Goal: Task Accomplishment & Management: Manage account settings

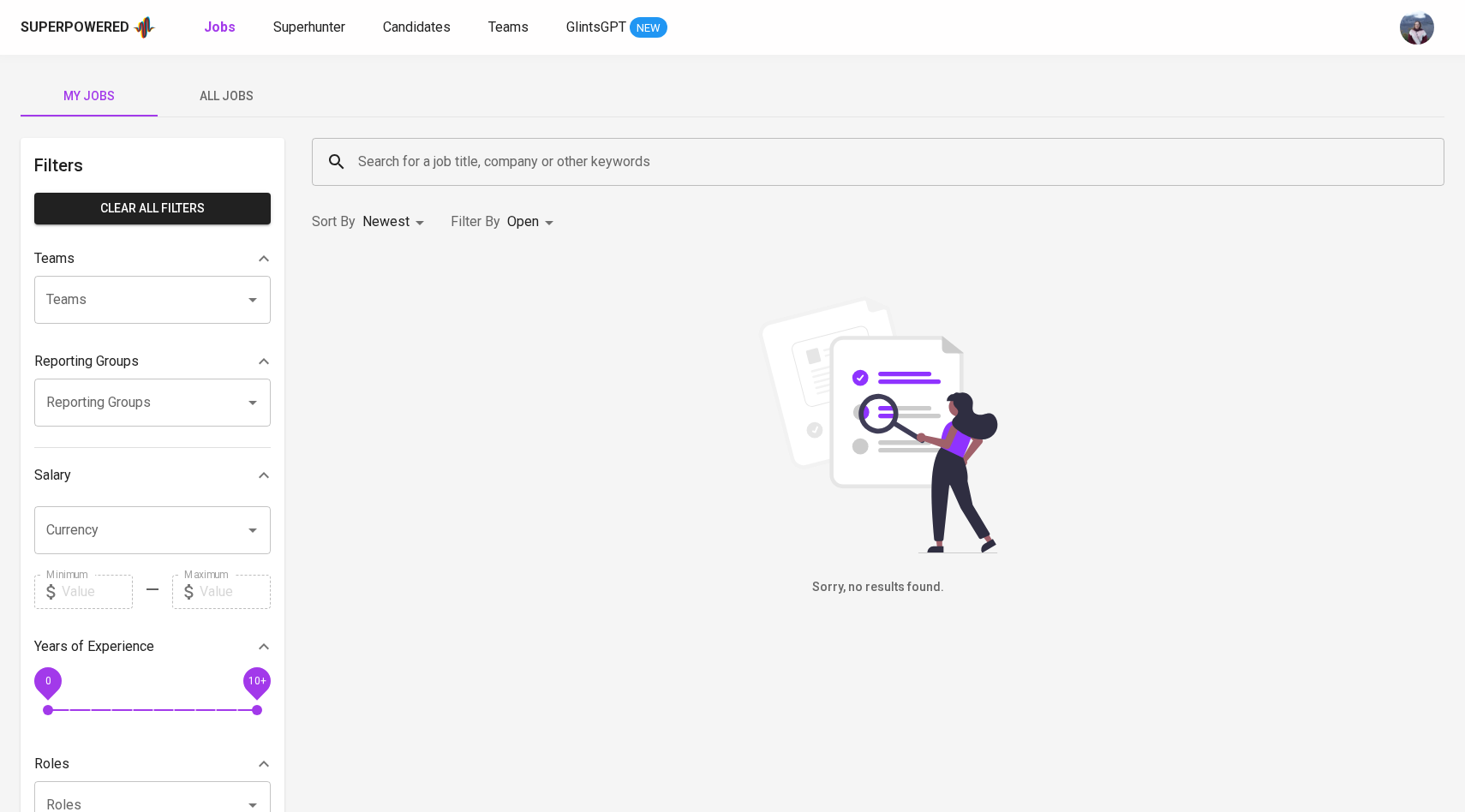
click at [239, 88] on span "All Jobs" at bounding box center [226, 96] width 117 height 22
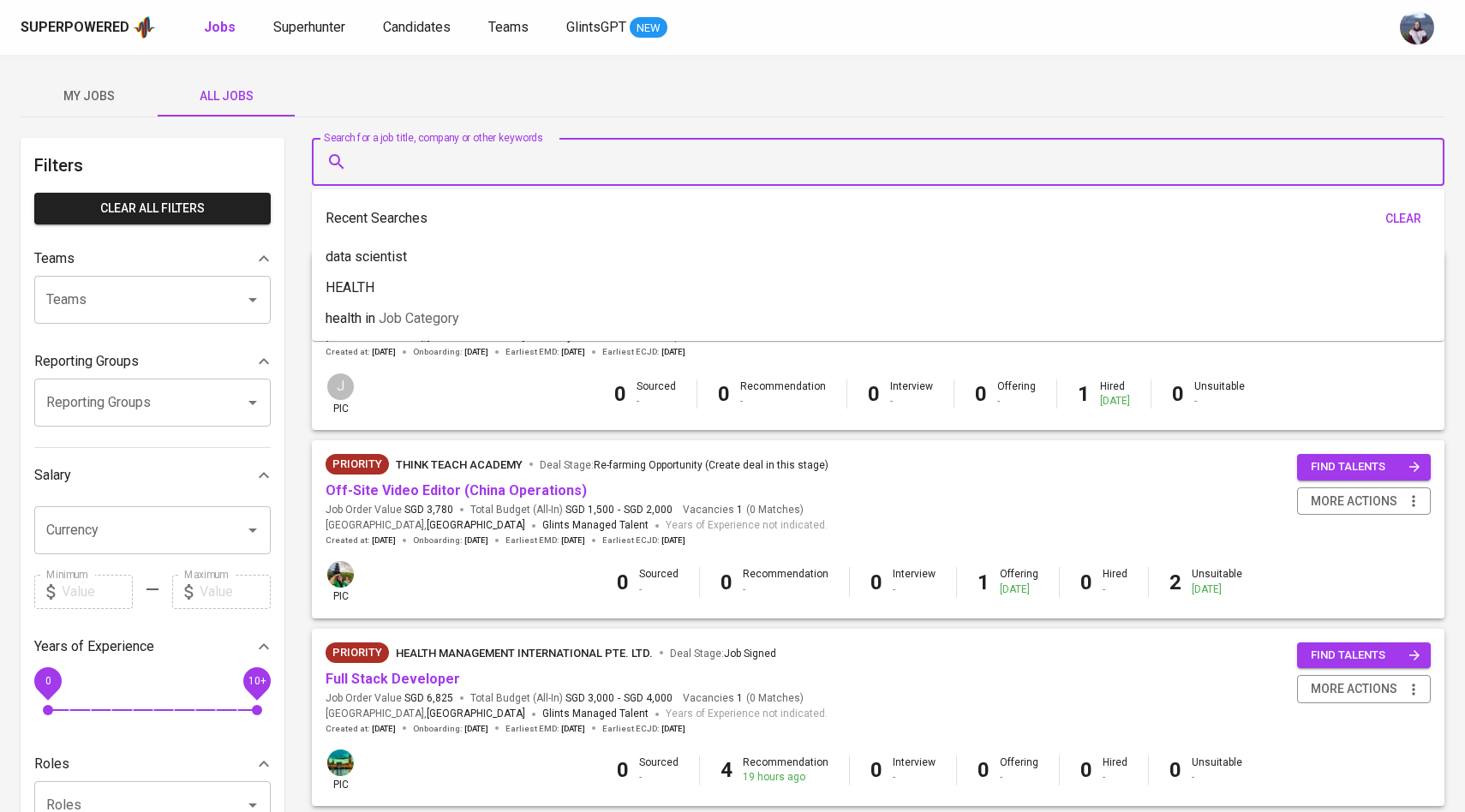
click at [413, 163] on input "Search for a job title, company or other keywords" at bounding box center [882, 162] width 1057 height 32
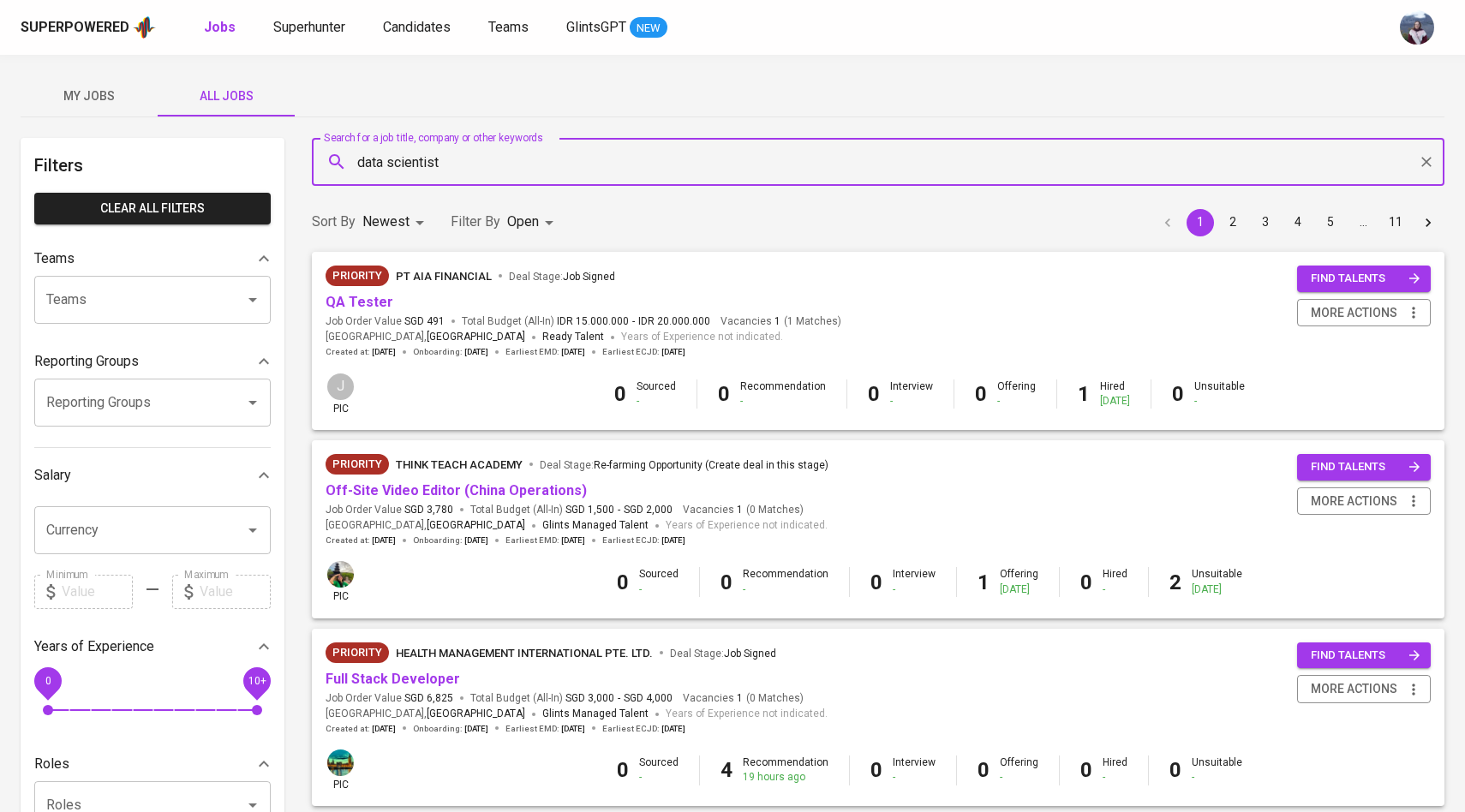
type input "data scientist"
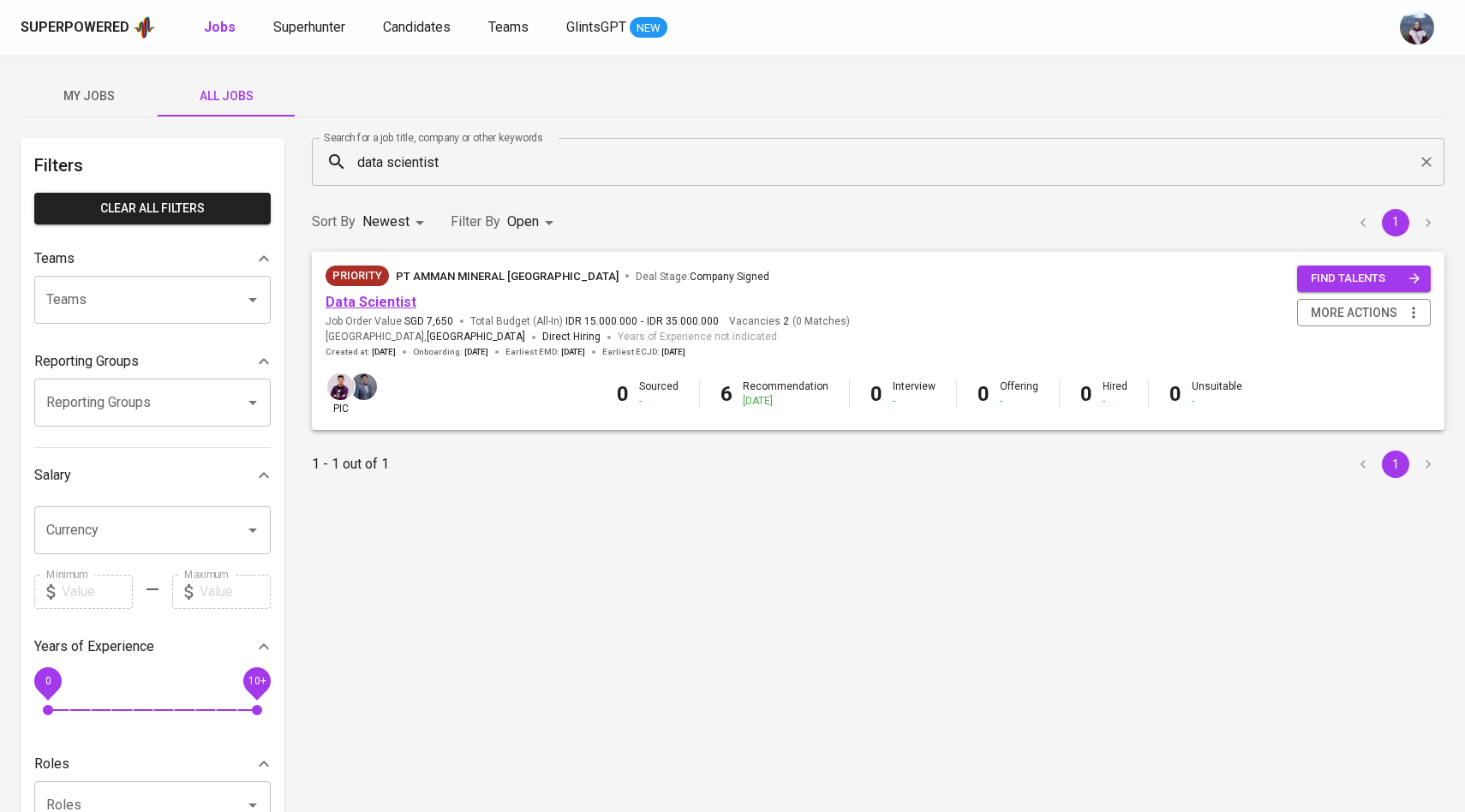
click at [400, 305] on link "Data Scientist" at bounding box center [371, 302] width 91 height 16
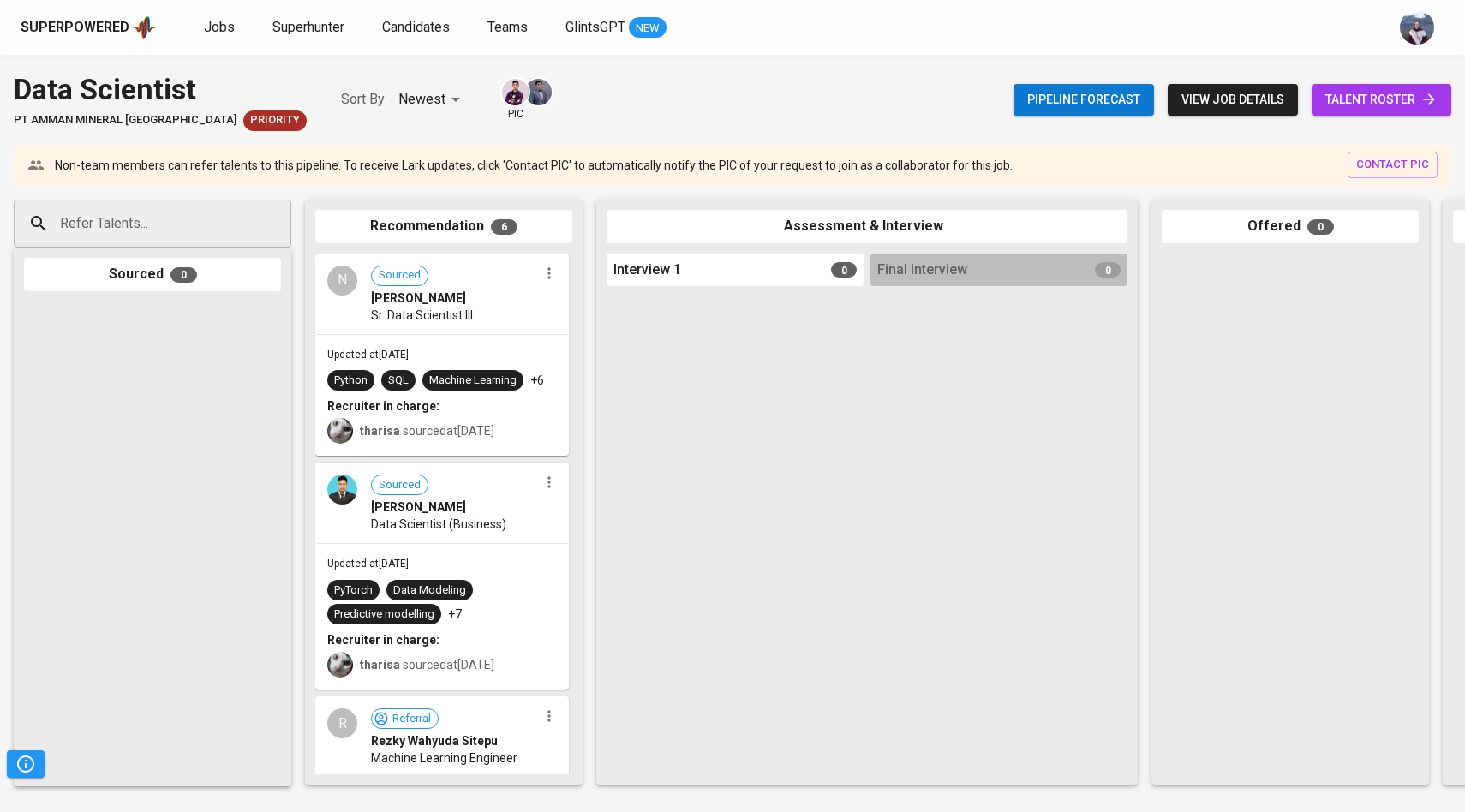
click at [1391, 98] on span "talent roster" at bounding box center [1382, 100] width 112 height 22
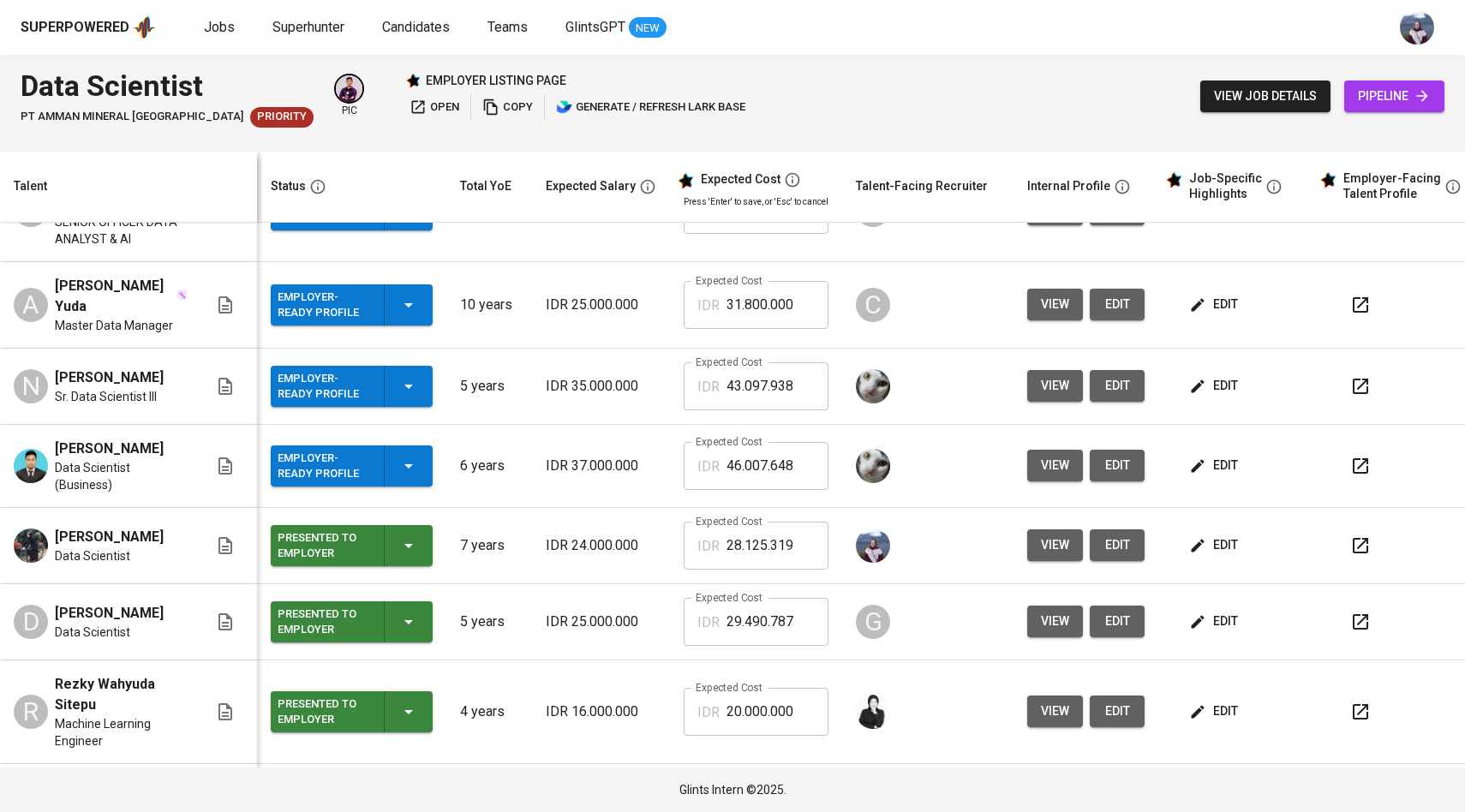
scroll to position [67, 0]
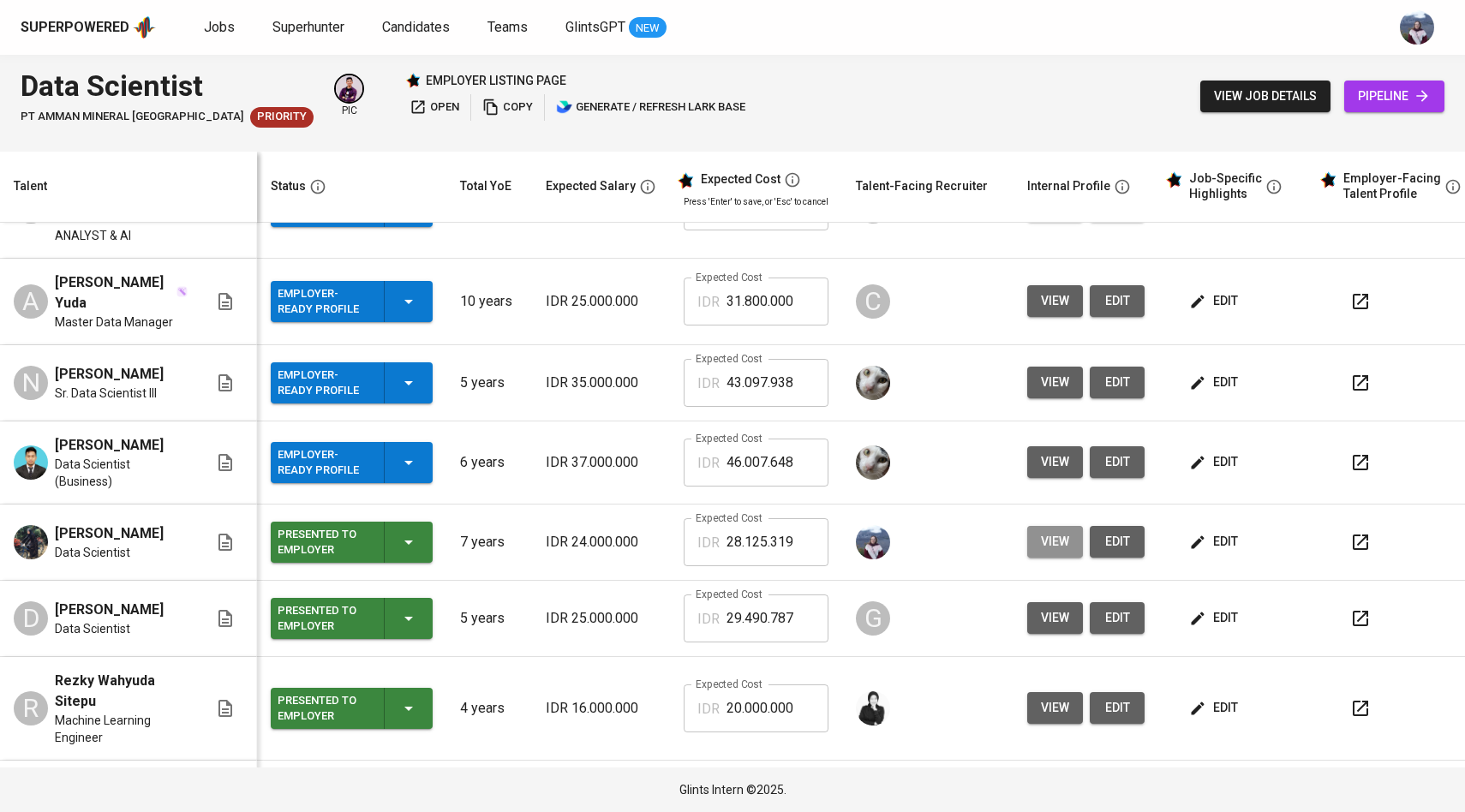
click at [1047, 531] on span "view" at bounding box center [1055, 542] width 28 height 22
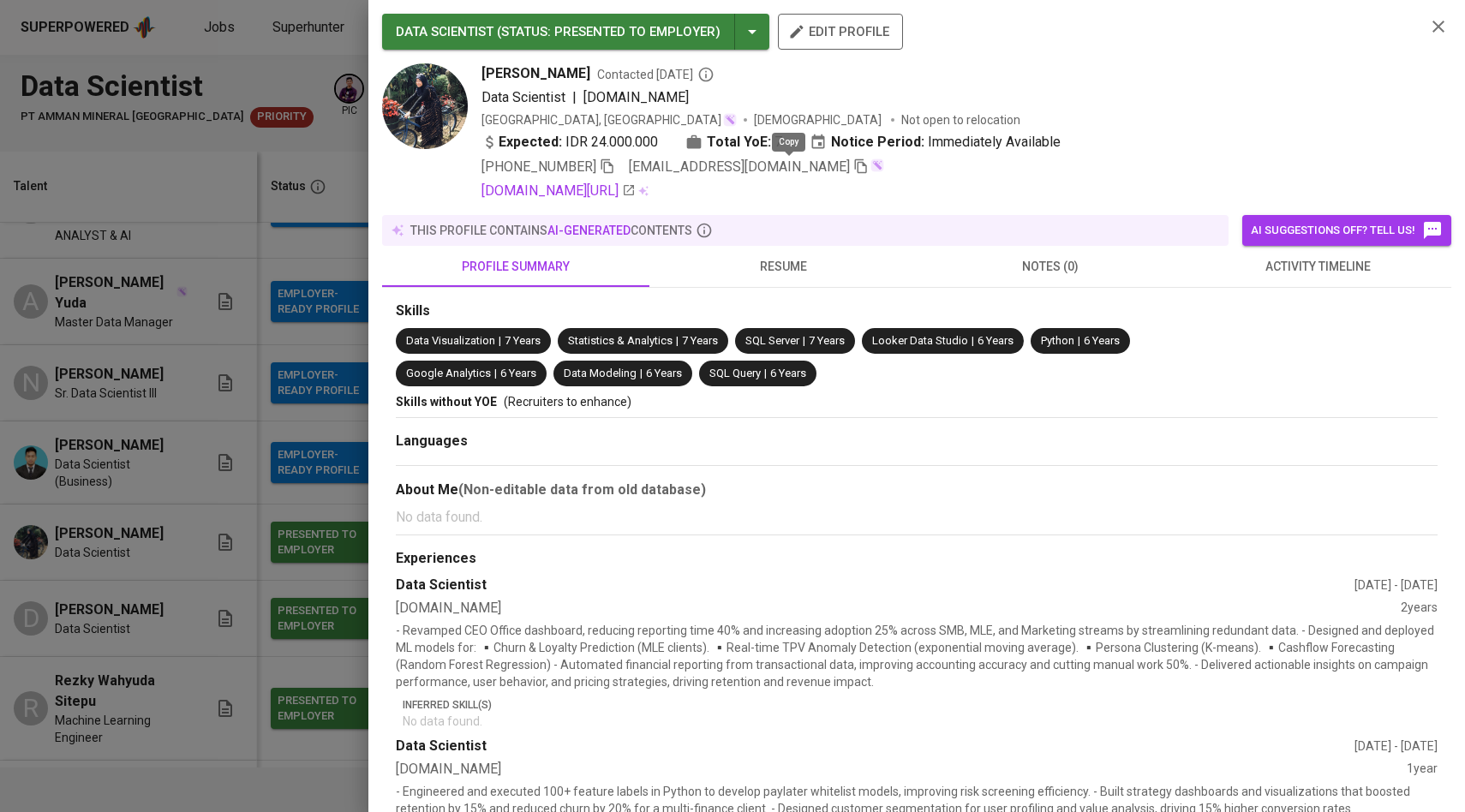
click at [853, 166] on icon "button" at bounding box center [861, 166] width 15 height 15
click at [368, 284] on div "DATA SCIENTIST ( STATUS : Presented to Employer ) edit profile [PERSON_NAME] Co…" at bounding box center [917, 406] width 1097 height 812
click at [301, 335] on div at bounding box center [732, 406] width 1465 height 812
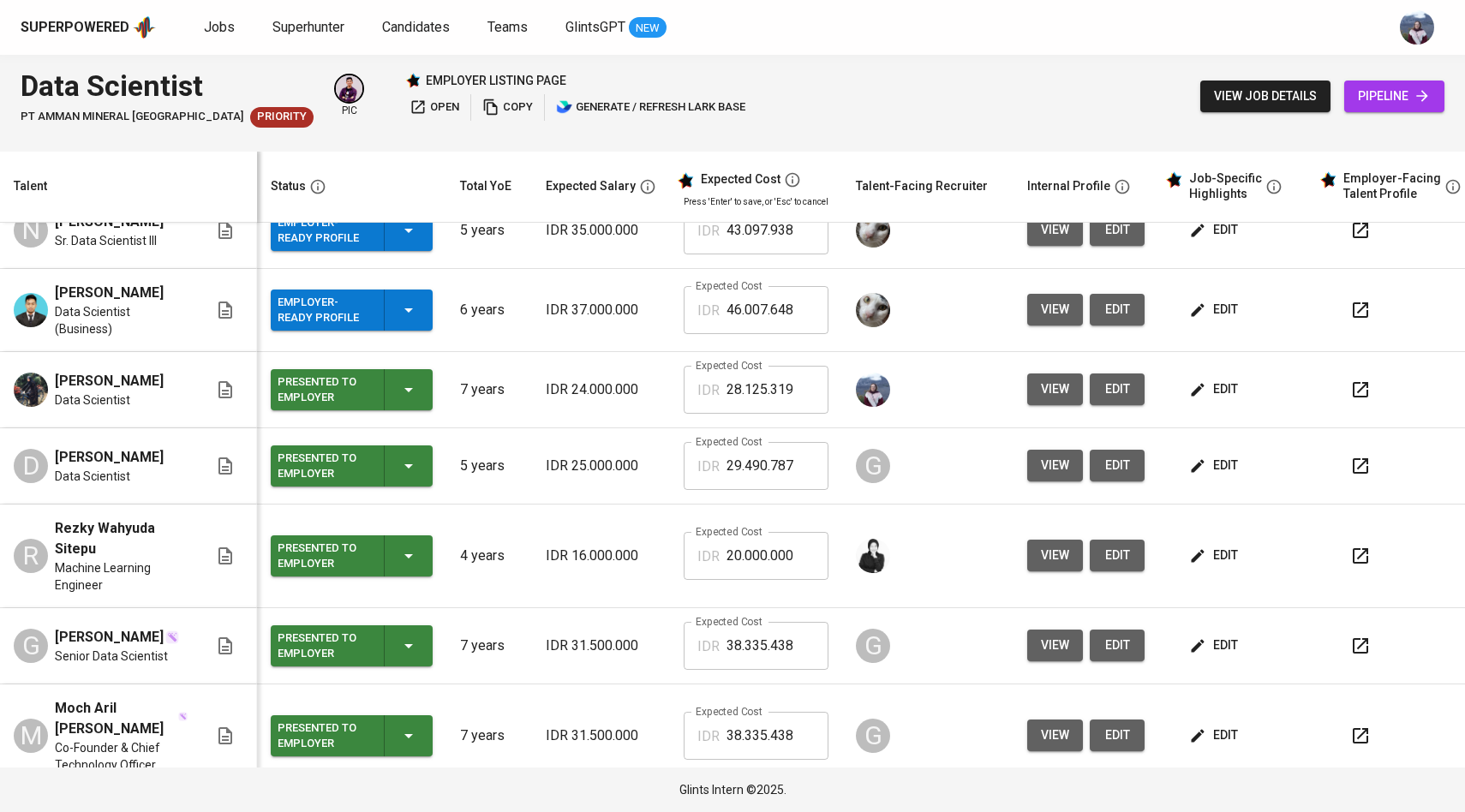
scroll to position [0, 0]
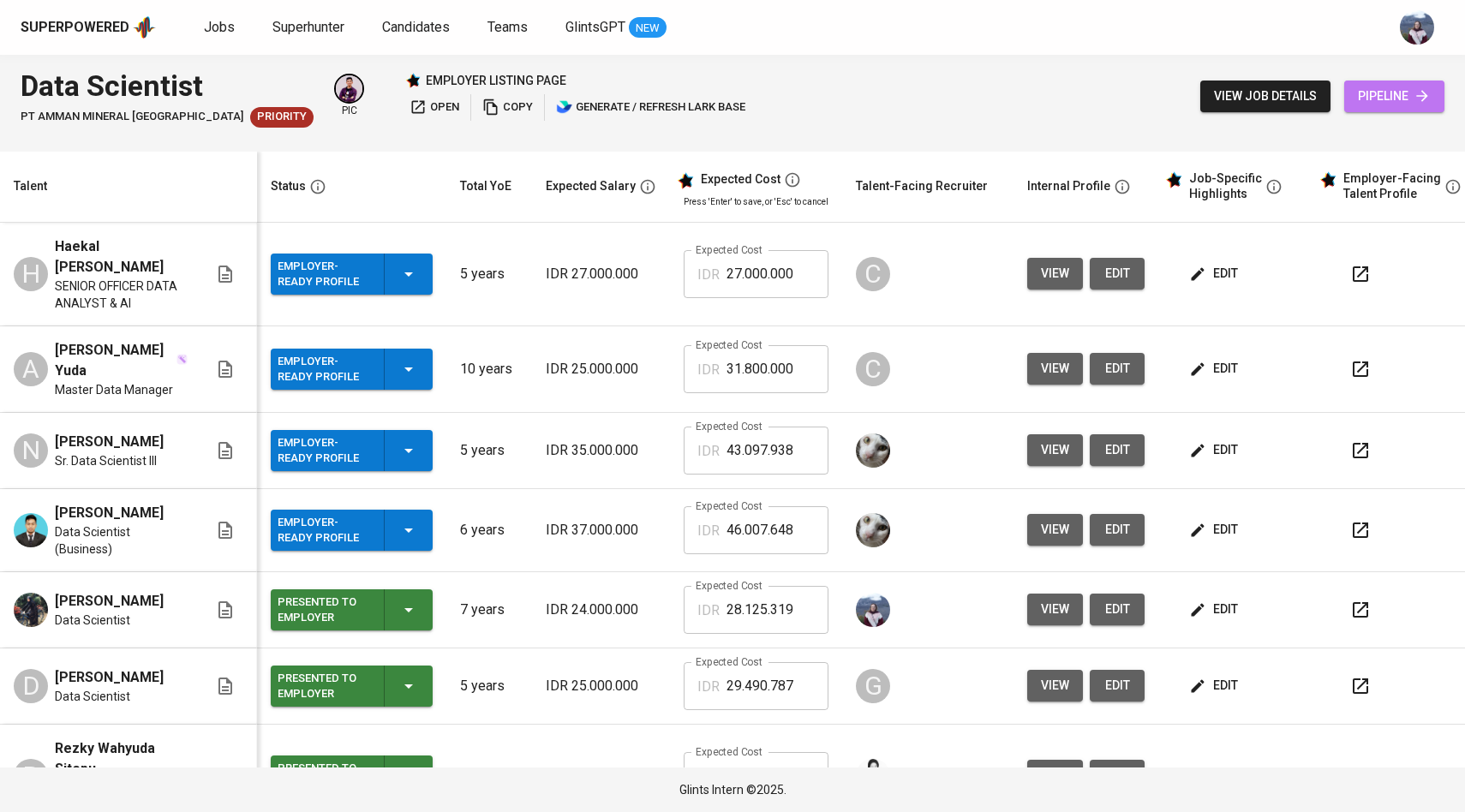
click at [1382, 98] on span "pipeline" at bounding box center [1394, 96] width 73 height 22
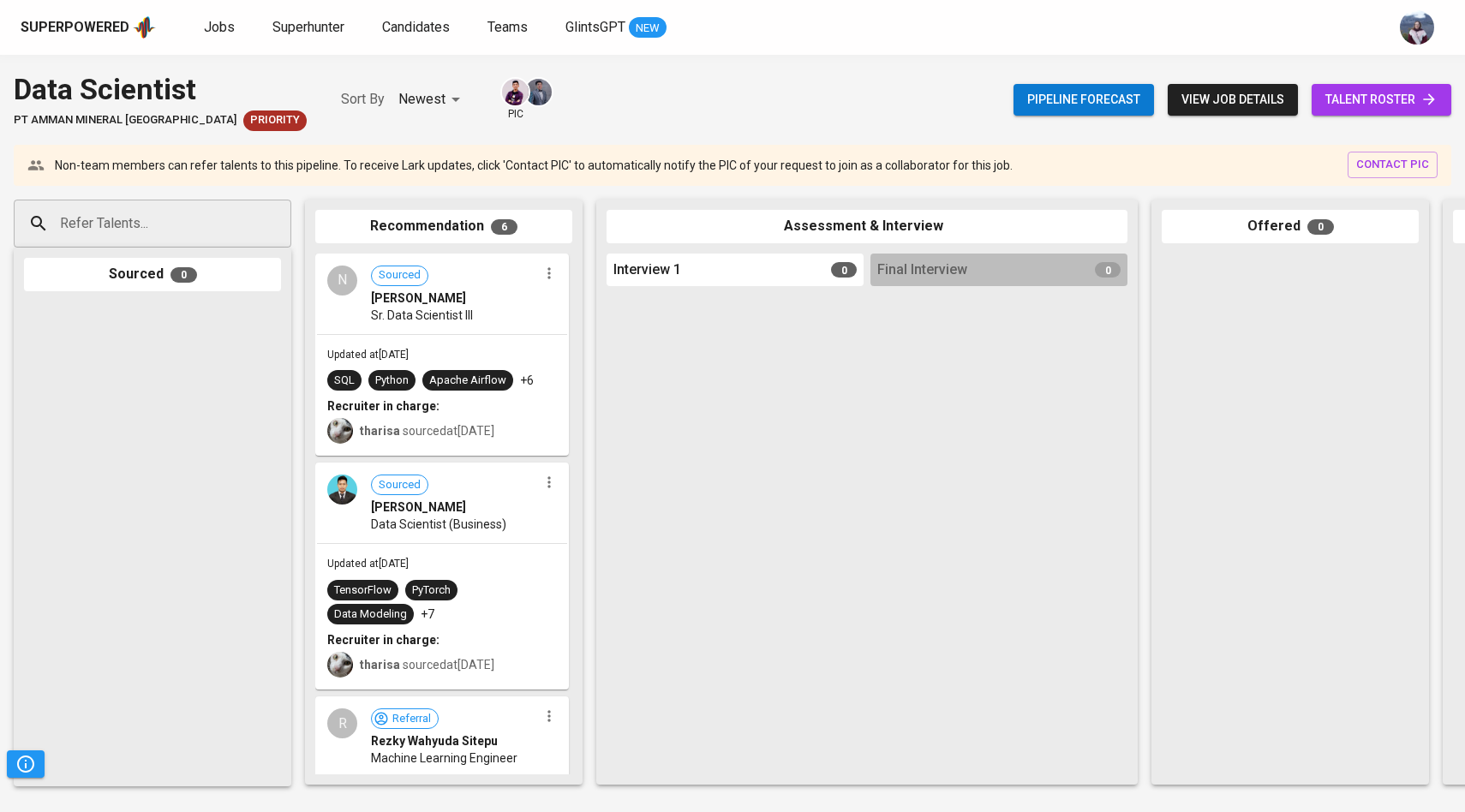
click at [62, 214] on input "Refer Talents..." at bounding box center [146, 224] width 180 height 32
paste input "[EMAIL_ADDRESS][DOMAIN_NAME]"
type input "[EMAIL_ADDRESS][DOMAIN_NAME]"
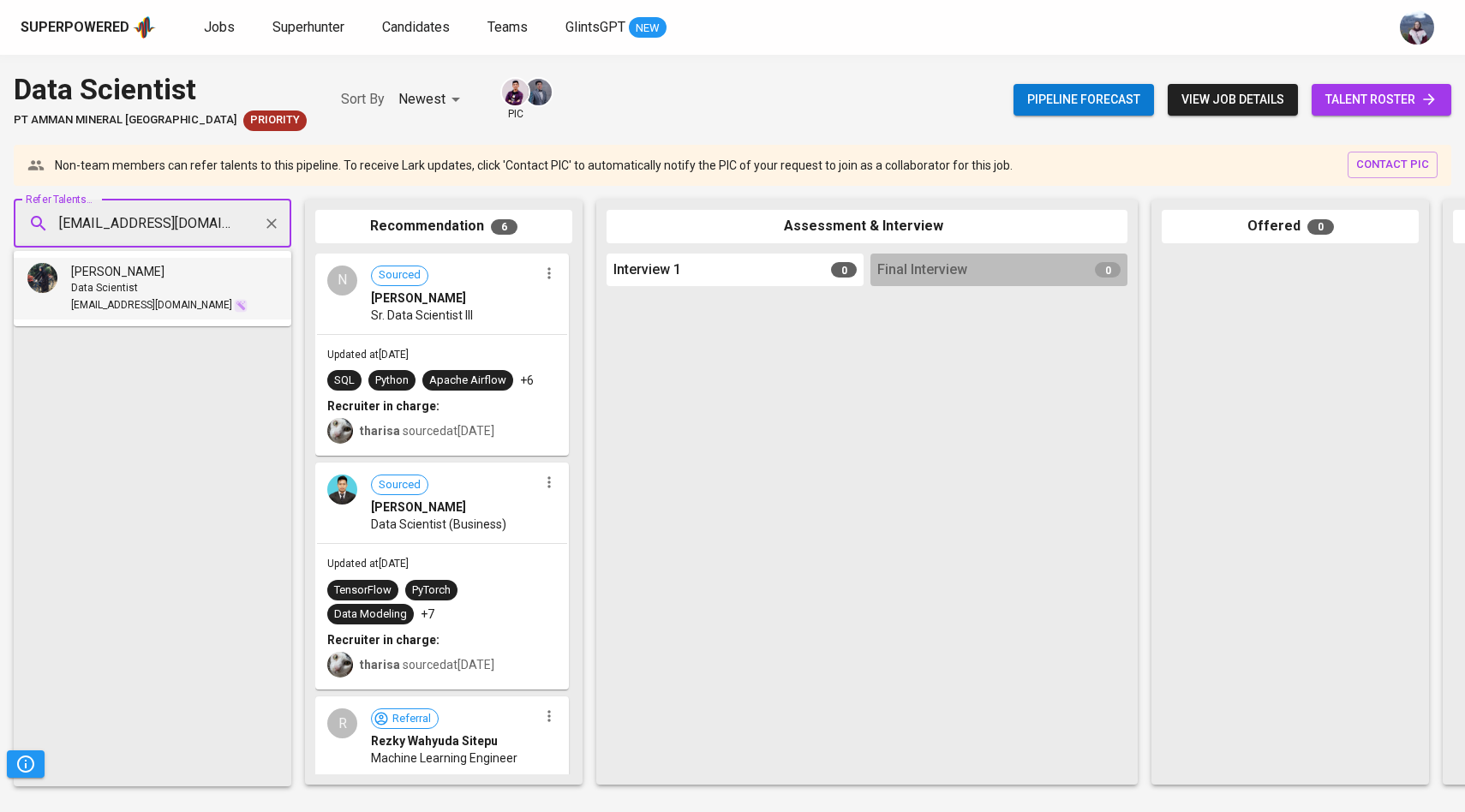
click at [82, 261] on li "[PERSON_NAME] Data Scientist [EMAIL_ADDRESS][DOMAIN_NAME]" at bounding box center [152, 288] width 278 height 62
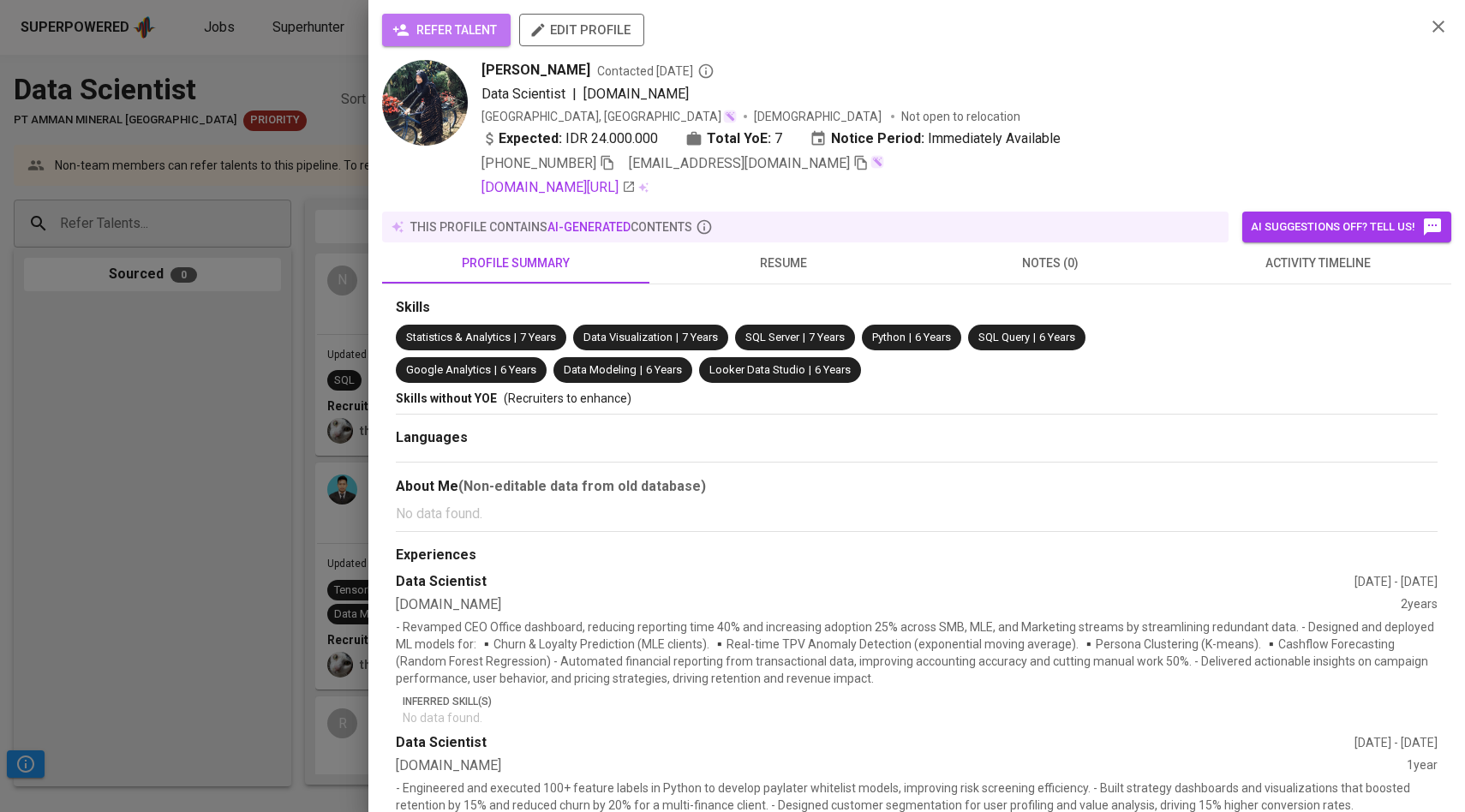
click at [431, 42] on button "refer talent" at bounding box center [446, 29] width 128 height 32
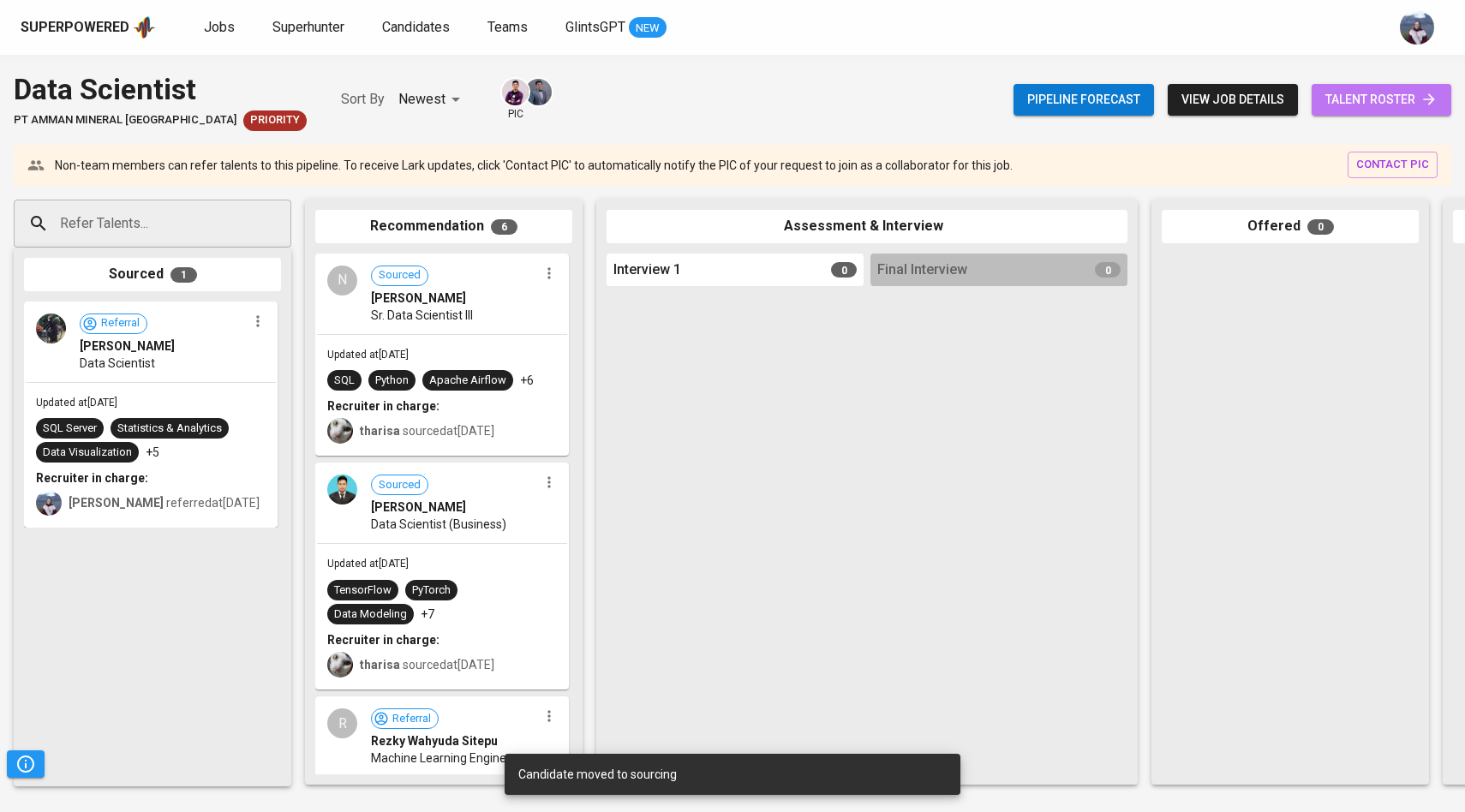
click at [1408, 102] on span "talent roster" at bounding box center [1382, 100] width 112 height 22
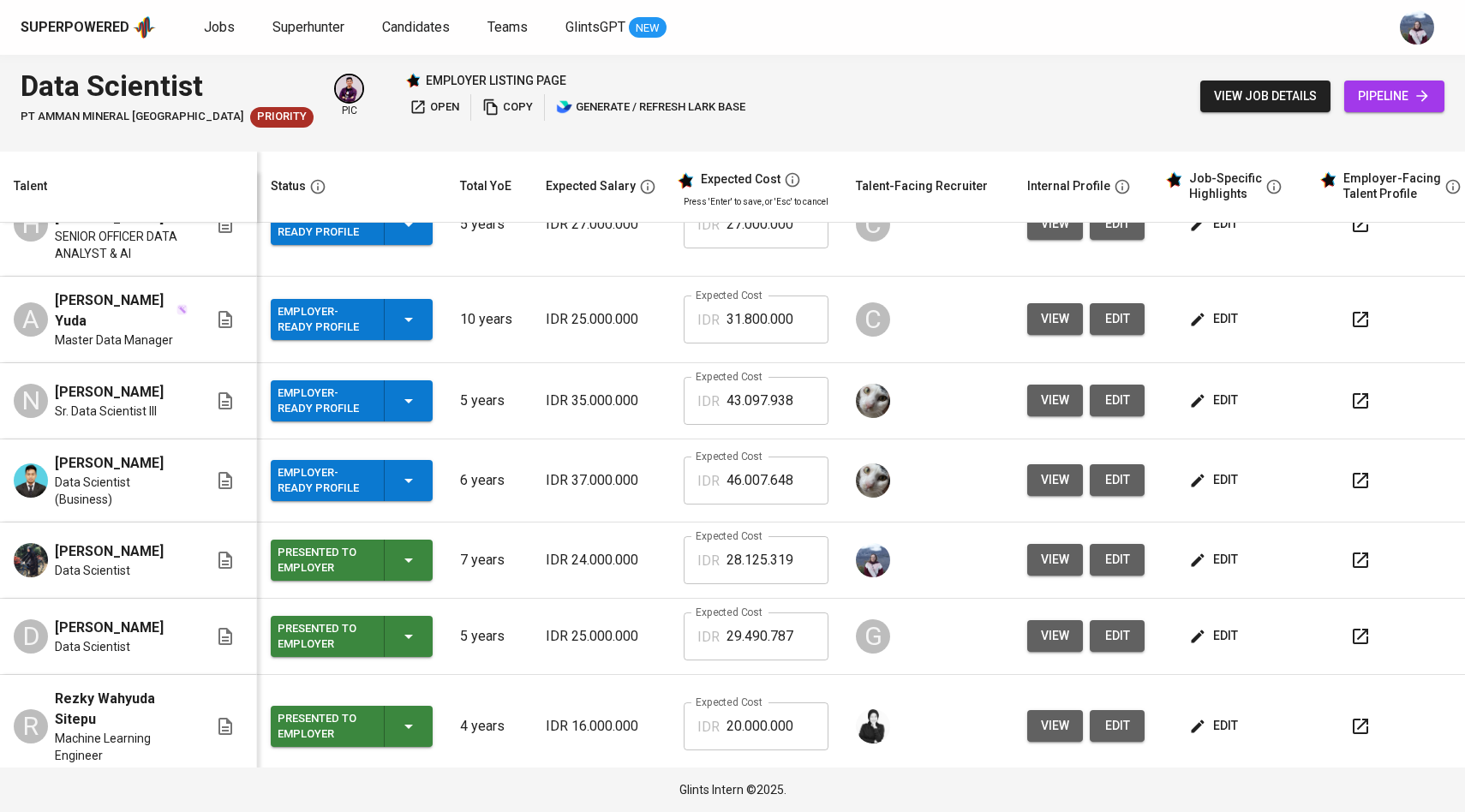
scroll to position [63, 0]
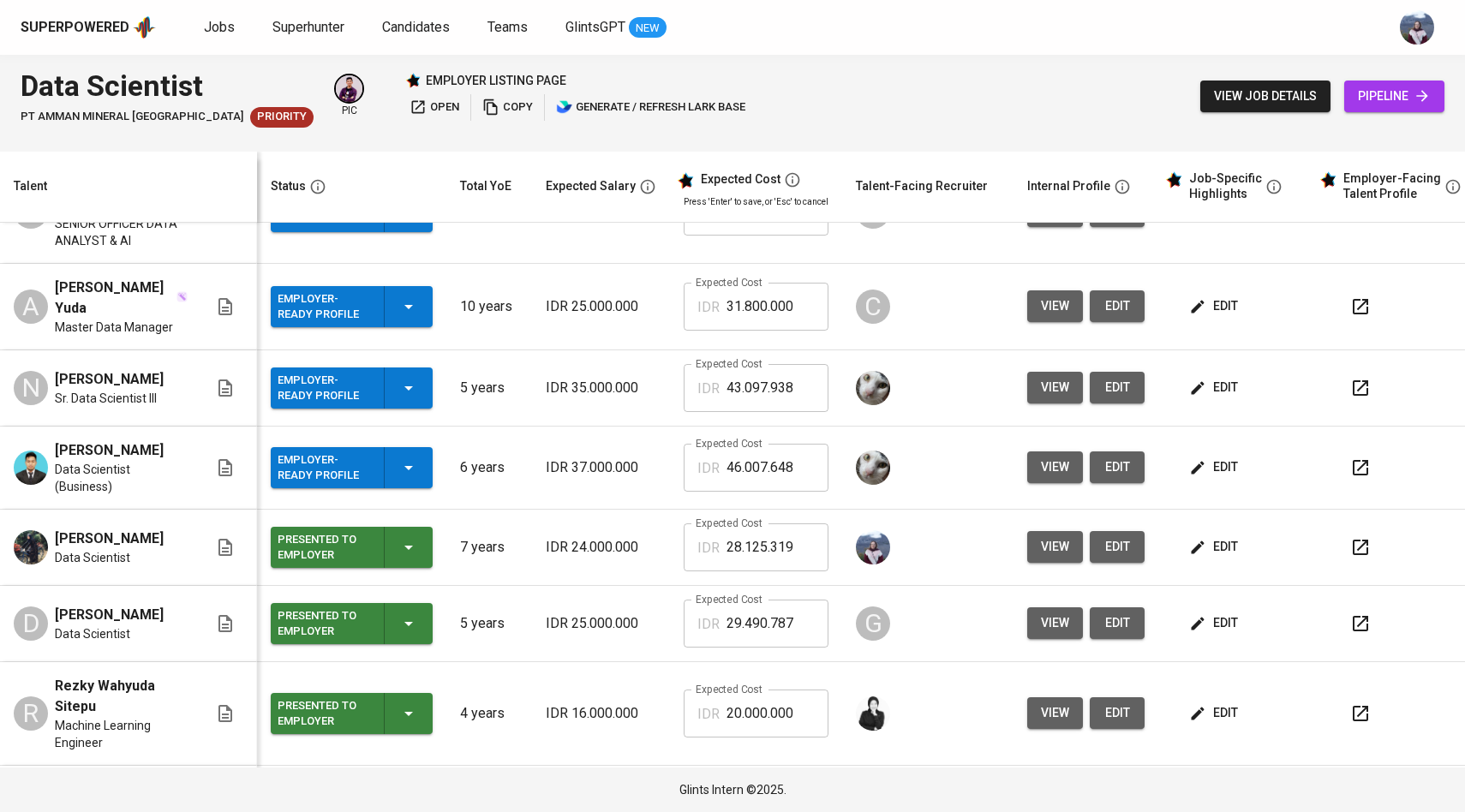
click at [1222, 531] on button "edit" at bounding box center [1215, 546] width 59 height 31
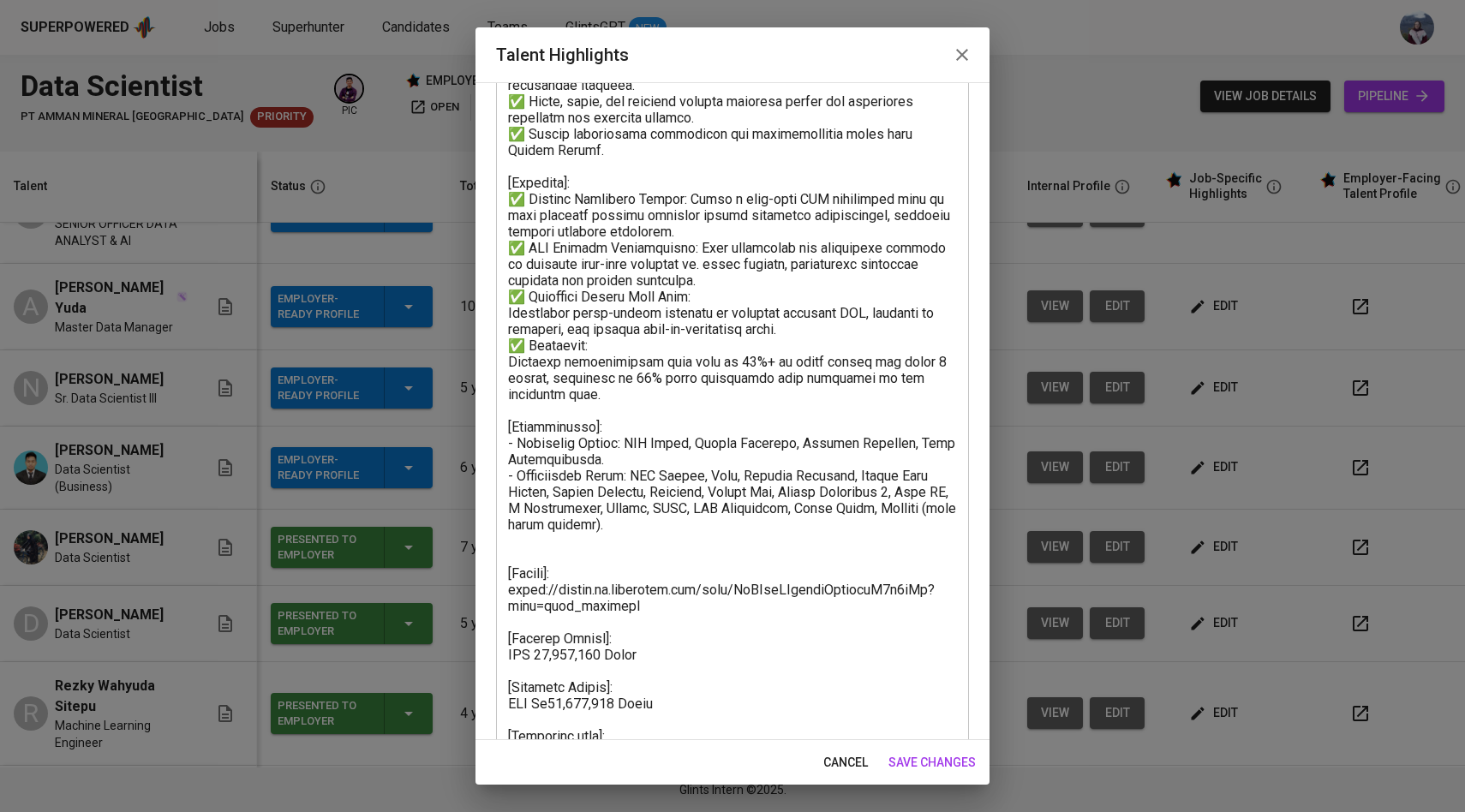
scroll to position [446, 0]
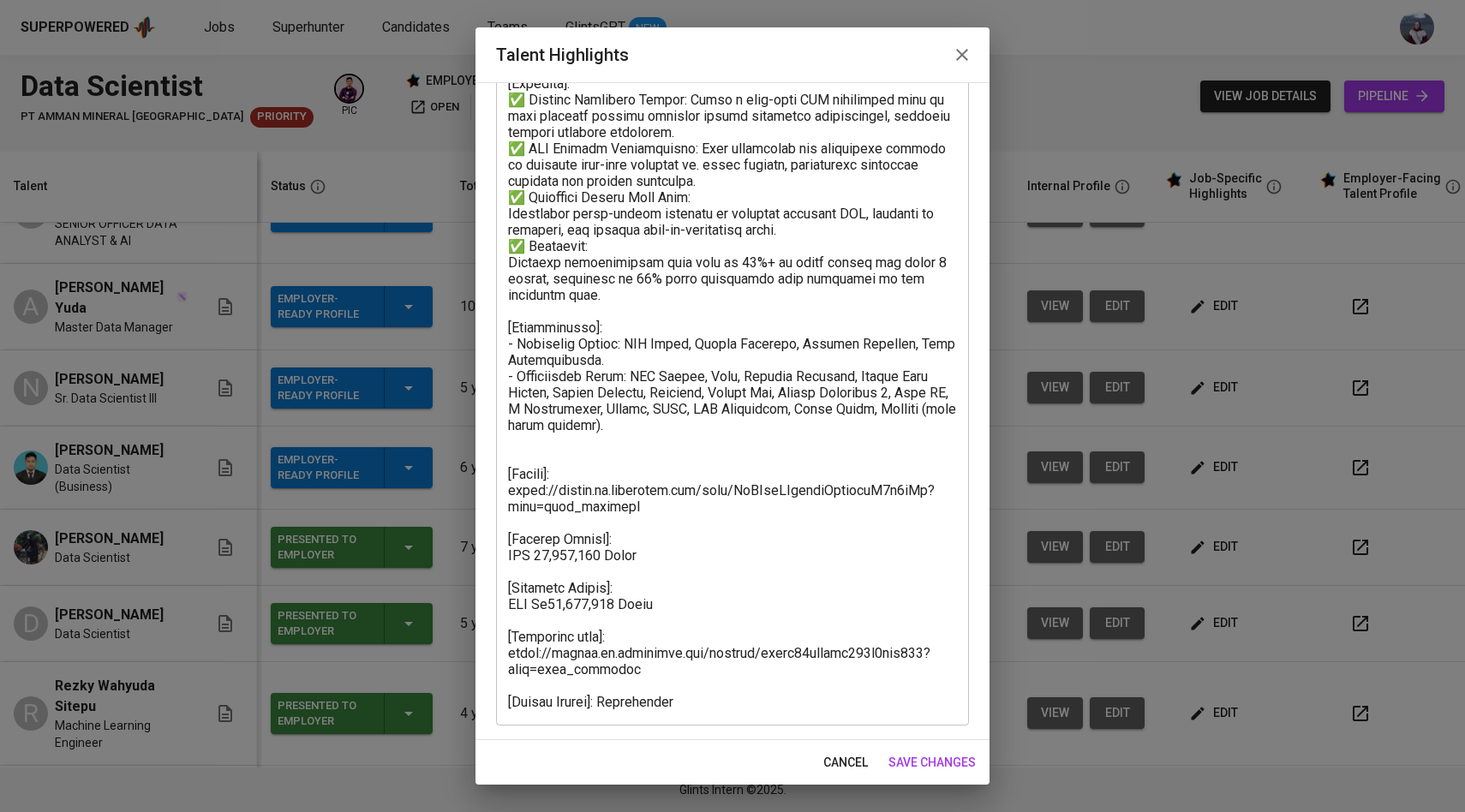
click at [936, 759] on span "save changes" at bounding box center [933, 763] width 87 height 22
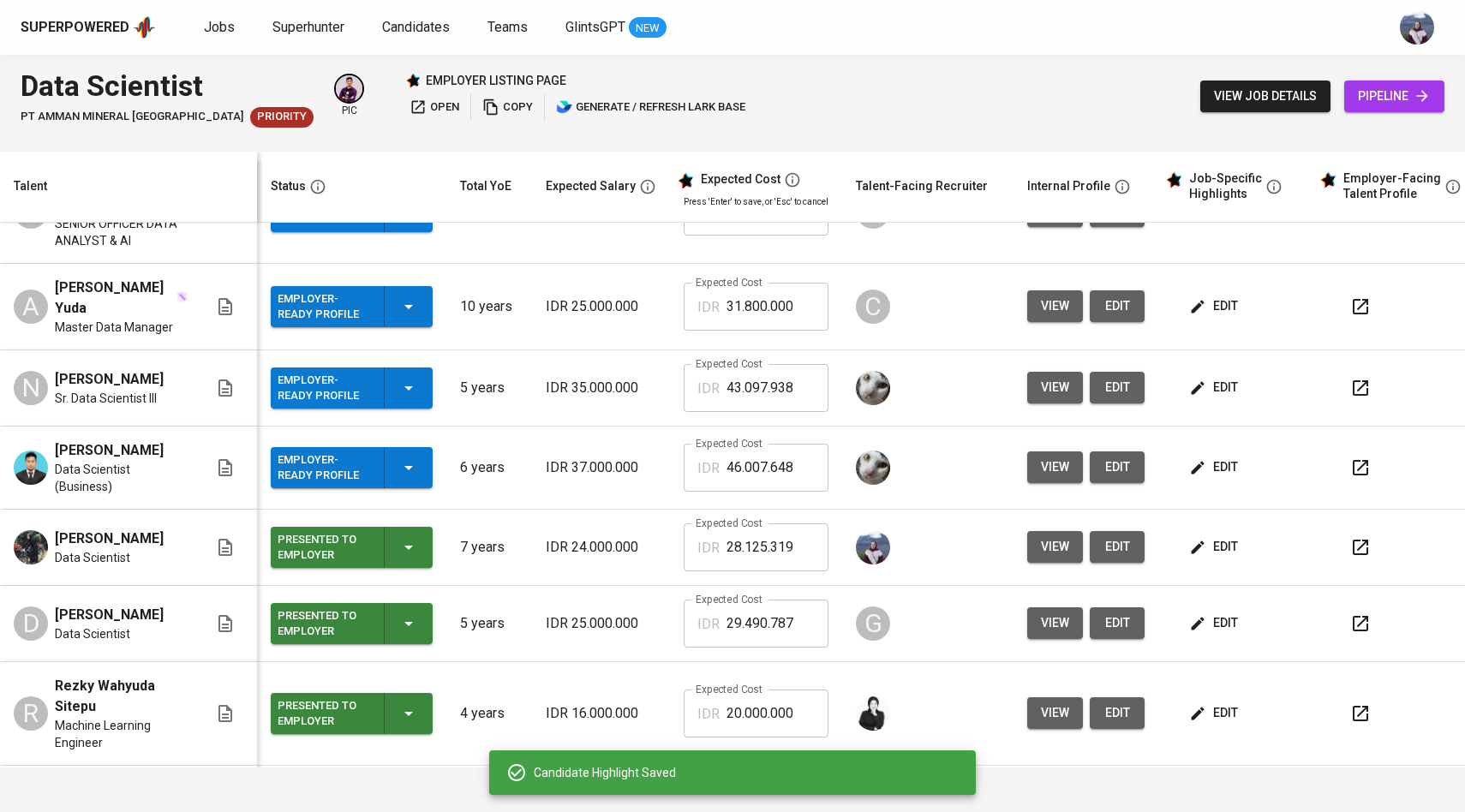
scroll to position [0, 0]
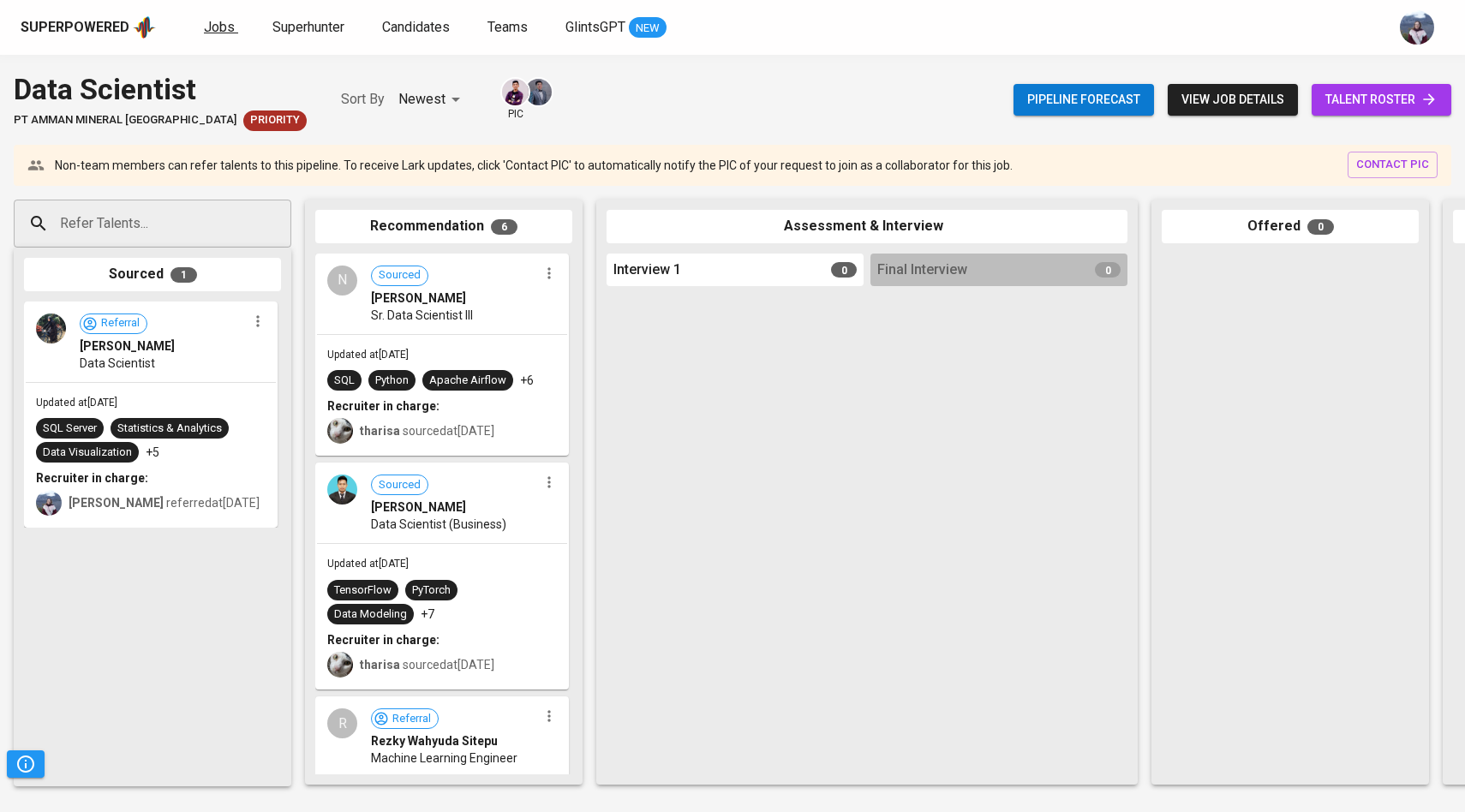
click at [211, 28] on span "Jobs" at bounding box center [219, 27] width 31 height 16
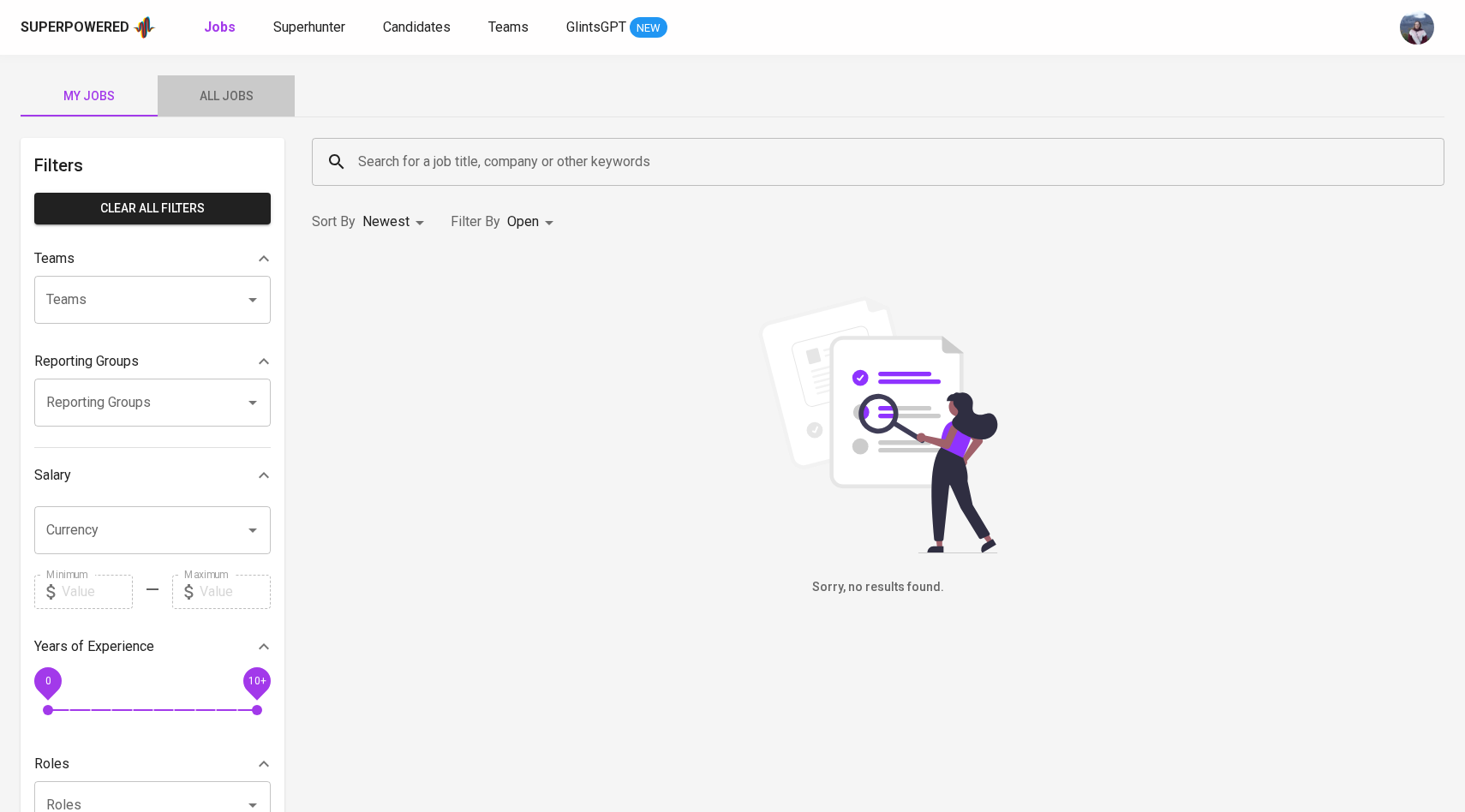
click at [226, 89] on span "All Jobs" at bounding box center [226, 96] width 117 height 22
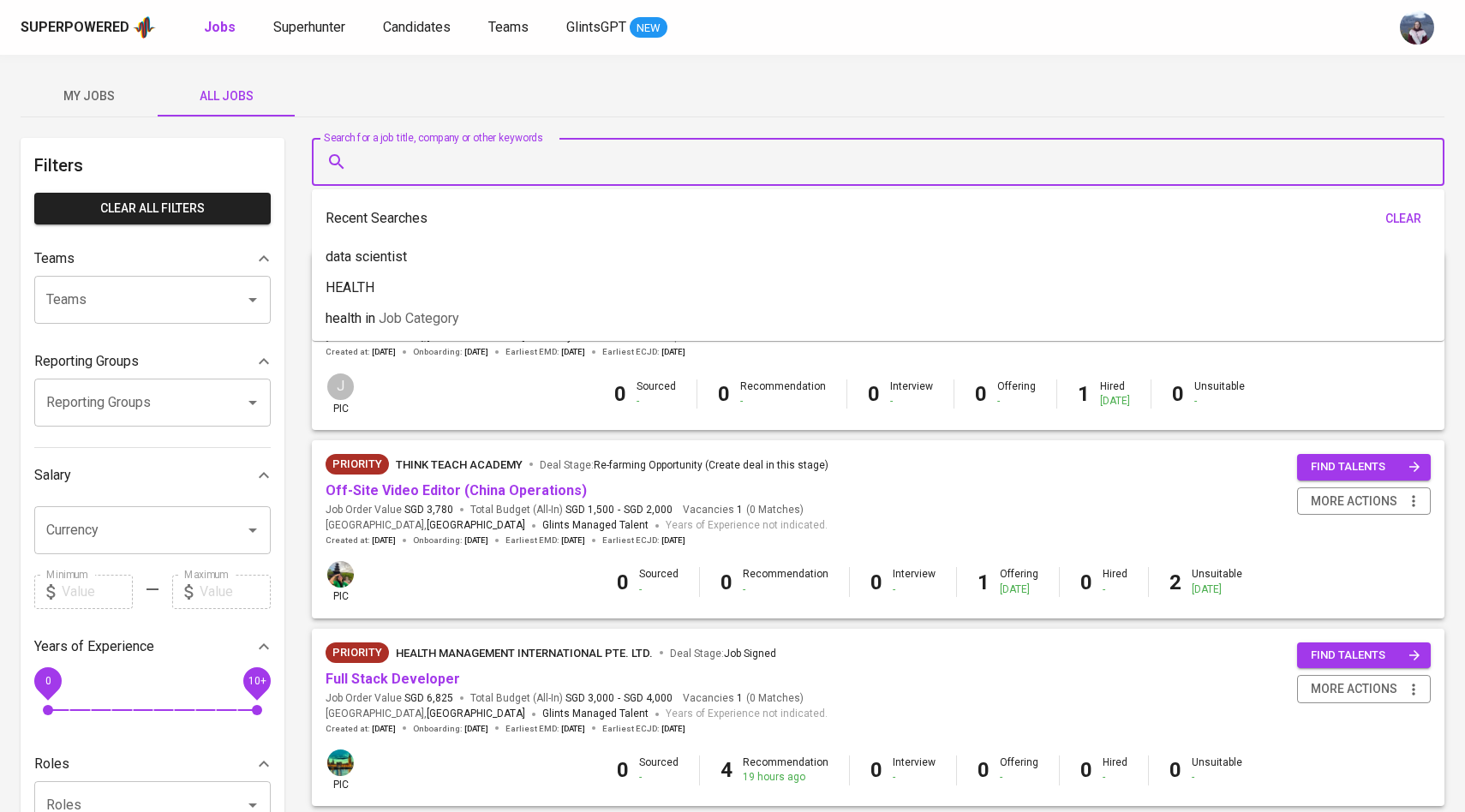
click at [388, 163] on input "Search for a job title, company or other keywords" at bounding box center [882, 162] width 1057 height 32
click at [334, 287] on p "HEALTH" at bounding box center [349, 288] width 48 height 21
type input "HEALTH"
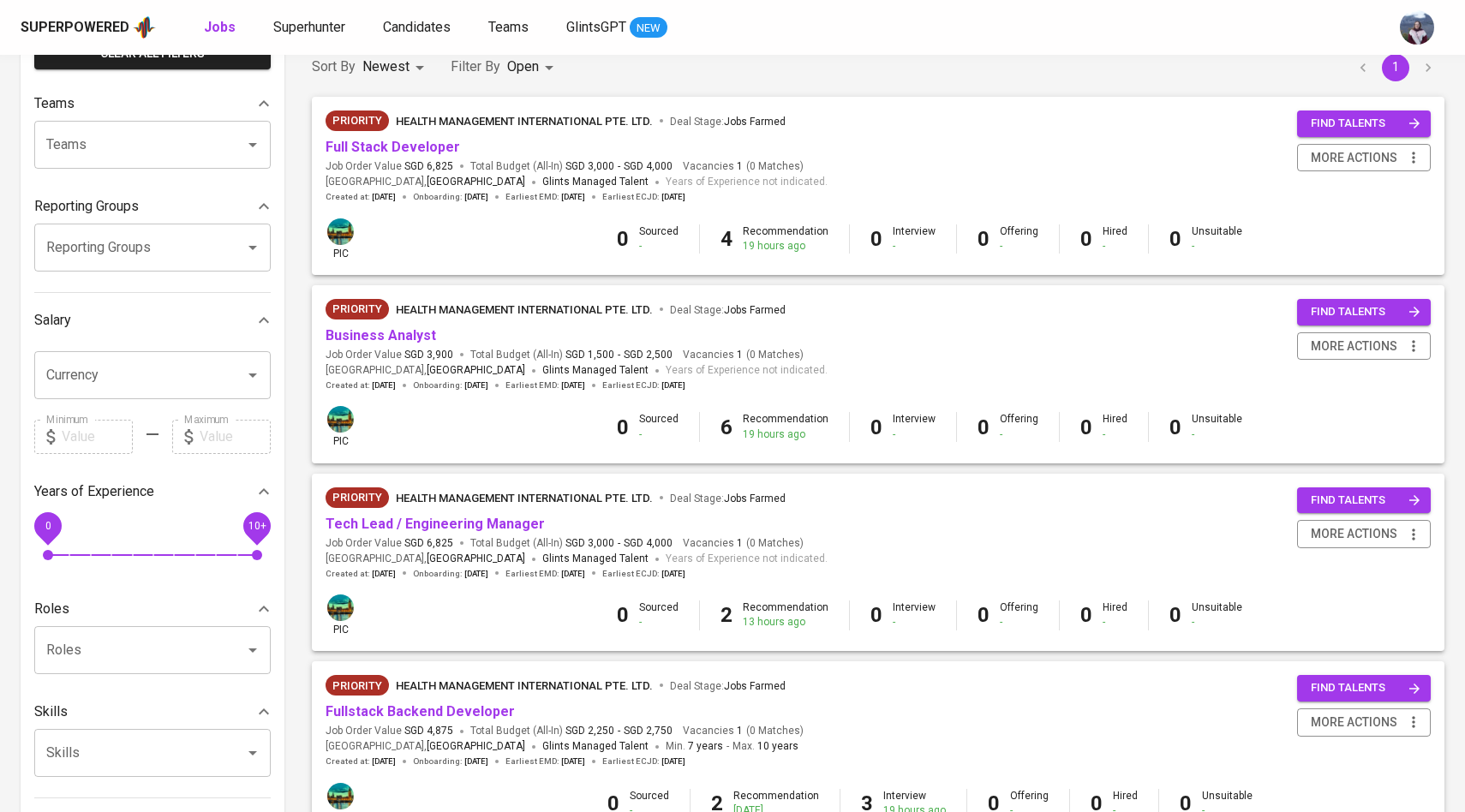
scroll to position [190, 0]
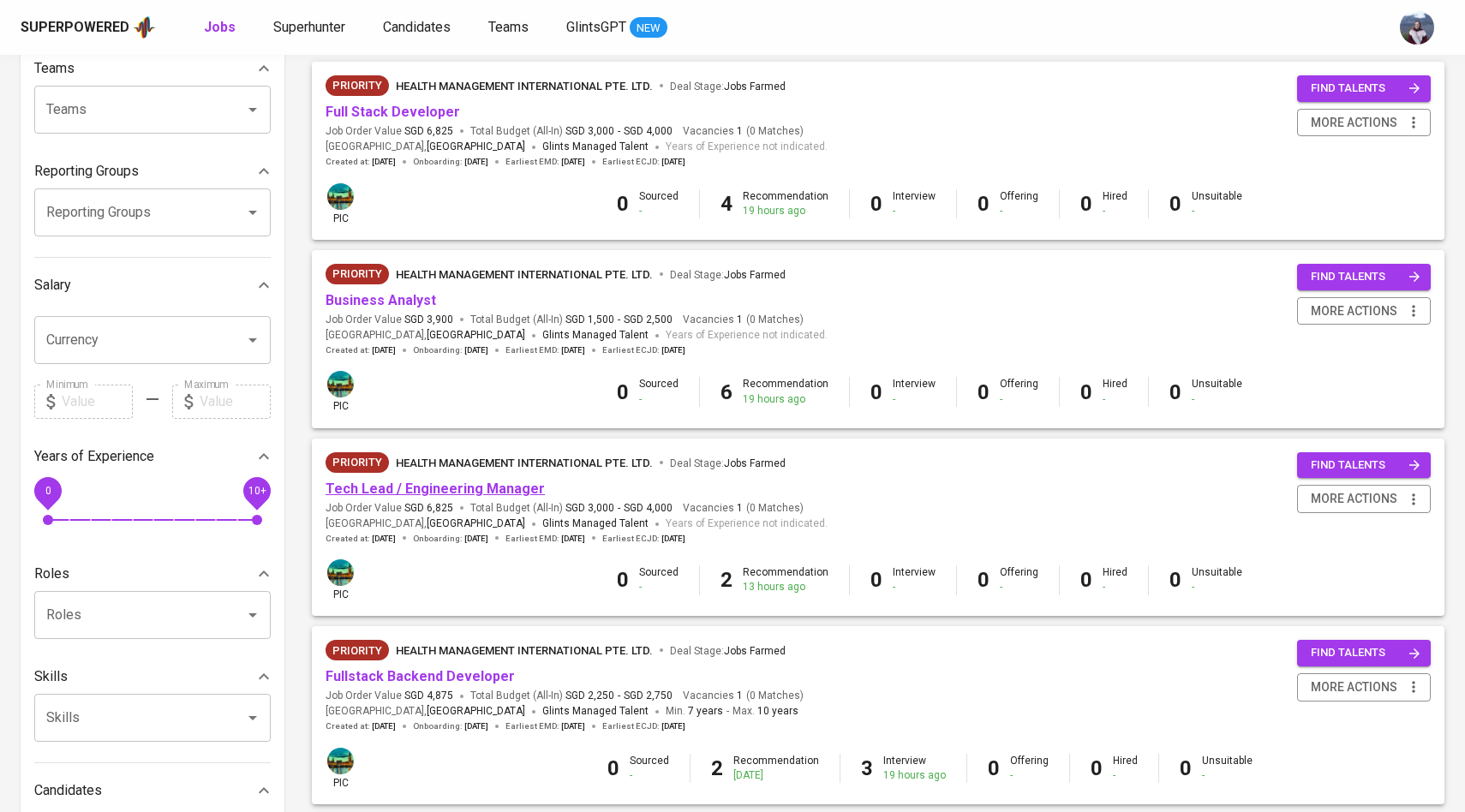
click at [448, 495] on link "Tech Lead / Engineering Manager" at bounding box center [435, 489] width 219 height 16
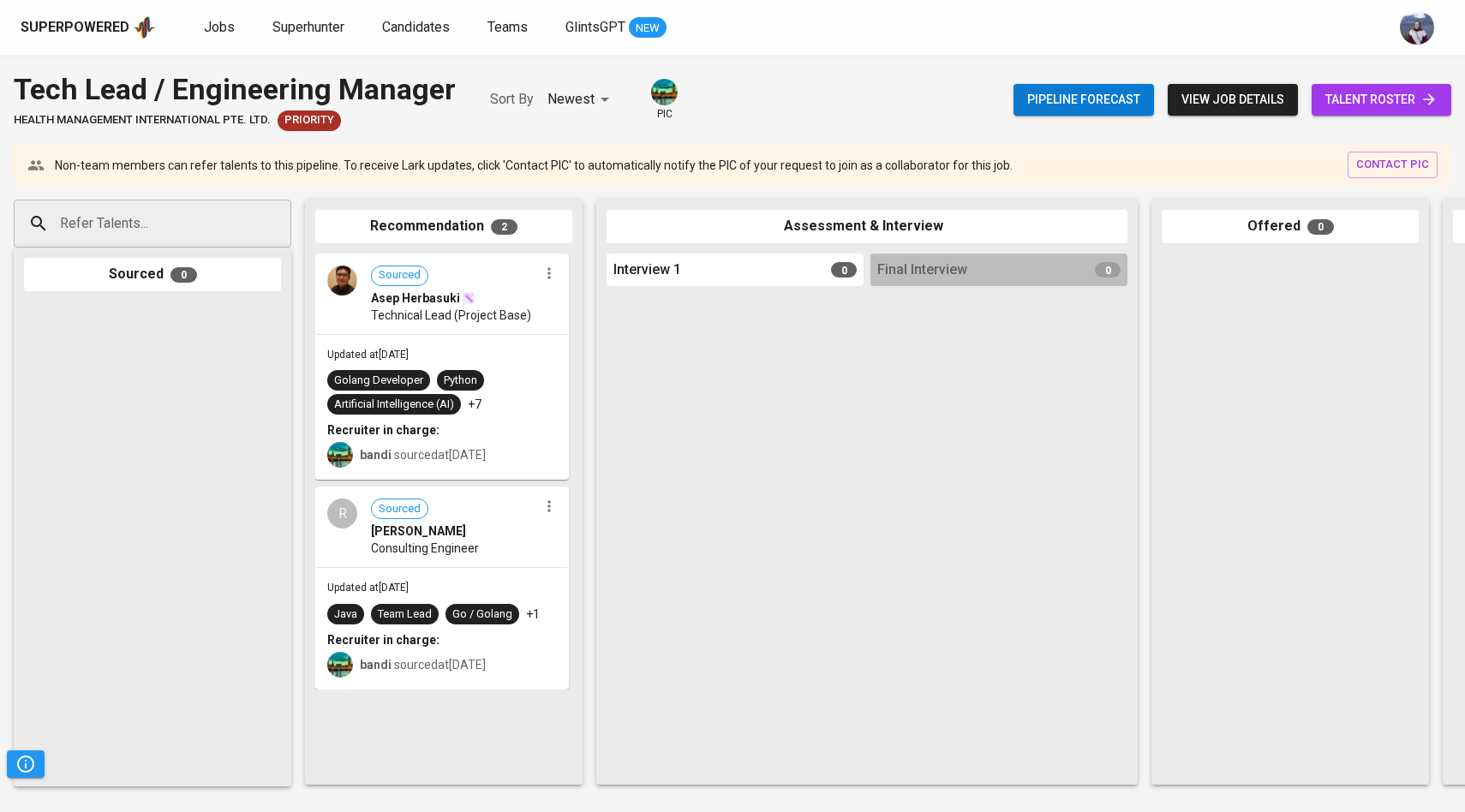
click at [1437, 102] on icon at bounding box center [1429, 100] width 17 height 17
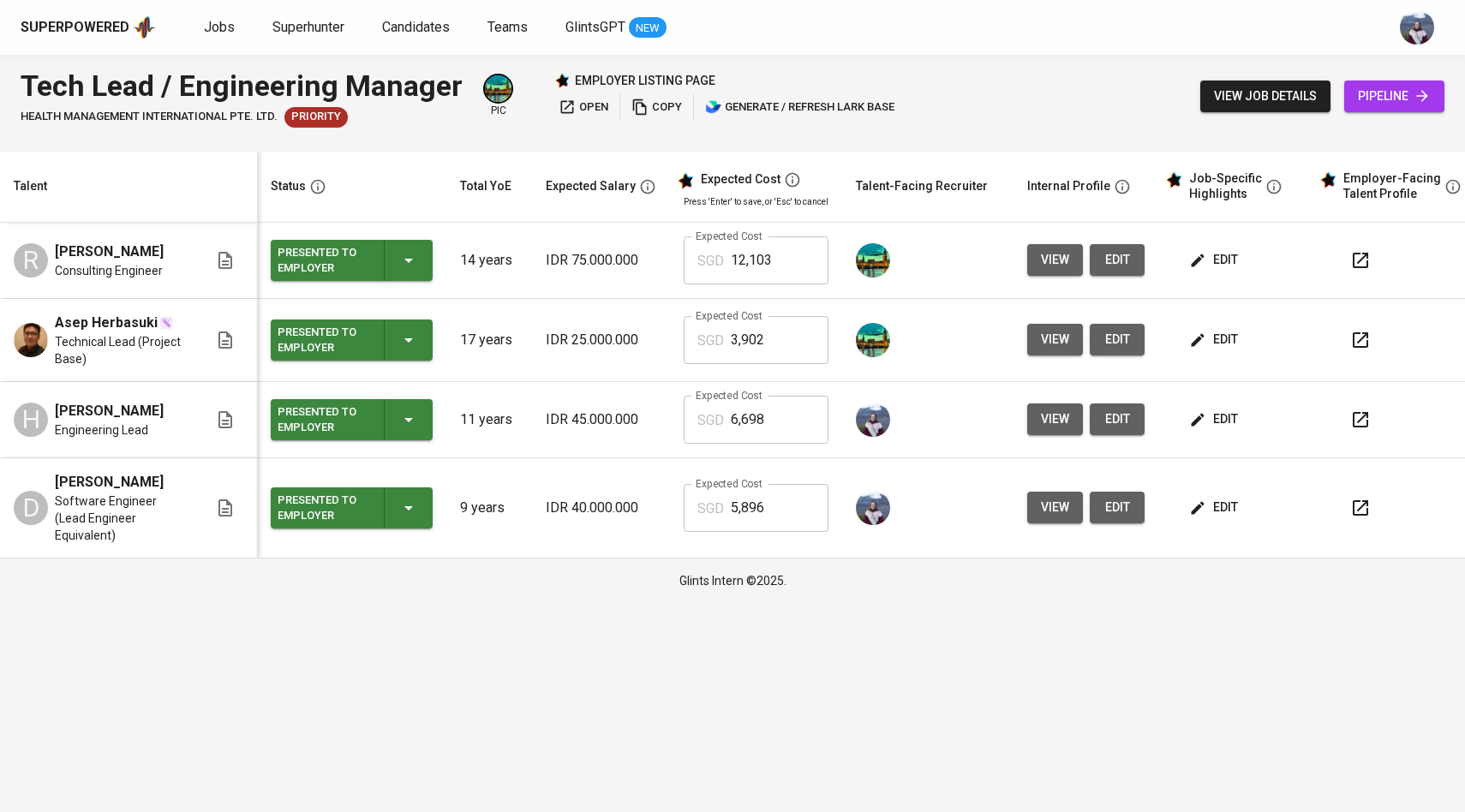
click at [1048, 420] on span "view" at bounding box center [1055, 419] width 28 height 22
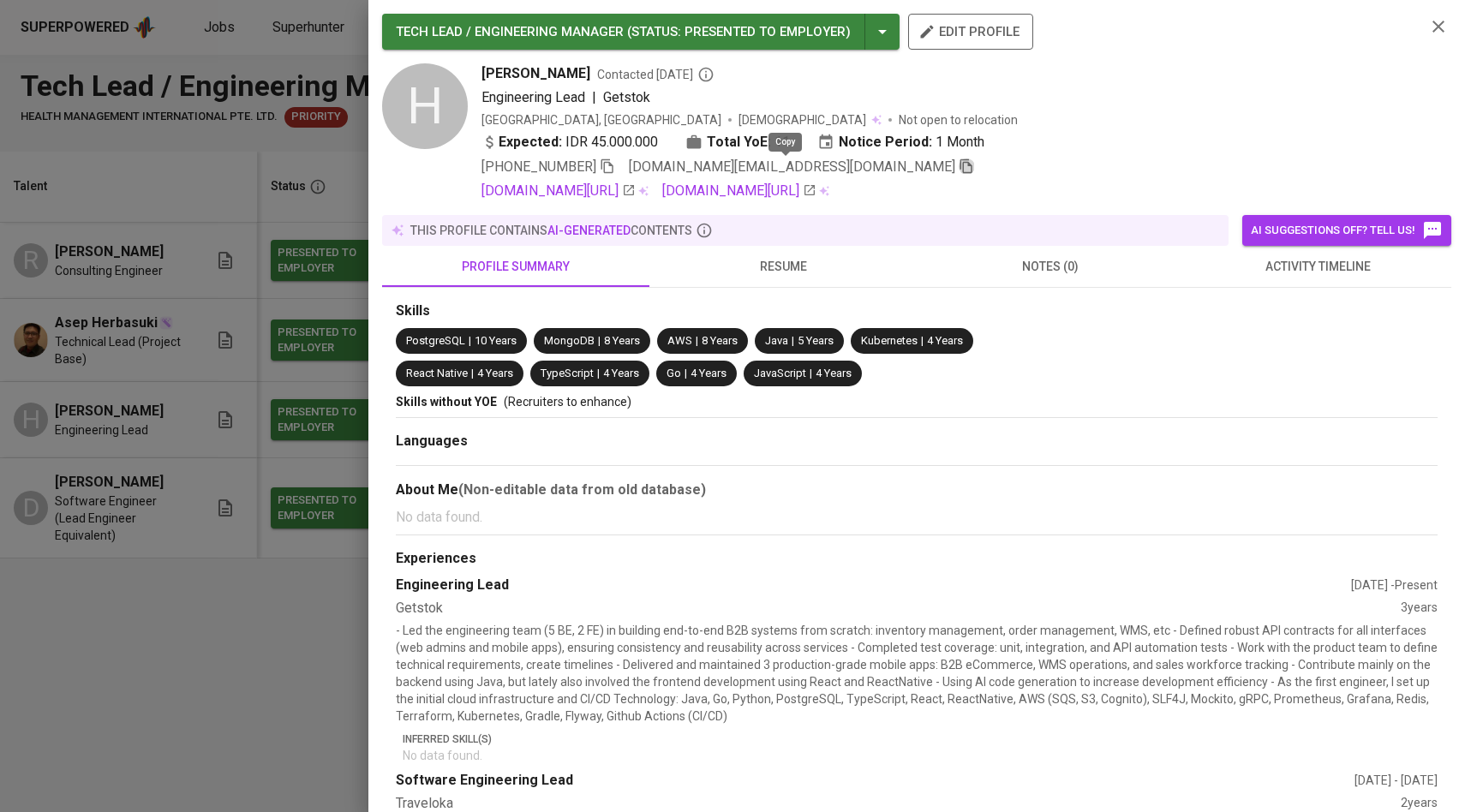
click at [959, 165] on icon "button" at bounding box center [967, 166] width 15 height 15
click at [173, 481] on div at bounding box center [732, 406] width 1465 height 812
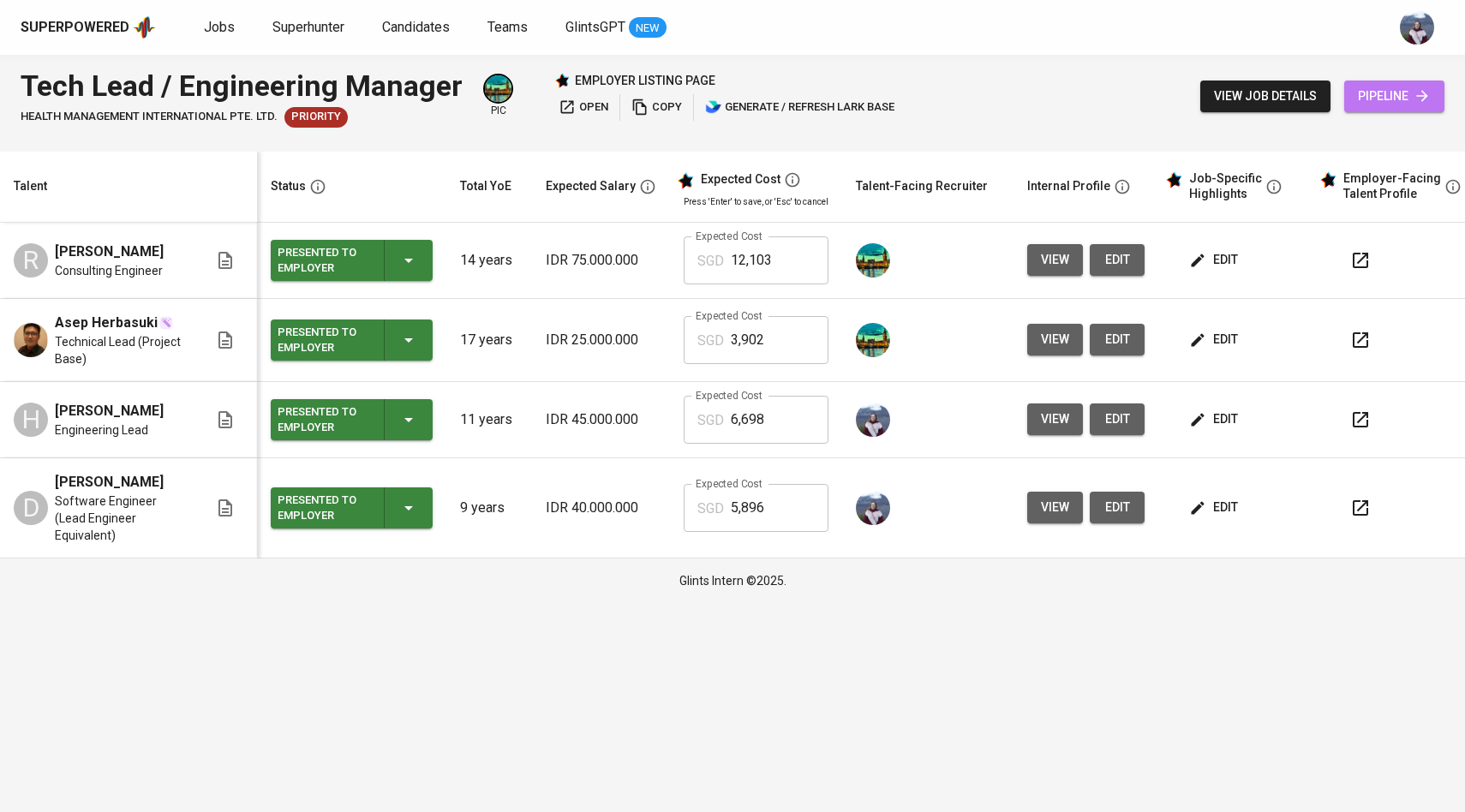
click at [1359, 99] on span "pipeline" at bounding box center [1394, 96] width 73 height 22
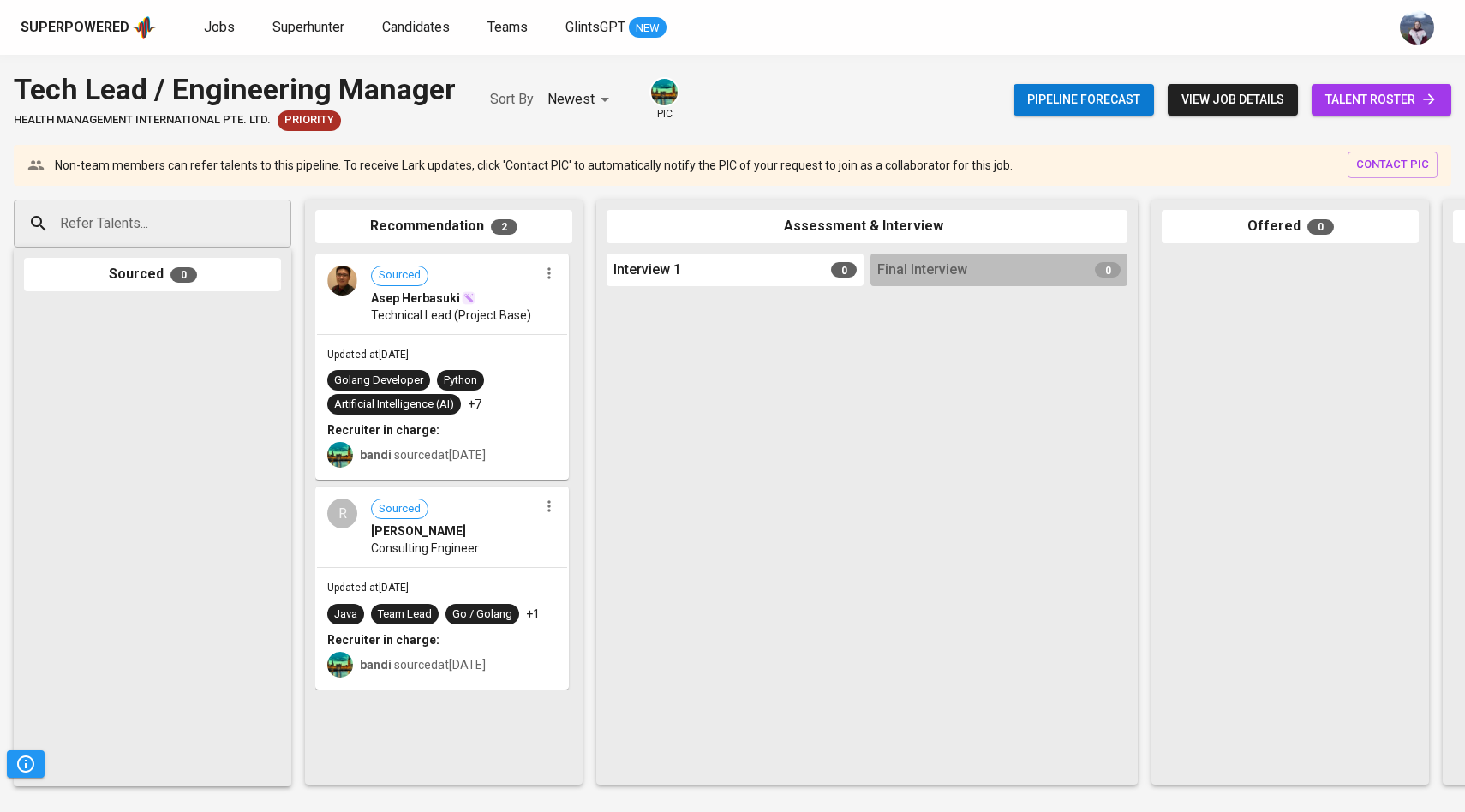
click at [227, 208] on input "Refer Talents..." at bounding box center [146, 224] width 180 height 32
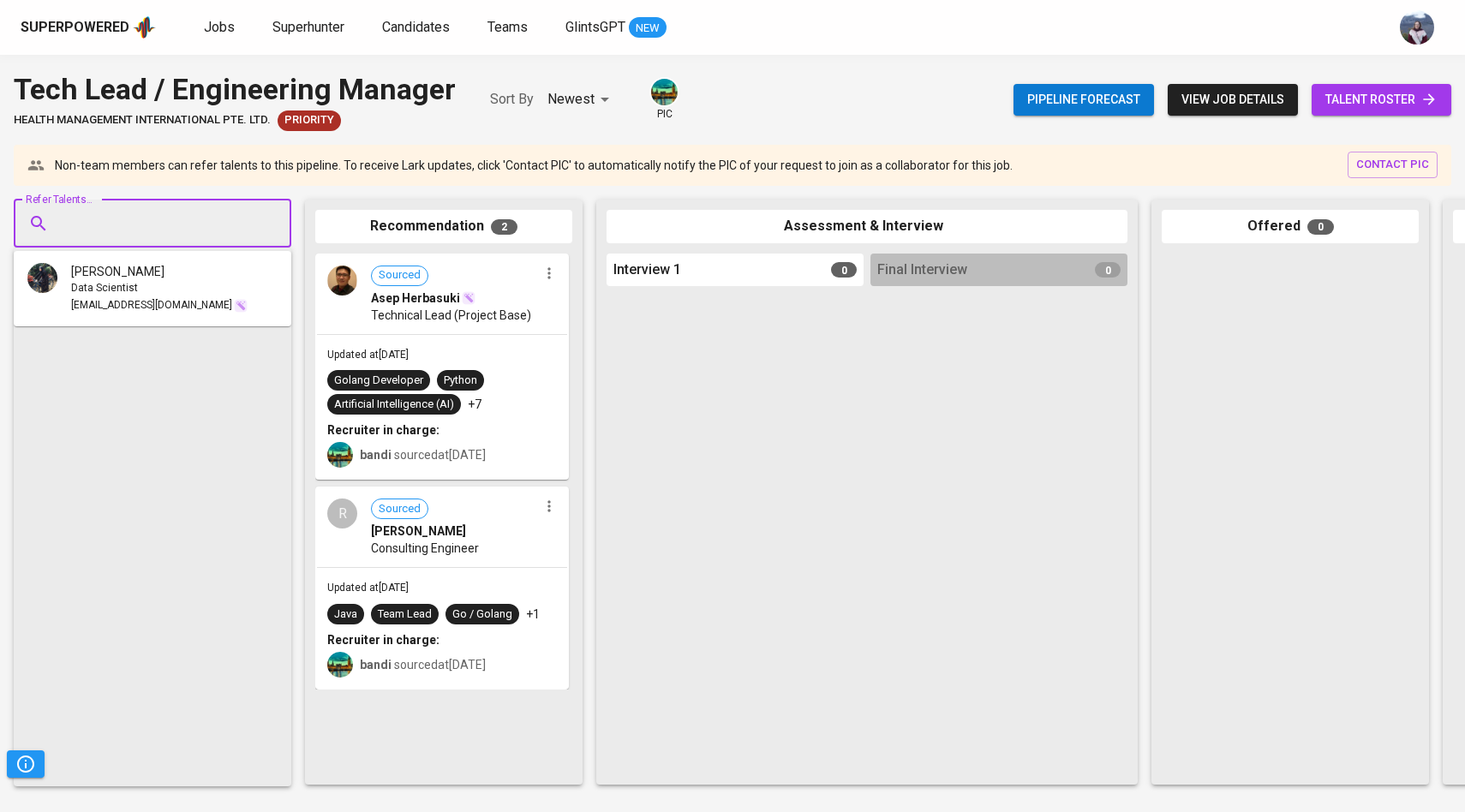
paste input "[DOMAIN_NAME][EMAIL_ADDRESS][DOMAIN_NAME]"
type input "[DOMAIN_NAME][EMAIL_ADDRESS][DOMAIN_NAME]"
click at [149, 277] on span "[PERSON_NAME]" at bounding box center [118, 271] width 93 height 17
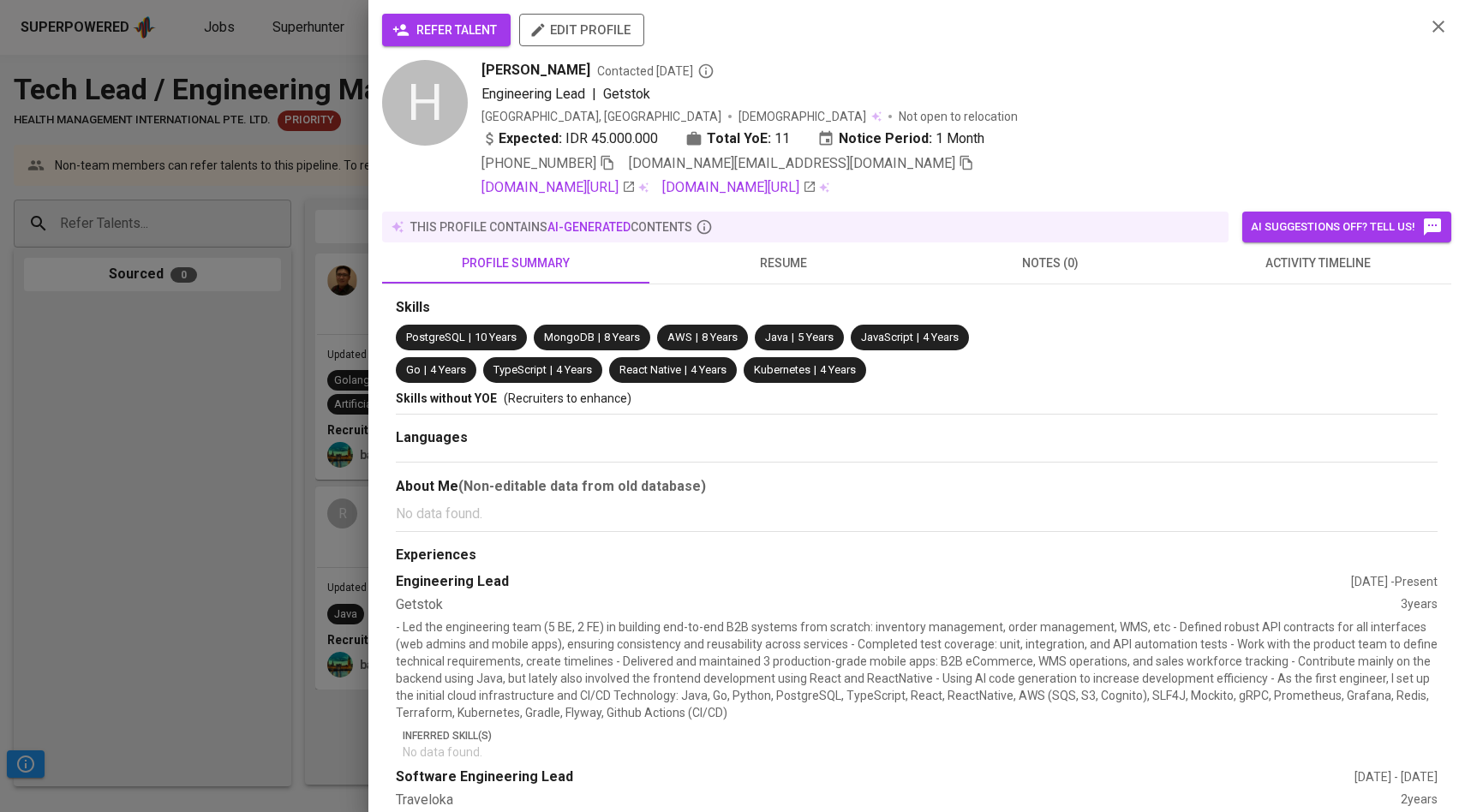
click at [439, 24] on span "refer talent" at bounding box center [446, 30] width 102 height 22
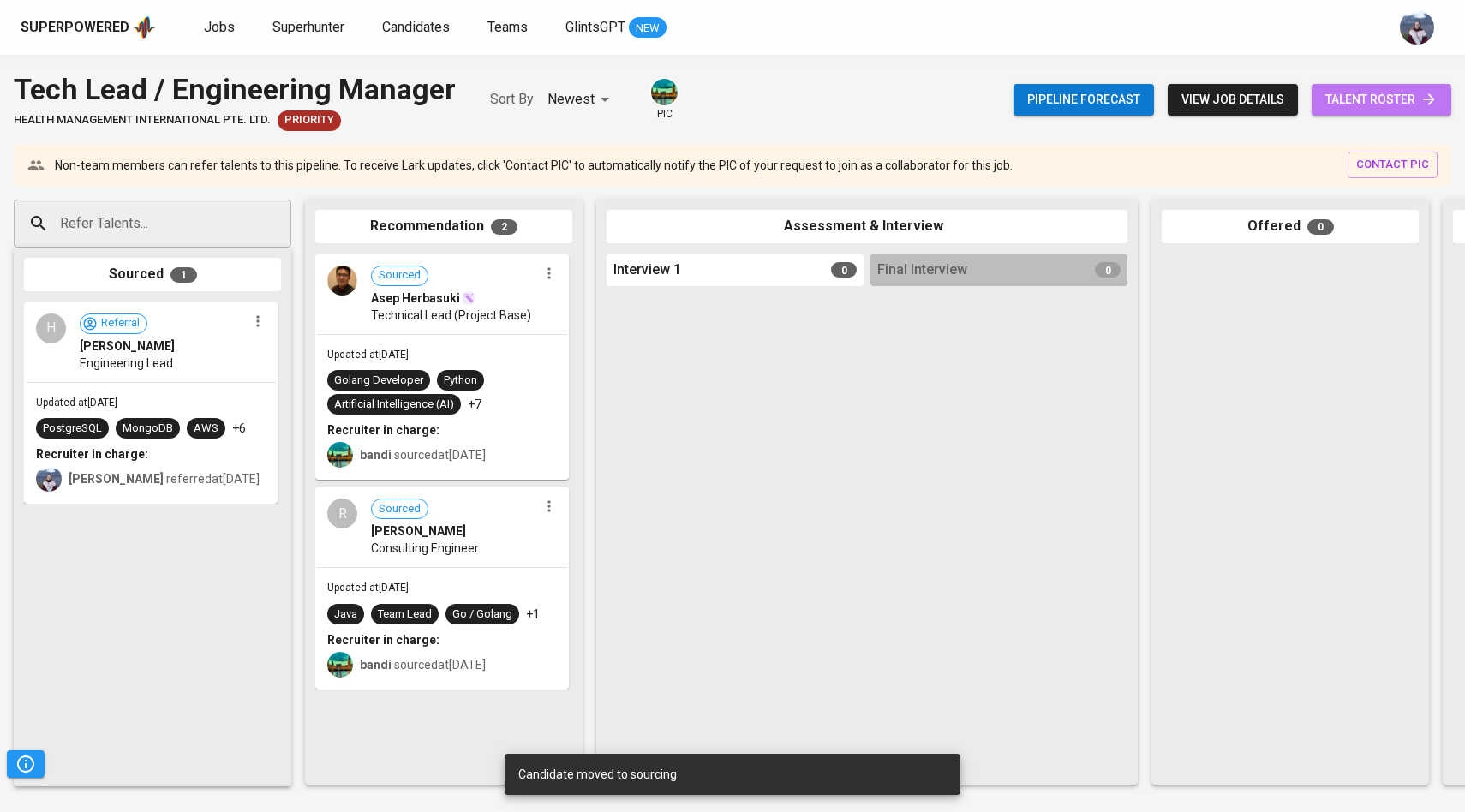
click at [1409, 105] on span "talent roster" at bounding box center [1382, 100] width 112 height 22
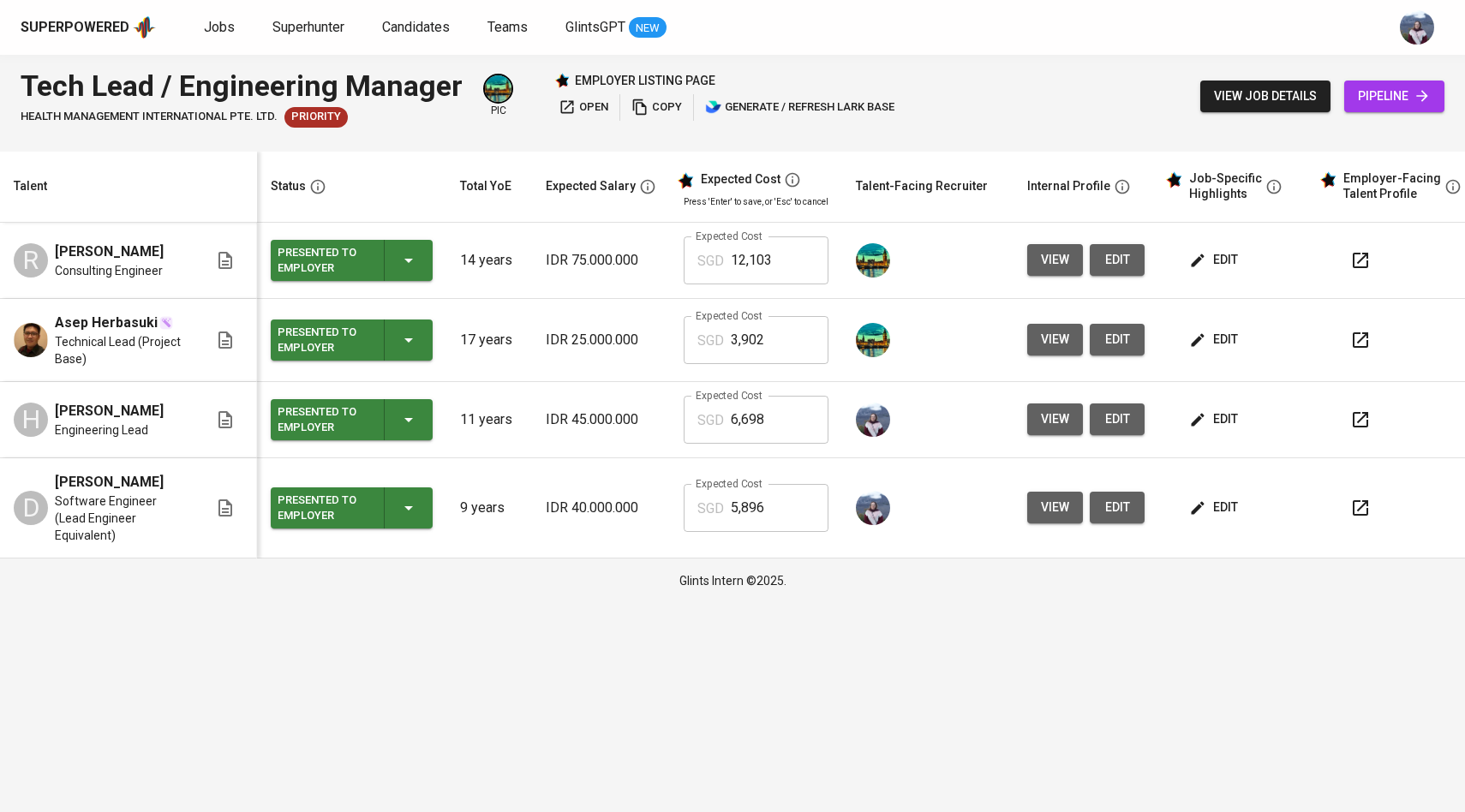
click at [1214, 349] on span "edit" at bounding box center [1215, 340] width 46 height 22
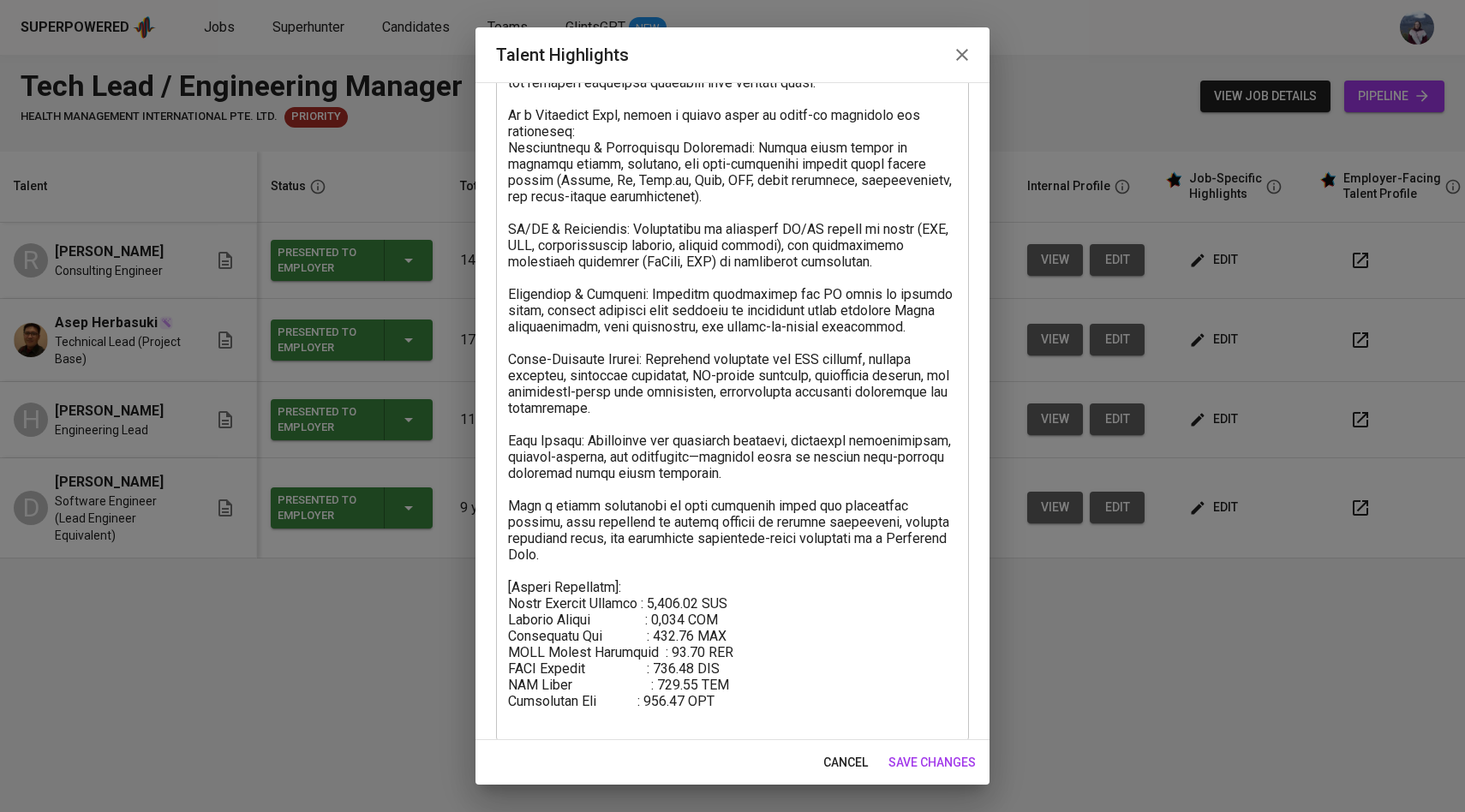
scroll to position [217, 0]
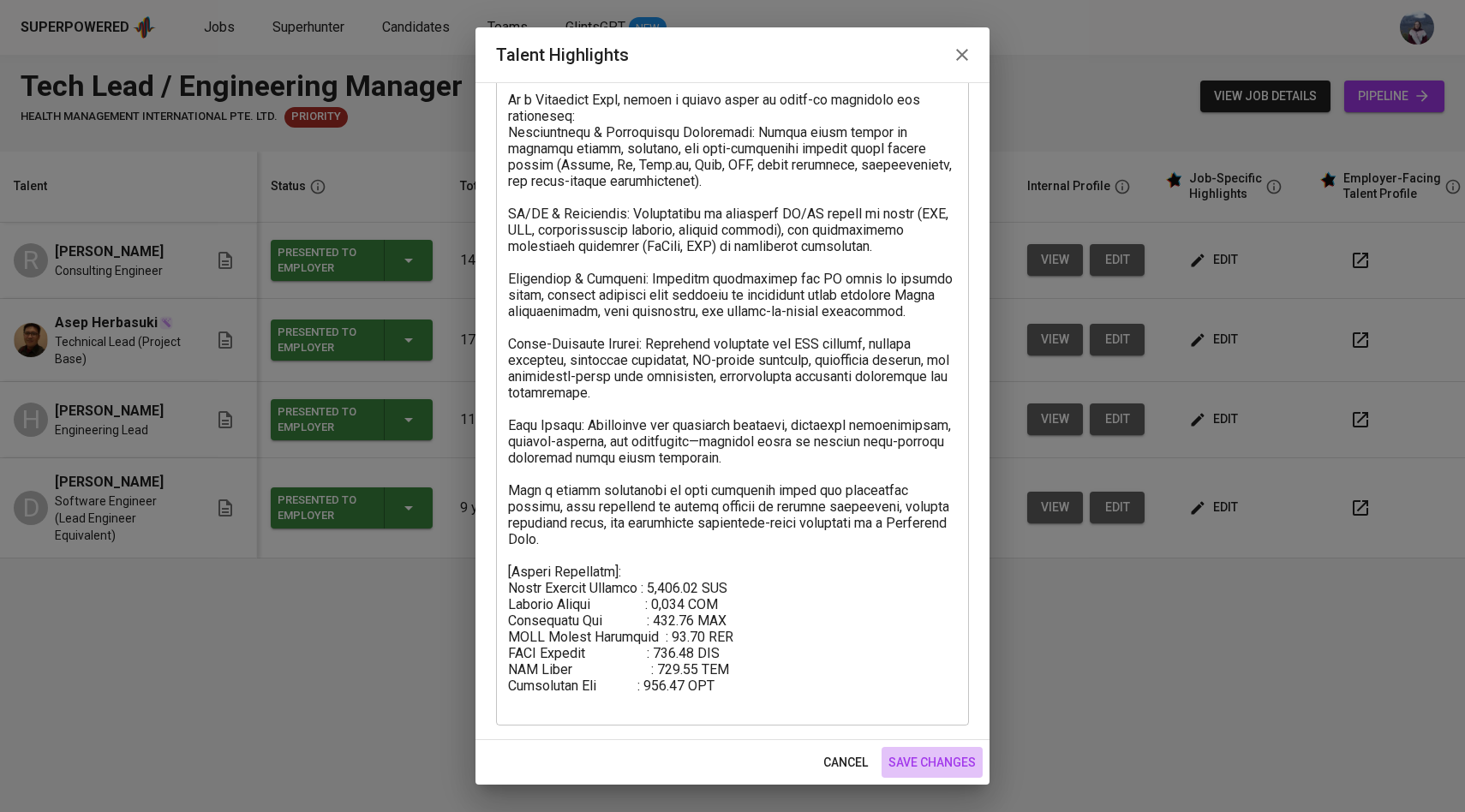
click at [923, 764] on span "save changes" at bounding box center [933, 763] width 87 height 22
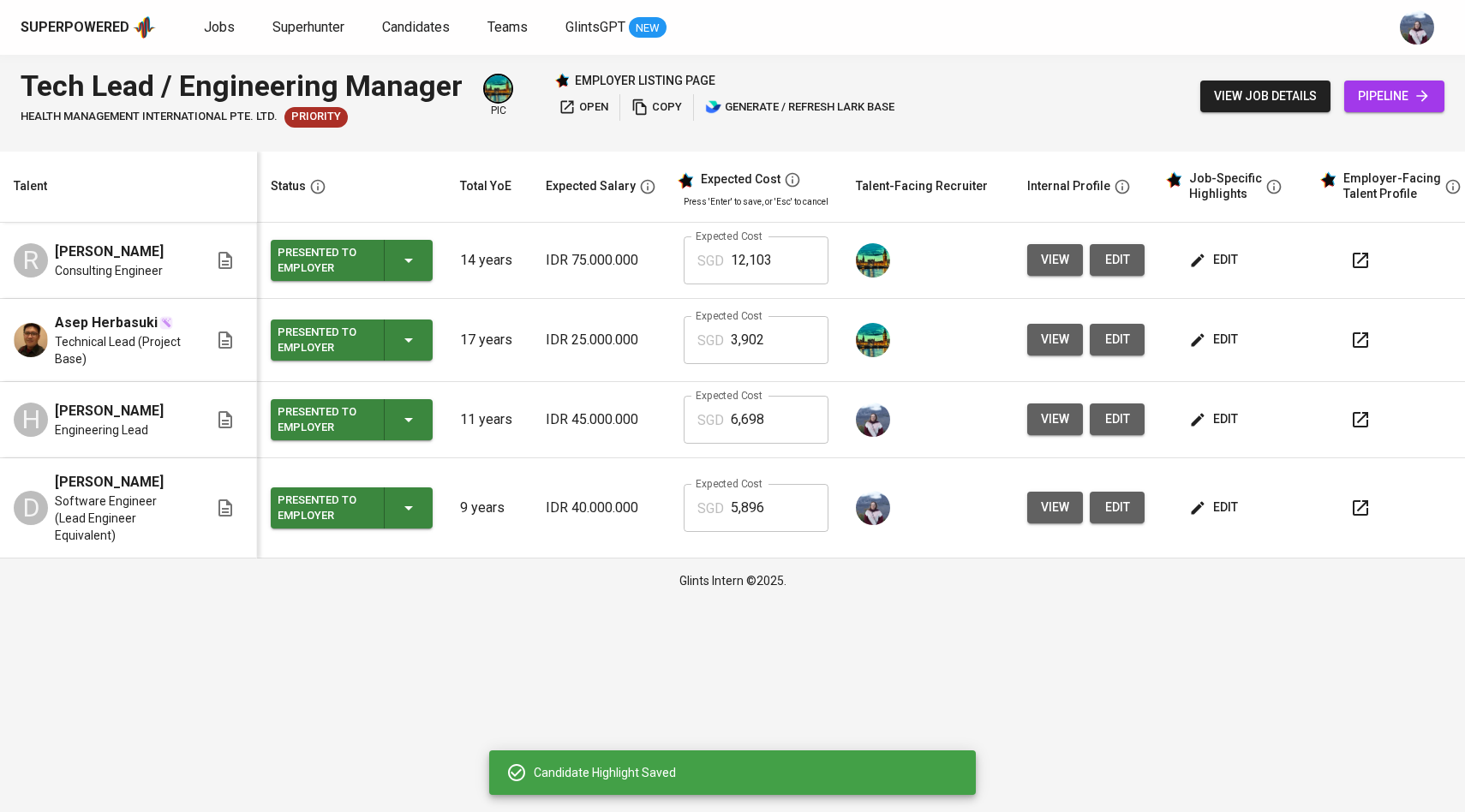
click at [1199, 415] on icon "button" at bounding box center [1197, 419] width 17 height 17
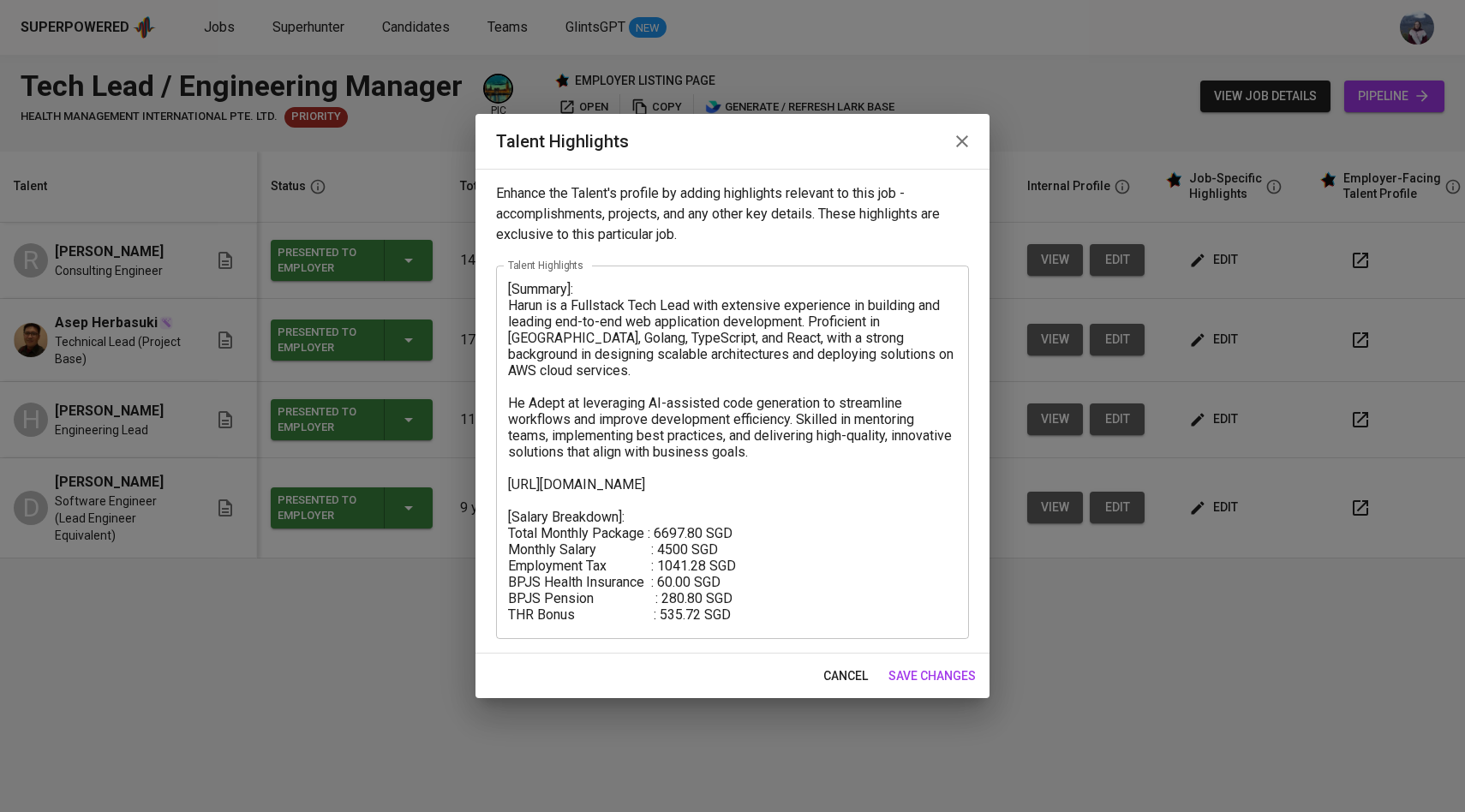
click at [924, 673] on span "save changes" at bounding box center [933, 676] width 87 height 22
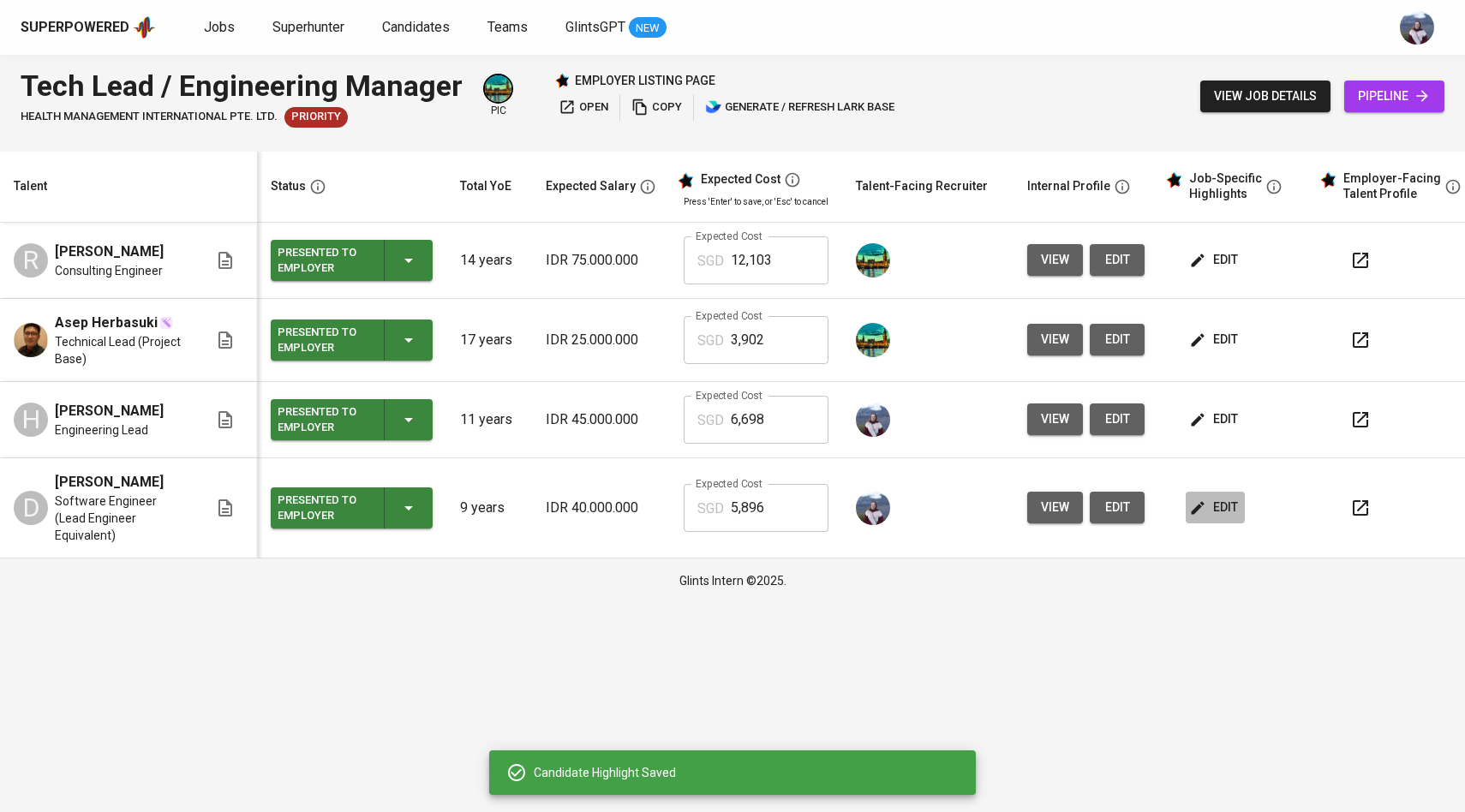
click at [1204, 497] on span "edit" at bounding box center [1215, 508] width 46 height 22
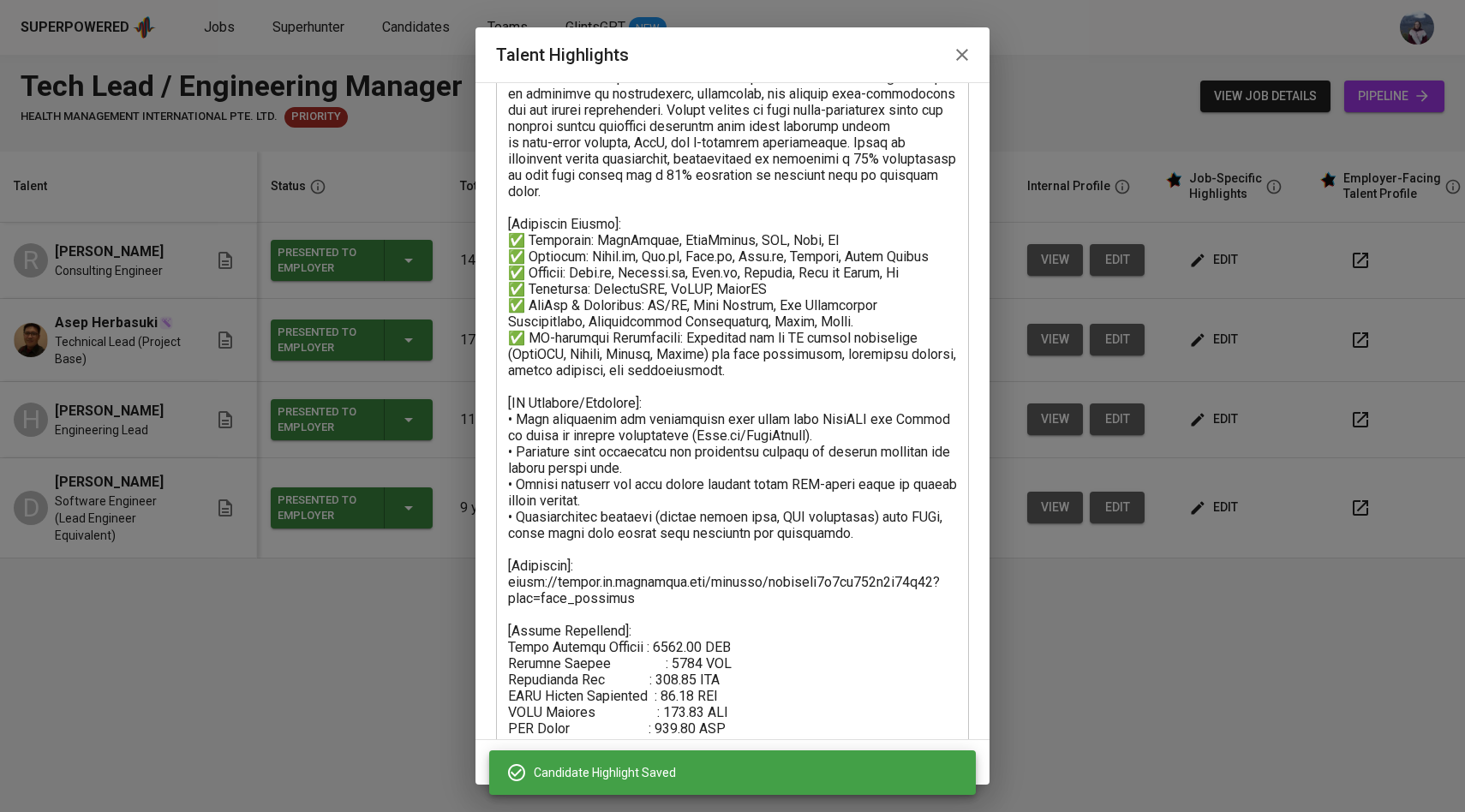
scroll to position [185, 0]
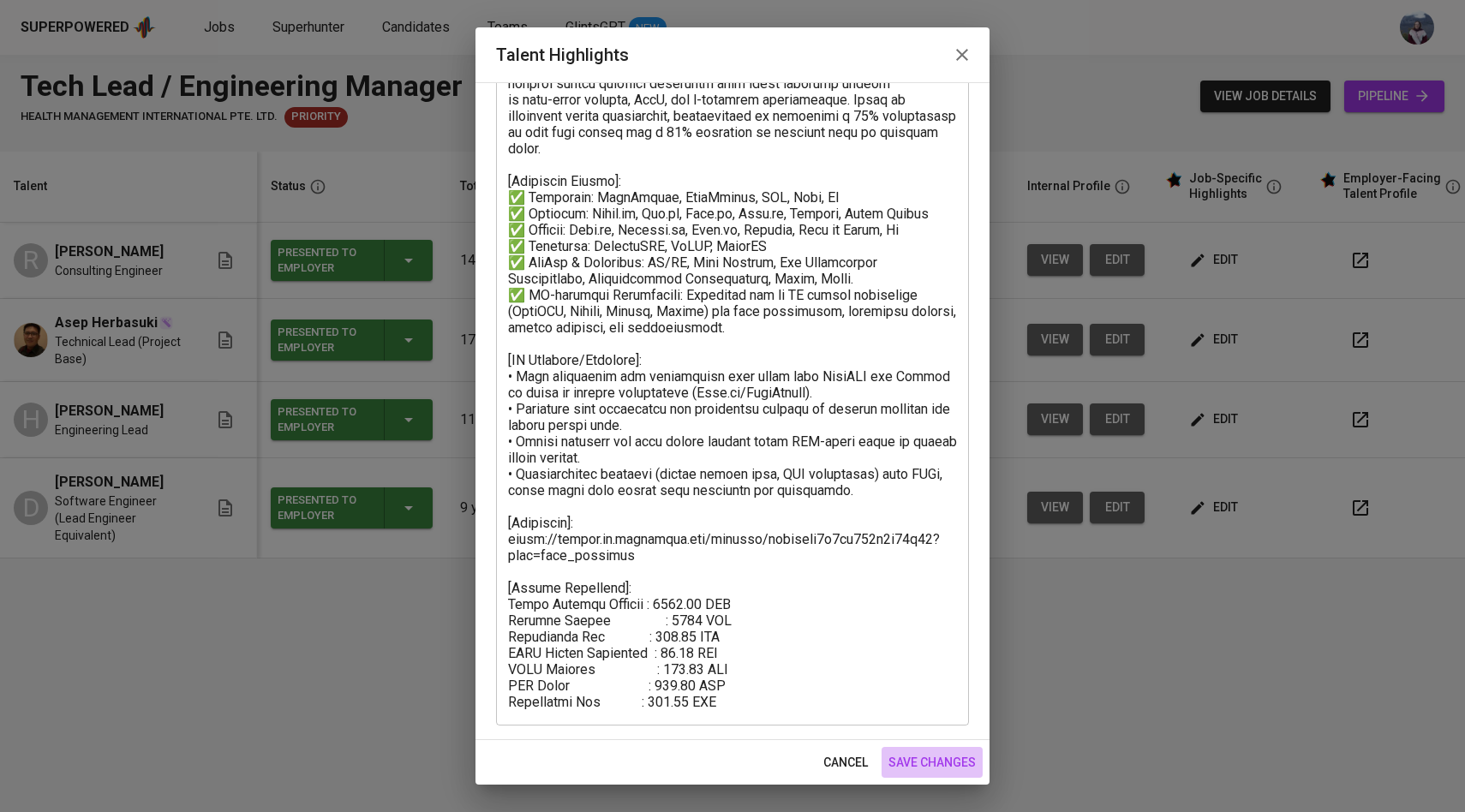
click at [930, 759] on span "save changes" at bounding box center [933, 763] width 87 height 22
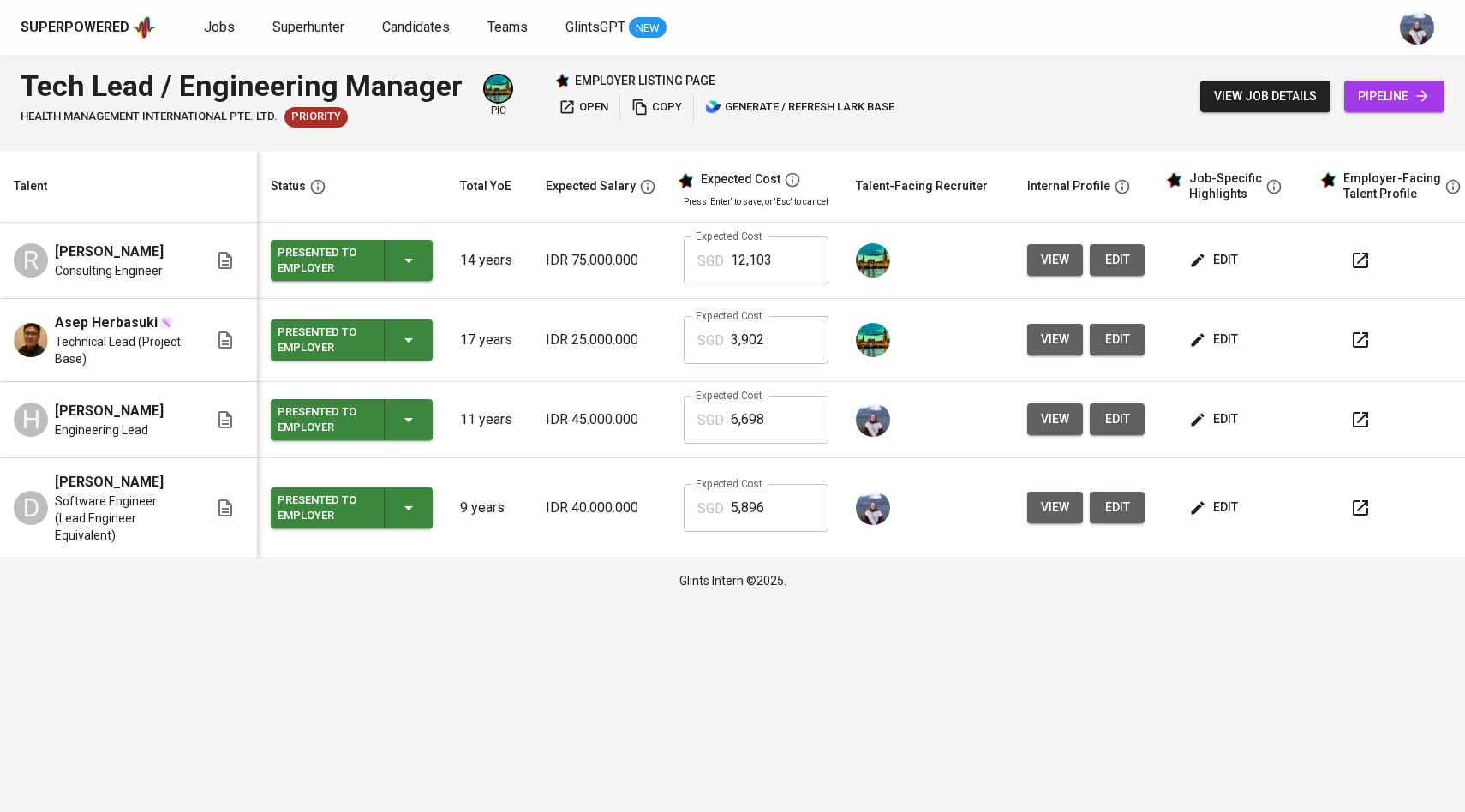
click at [1052, 501] on span "view" at bounding box center [1055, 508] width 28 height 22
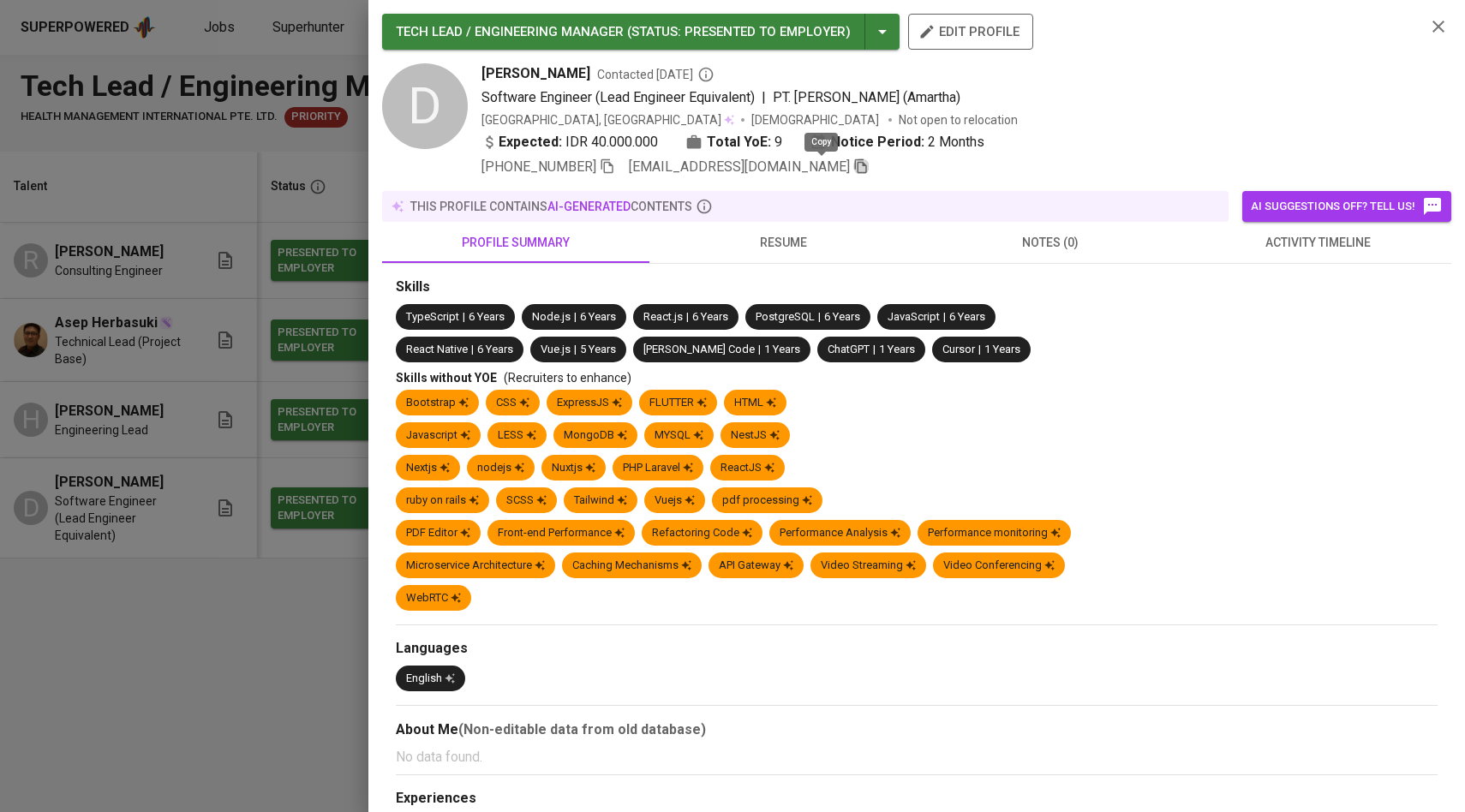
click at [855, 163] on icon "button" at bounding box center [861, 166] width 12 height 14
click at [269, 304] on div at bounding box center [732, 406] width 1465 height 812
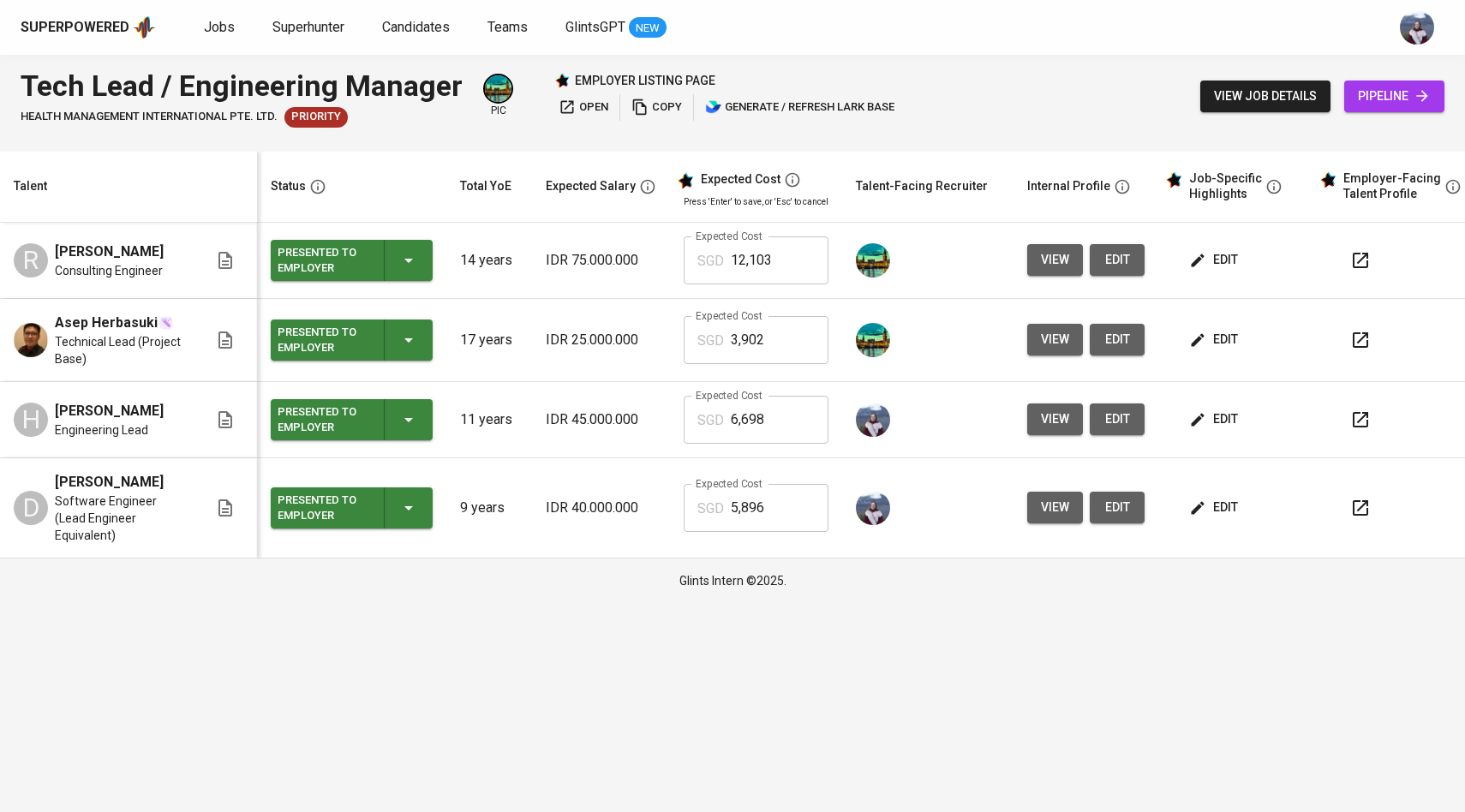
click at [1423, 98] on icon at bounding box center [1422, 96] width 17 height 17
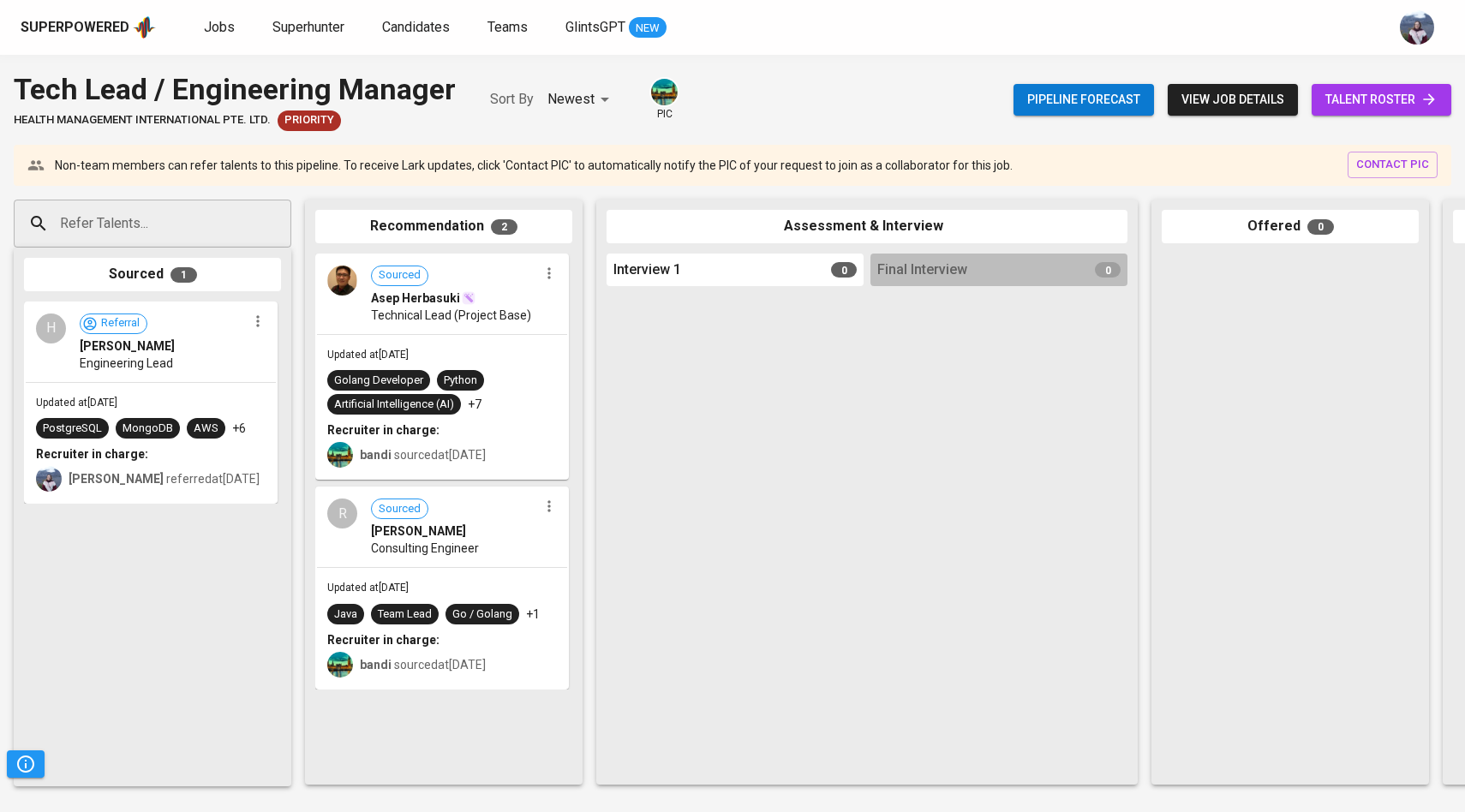
click at [147, 232] on input "Refer Talents..." at bounding box center [146, 224] width 180 height 32
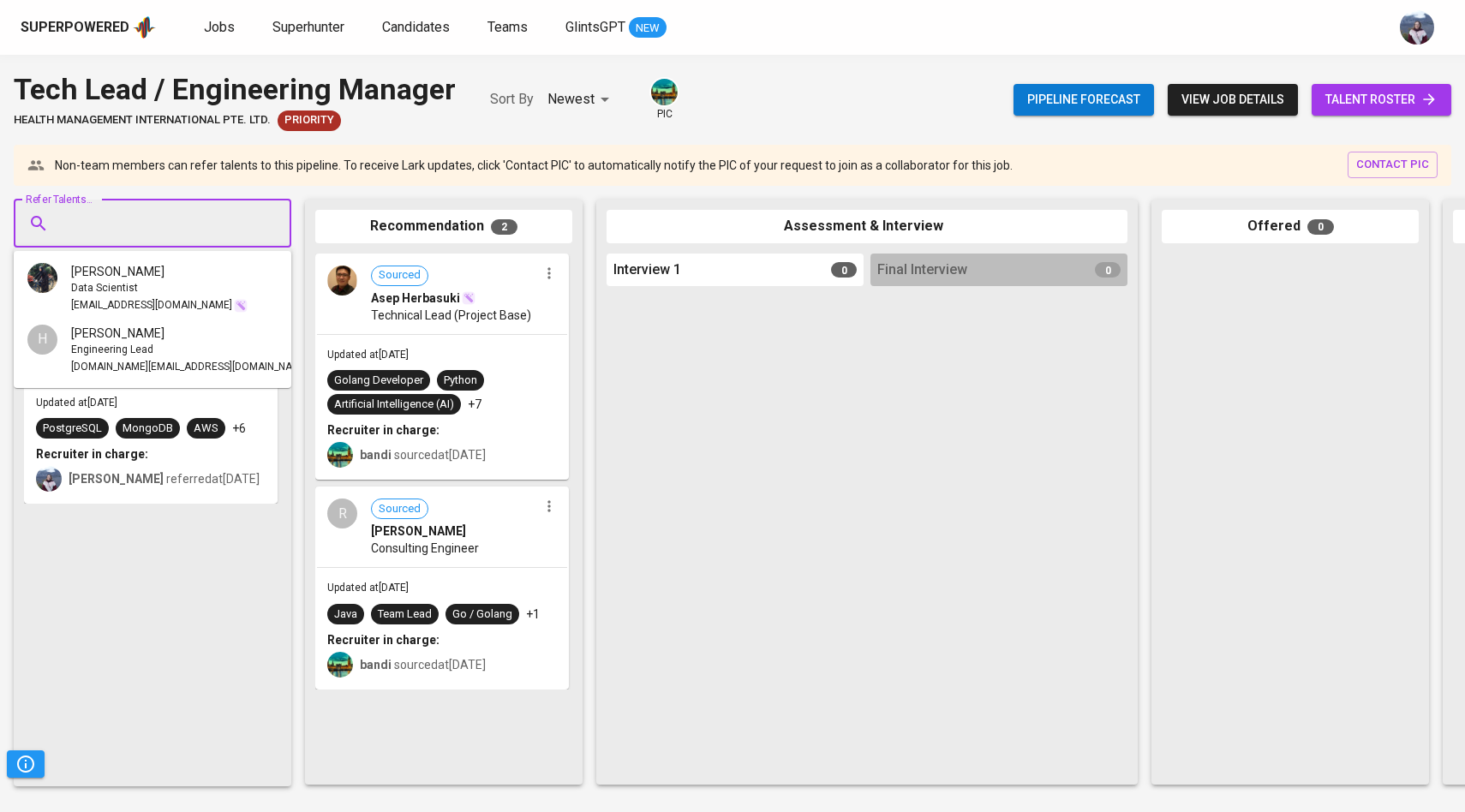
paste input "[EMAIL_ADDRESS][DOMAIN_NAME]"
type input "[EMAIL_ADDRESS][DOMAIN_NAME]"
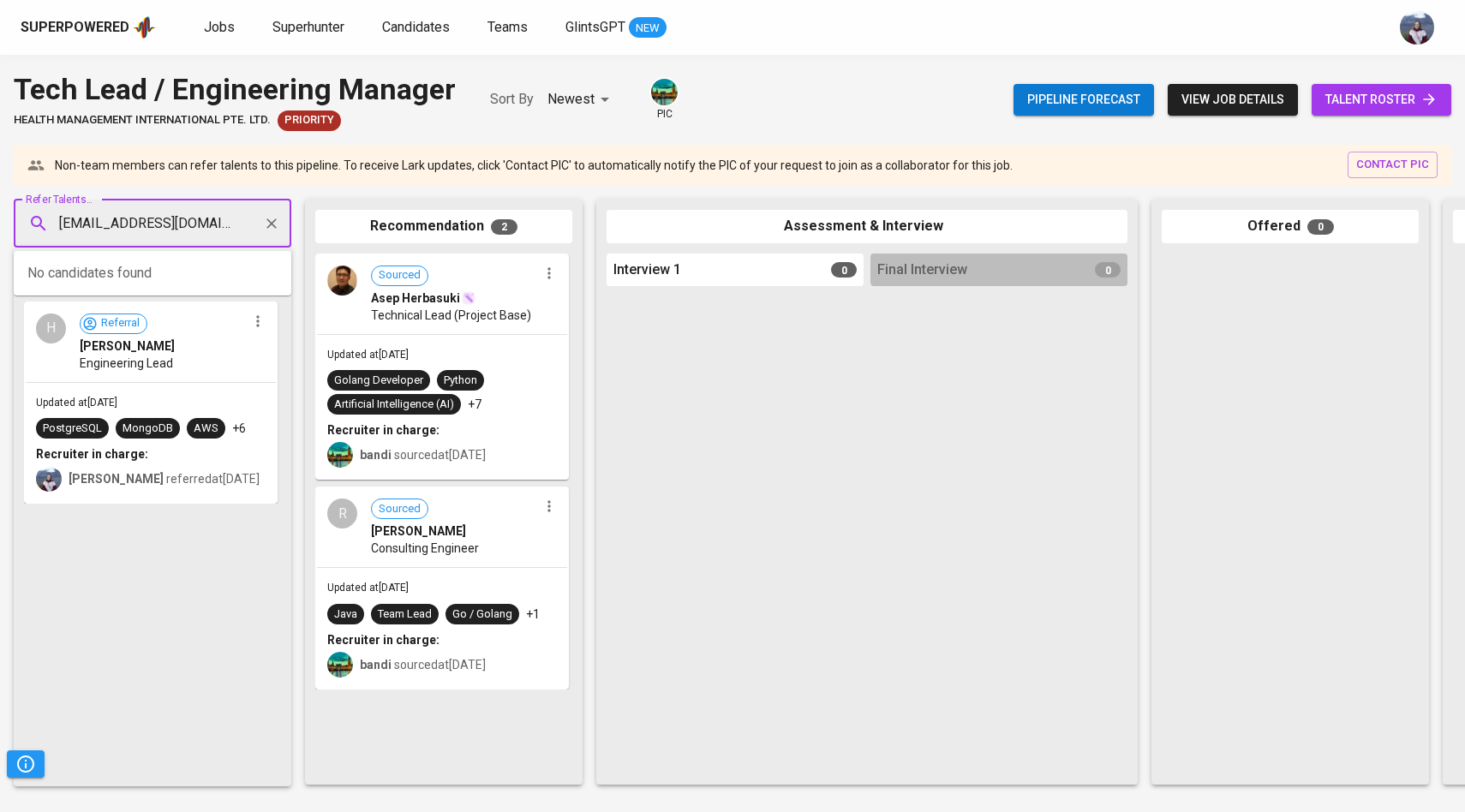
scroll to position [0, 5]
click at [131, 276] on span "[PERSON_NAME]" at bounding box center [118, 271] width 93 height 17
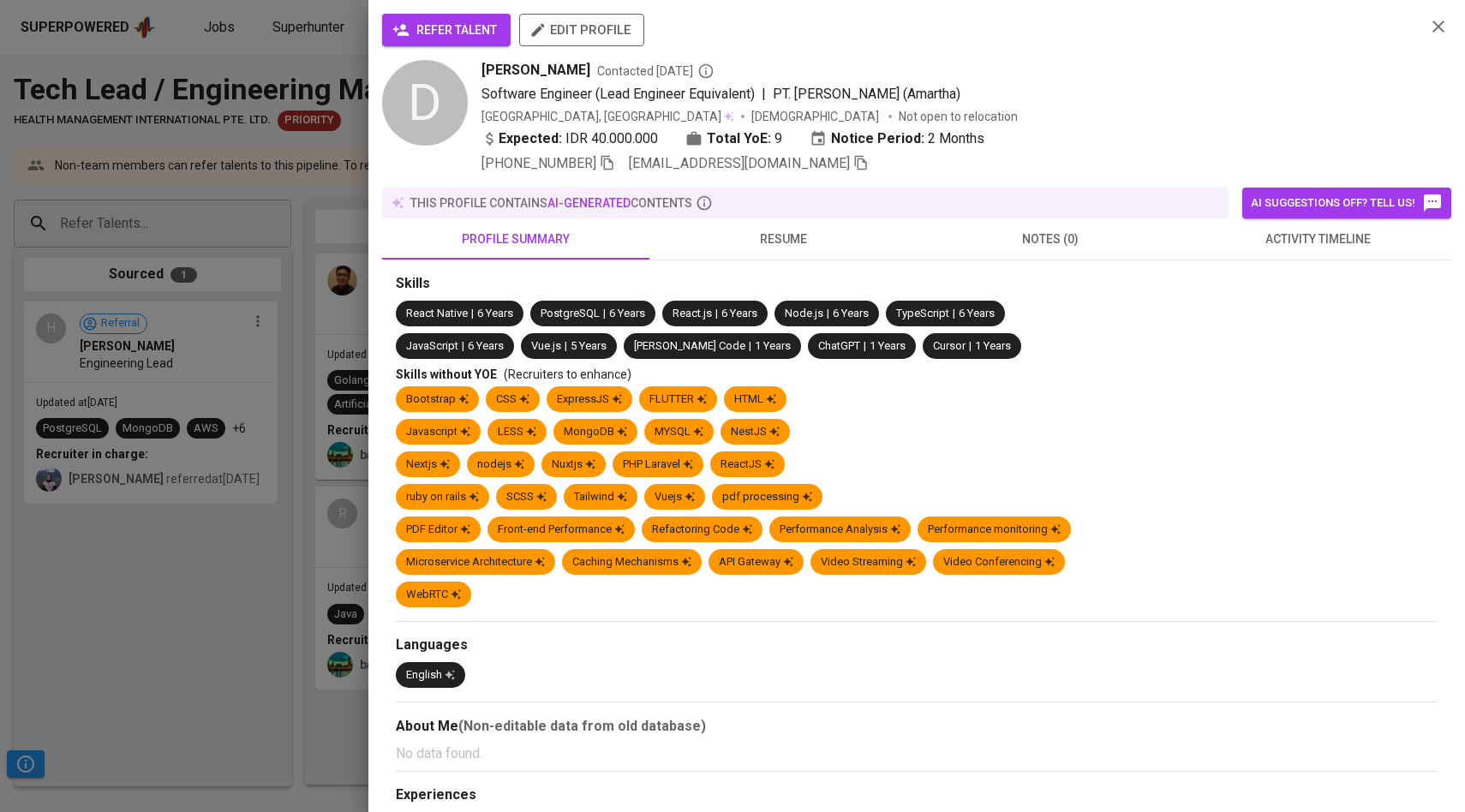
scroll to position [0, 0]
click at [496, 32] on span "refer talent" at bounding box center [446, 30] width 102 height 22
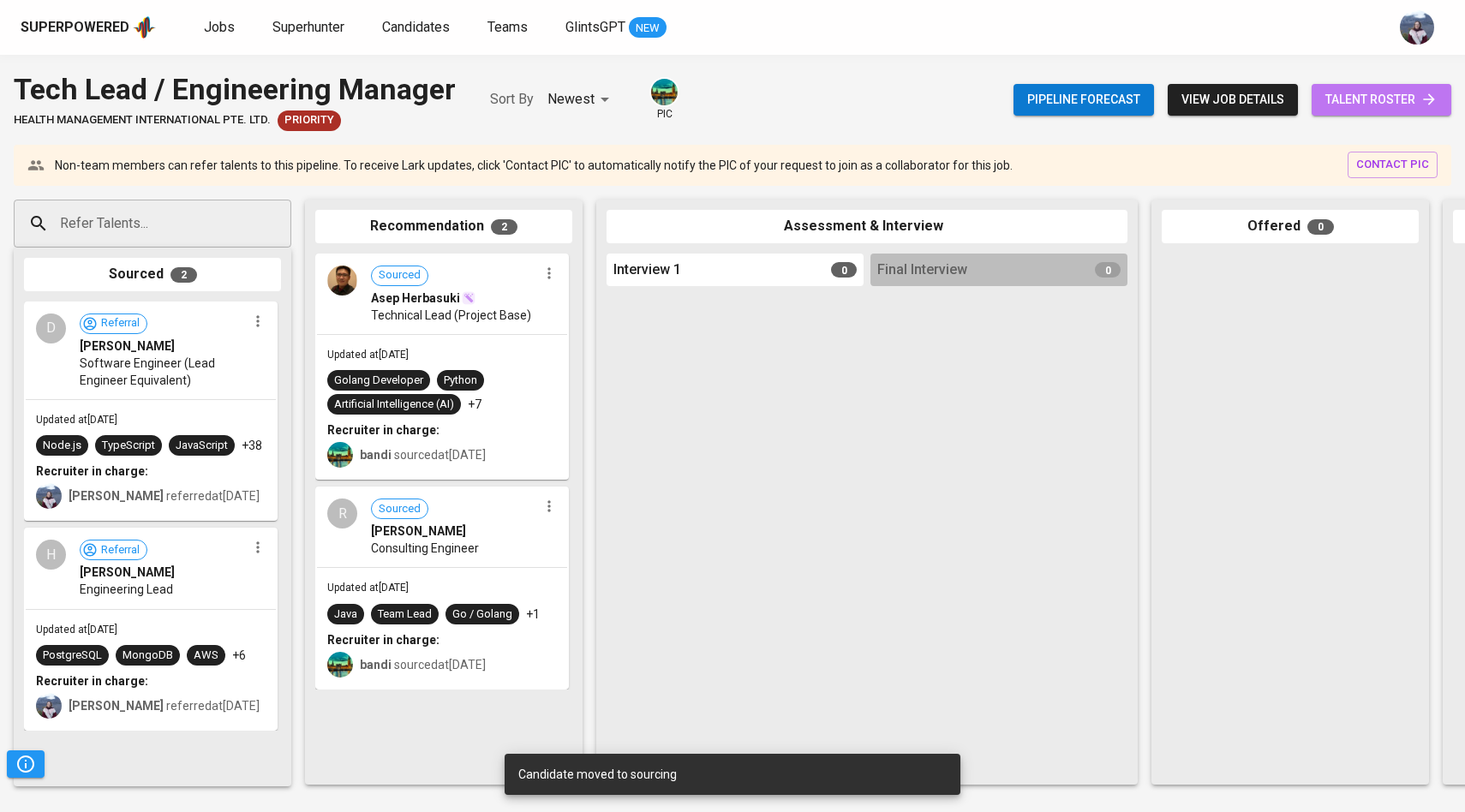
click at [1365, 112] on link "talent roster" at bounding box center [1382, 100] width 139 height 31
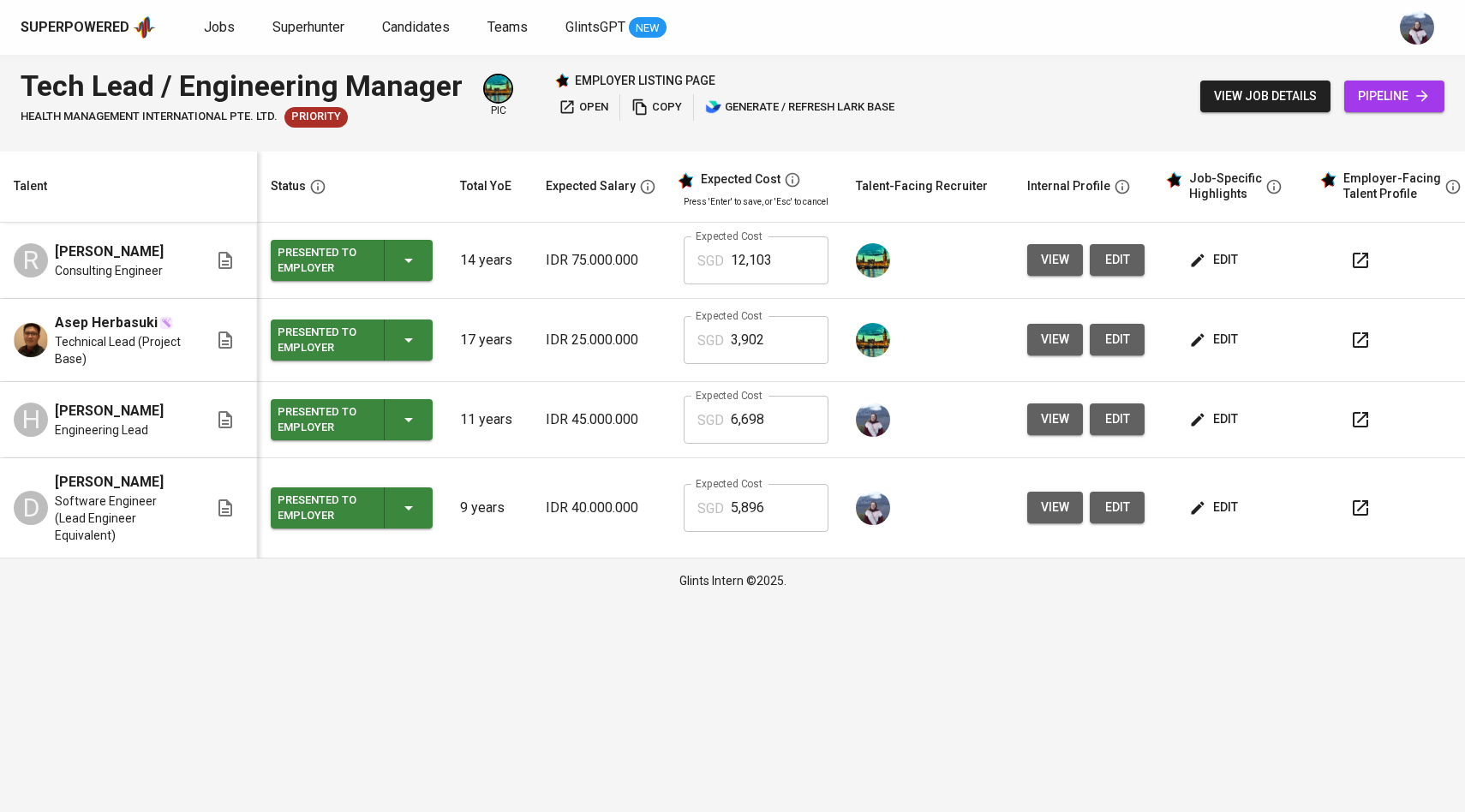
click at [1380, 99] on span "pipeline" at bounding box center [1394, 96] width 73 height 22
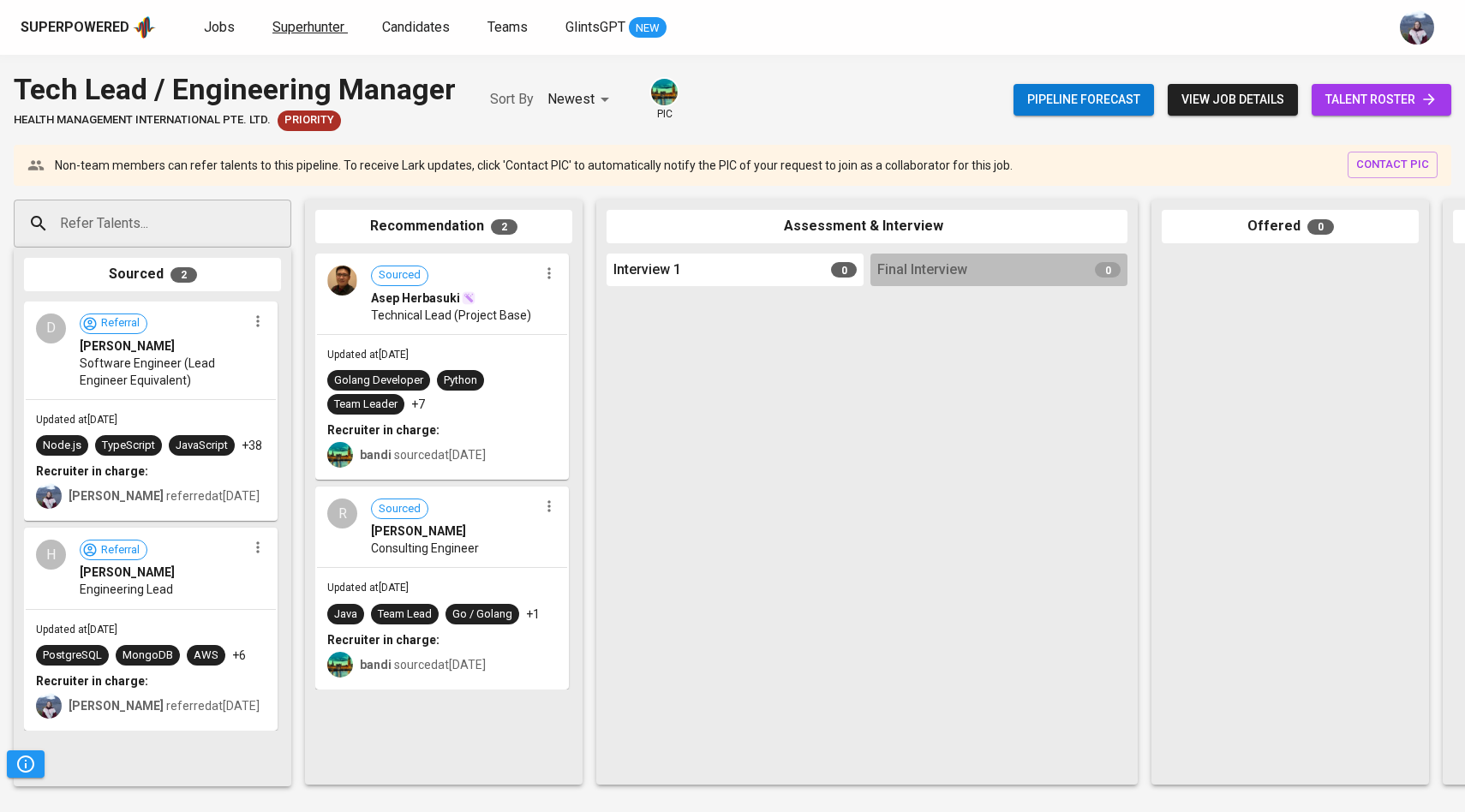
click at [308, 30] on span "Superhunter" at bounding box center [308, 27] width 72 height 16
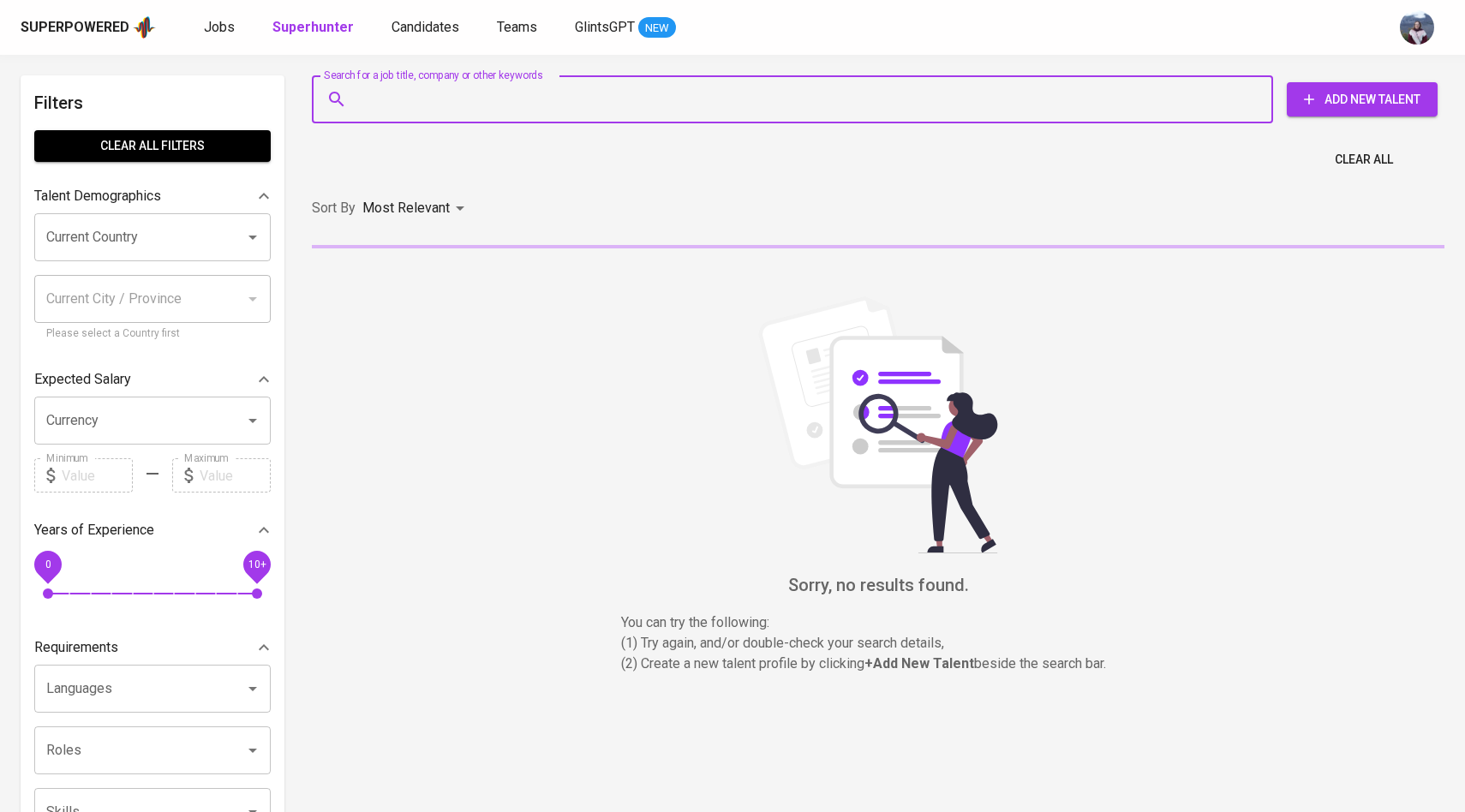
click at [381, 106] on input "Search for a job title, company or other keywords" at bounding box center [797, 100] width 886 height 32
paste input "[EMAIL_ADDRESS][DOMAIN_NAME]"
type input "[EMAIL_ADDRESS][DOMAIN_NAME]"
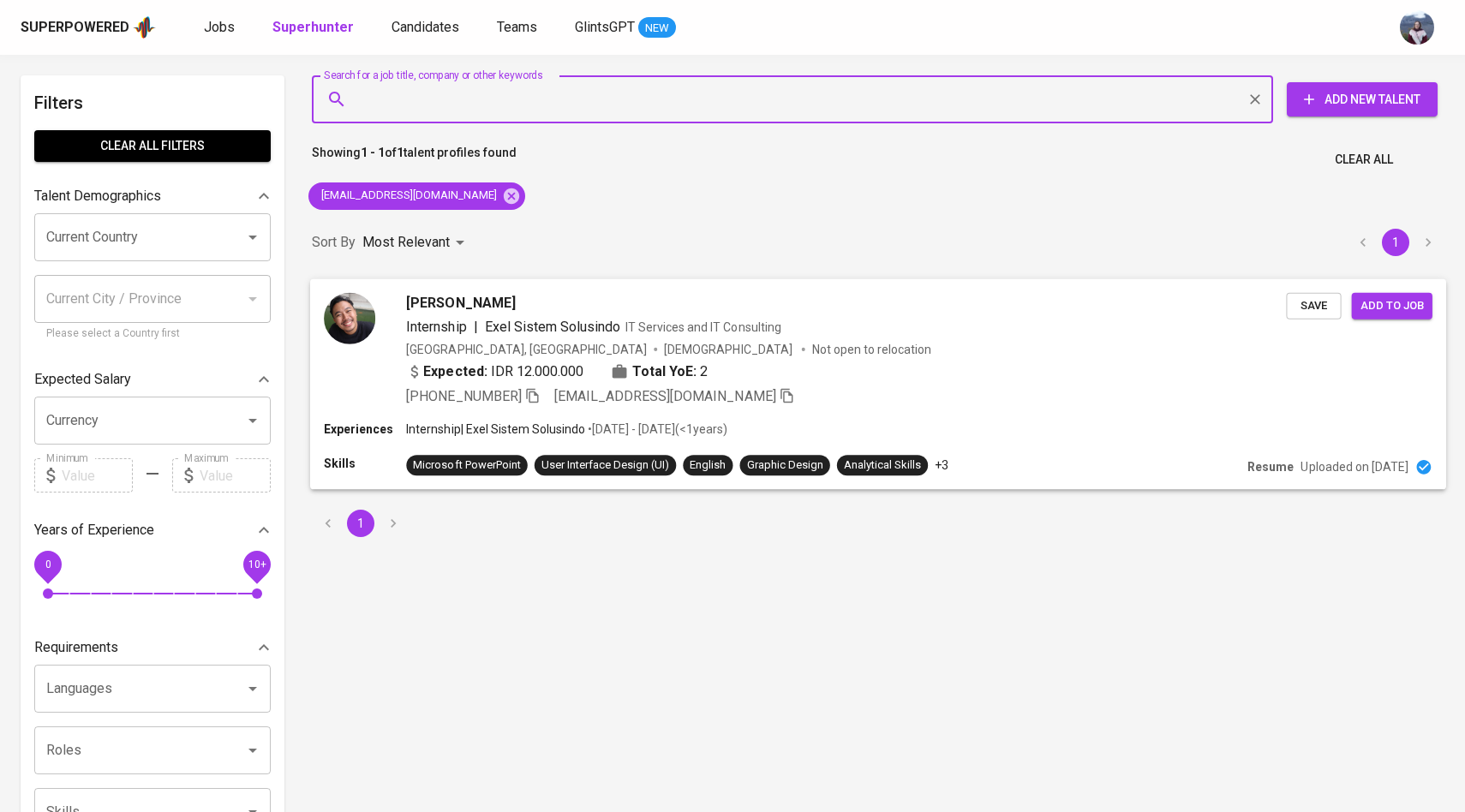
click at [359, 322] on img at bounding box center [349, 318] width 51 height 51
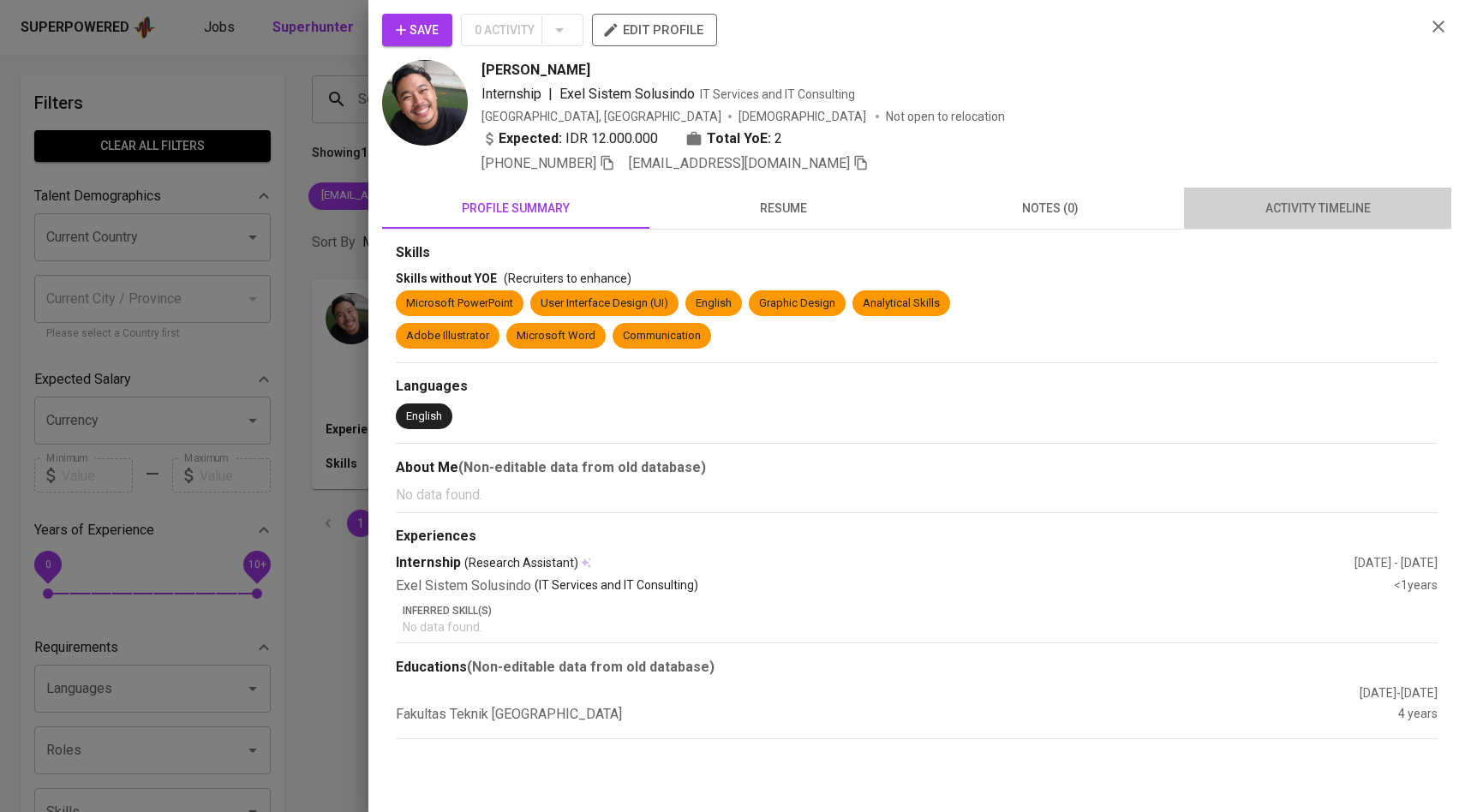
click at [1303, 213] on span "activity timeline" at bounding box center [1318, 209] width 247 height 22
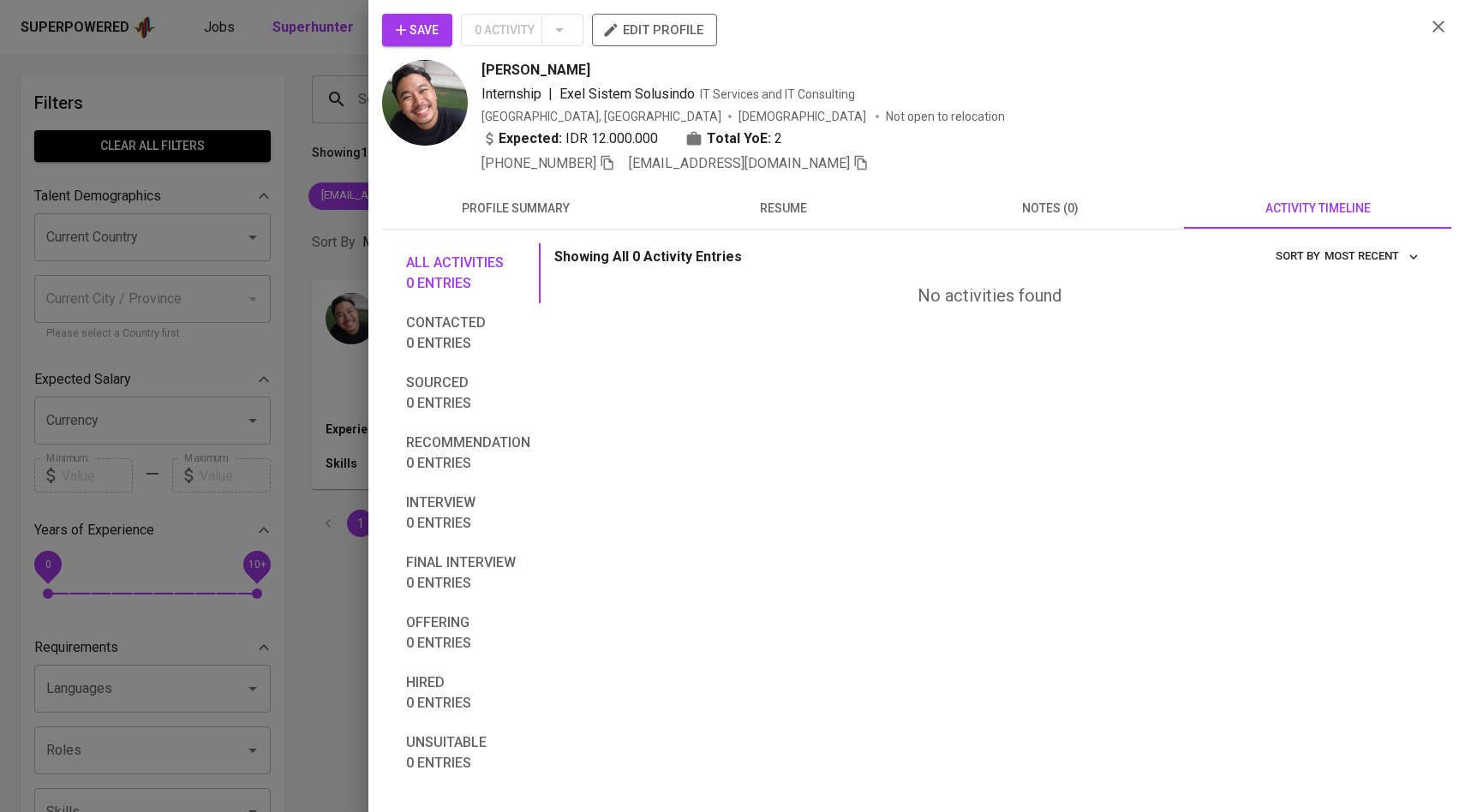
click at [407, 30] on icon "button" at bounding box center [401, 30] width 17 height 17
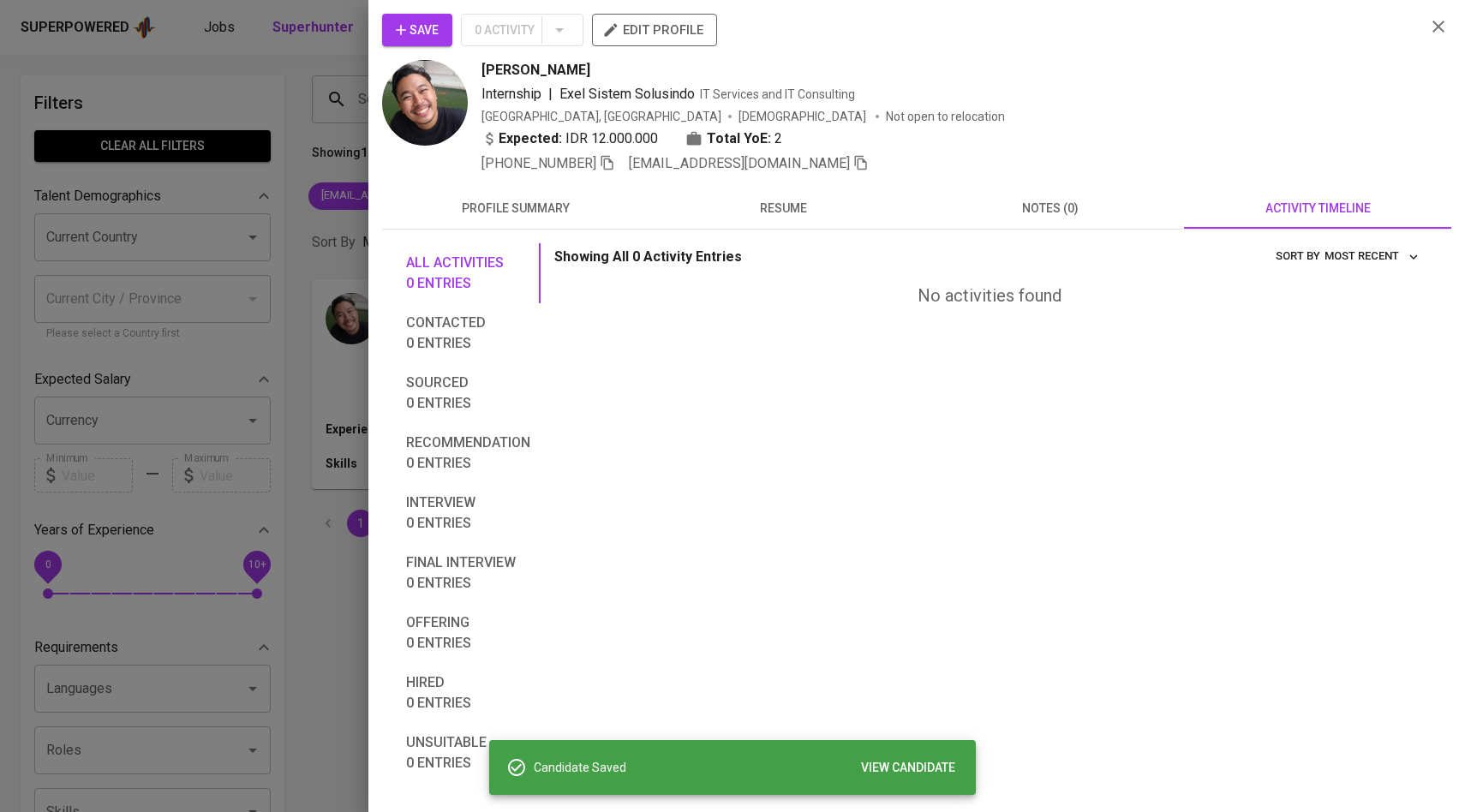
click at [259, 180] on div at bounding box center [732, 406] width 1465 height 812
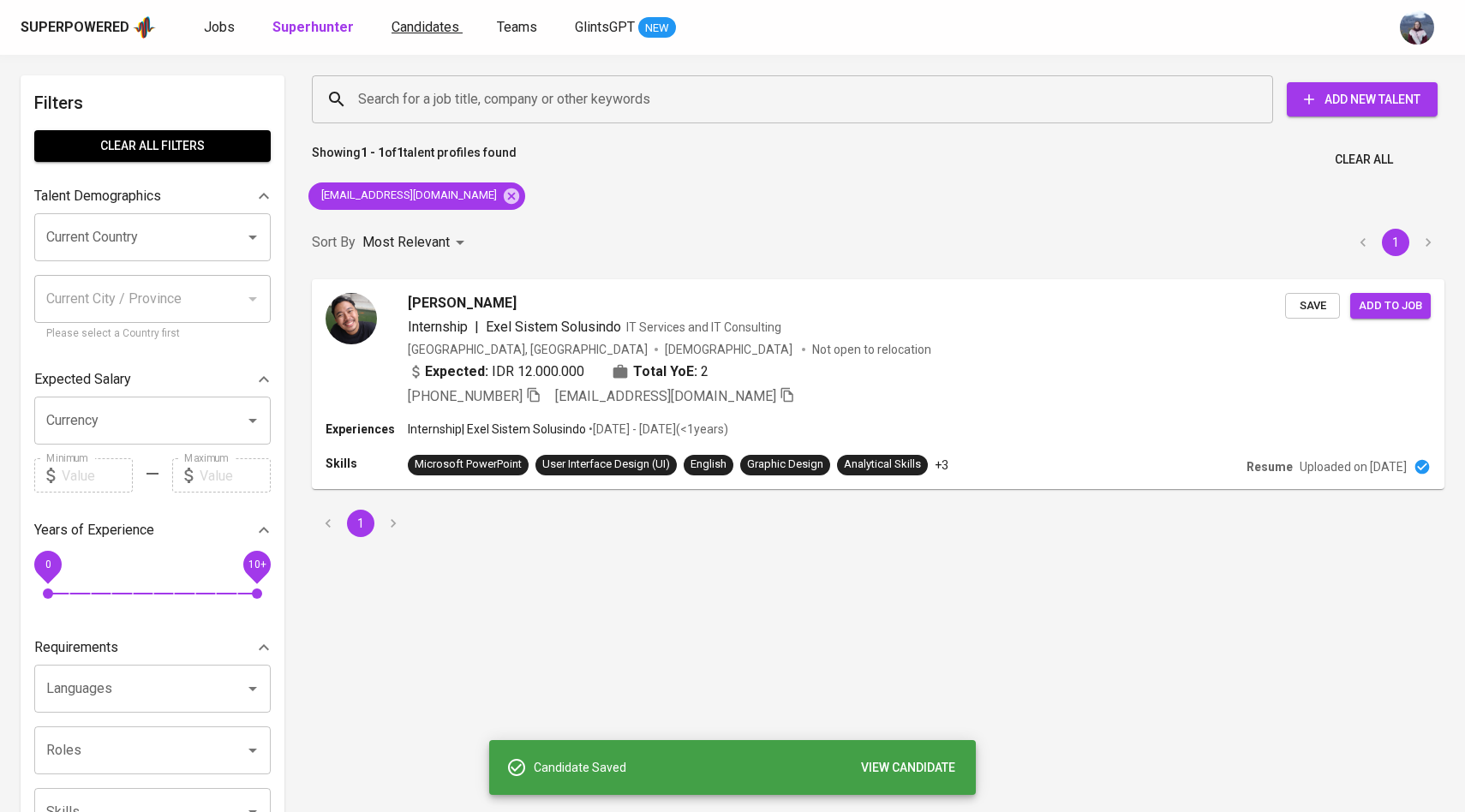
click at [417, 30] on span "Candidates" at bounding box center [425, 27] width 67 height 16
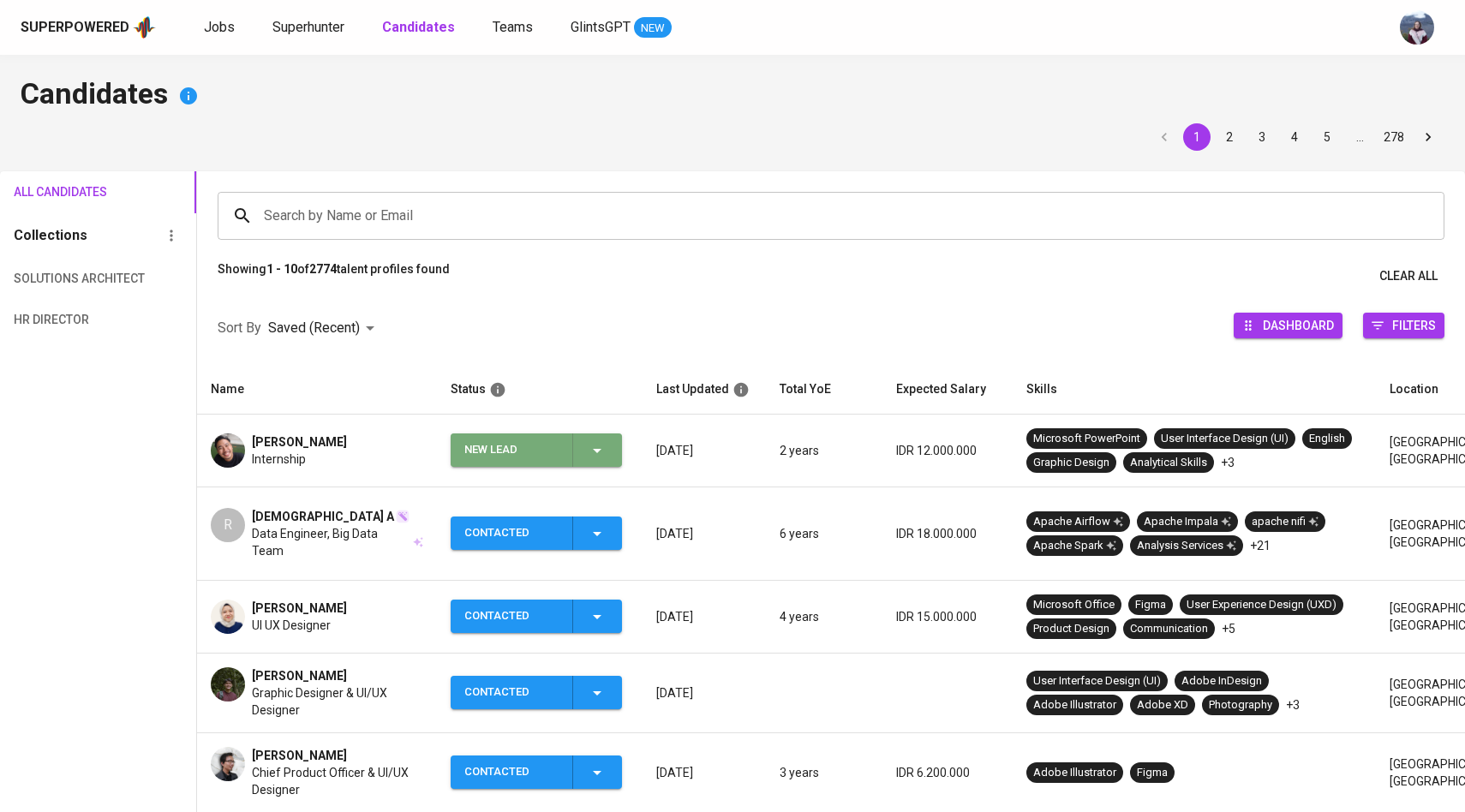
click at [603, 458] on icon "button" at bounding box center [598, 451] width 21 height 21
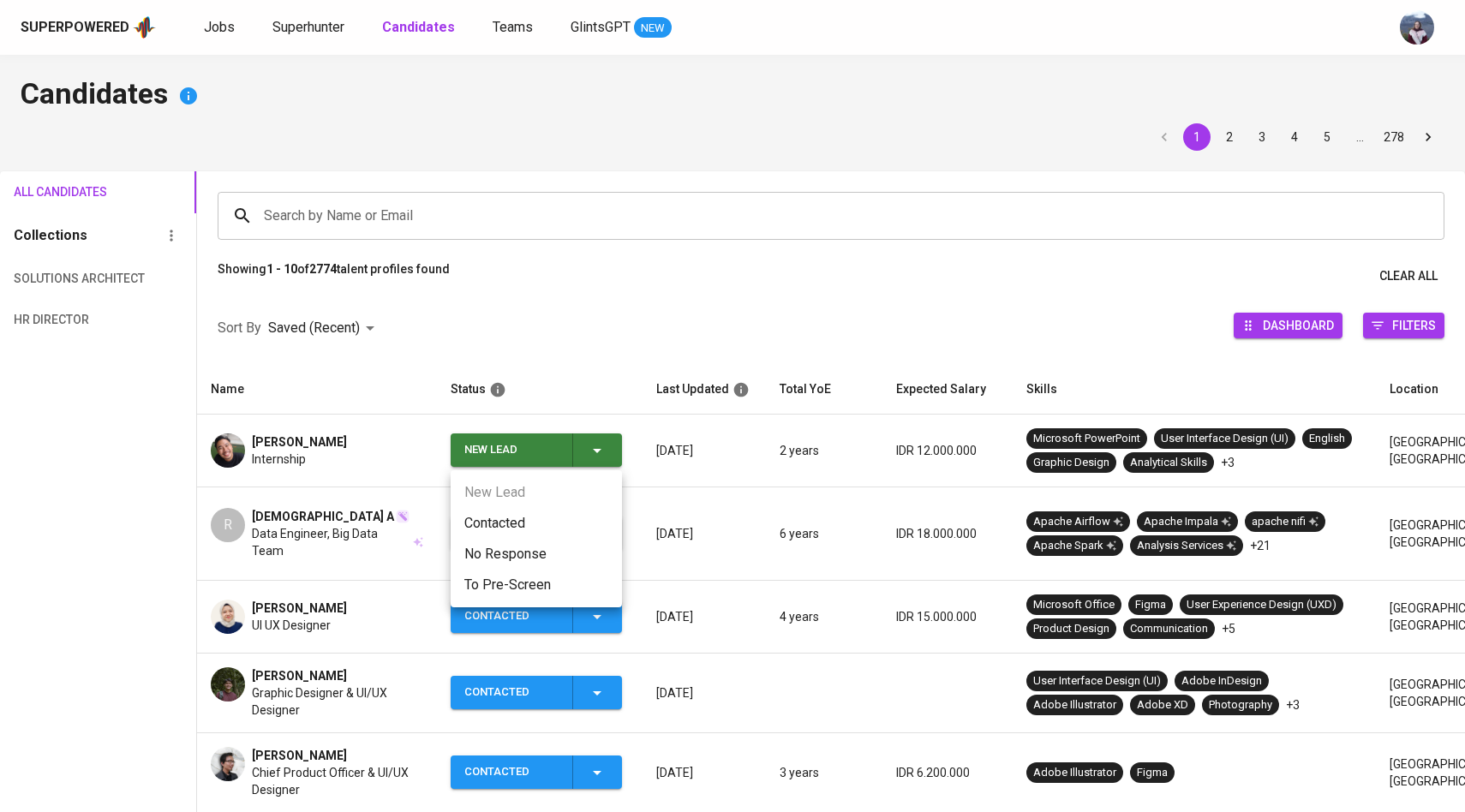
click at [489, 518] on li "Contacted" at bounding box center [536, 524] width 172 height 31
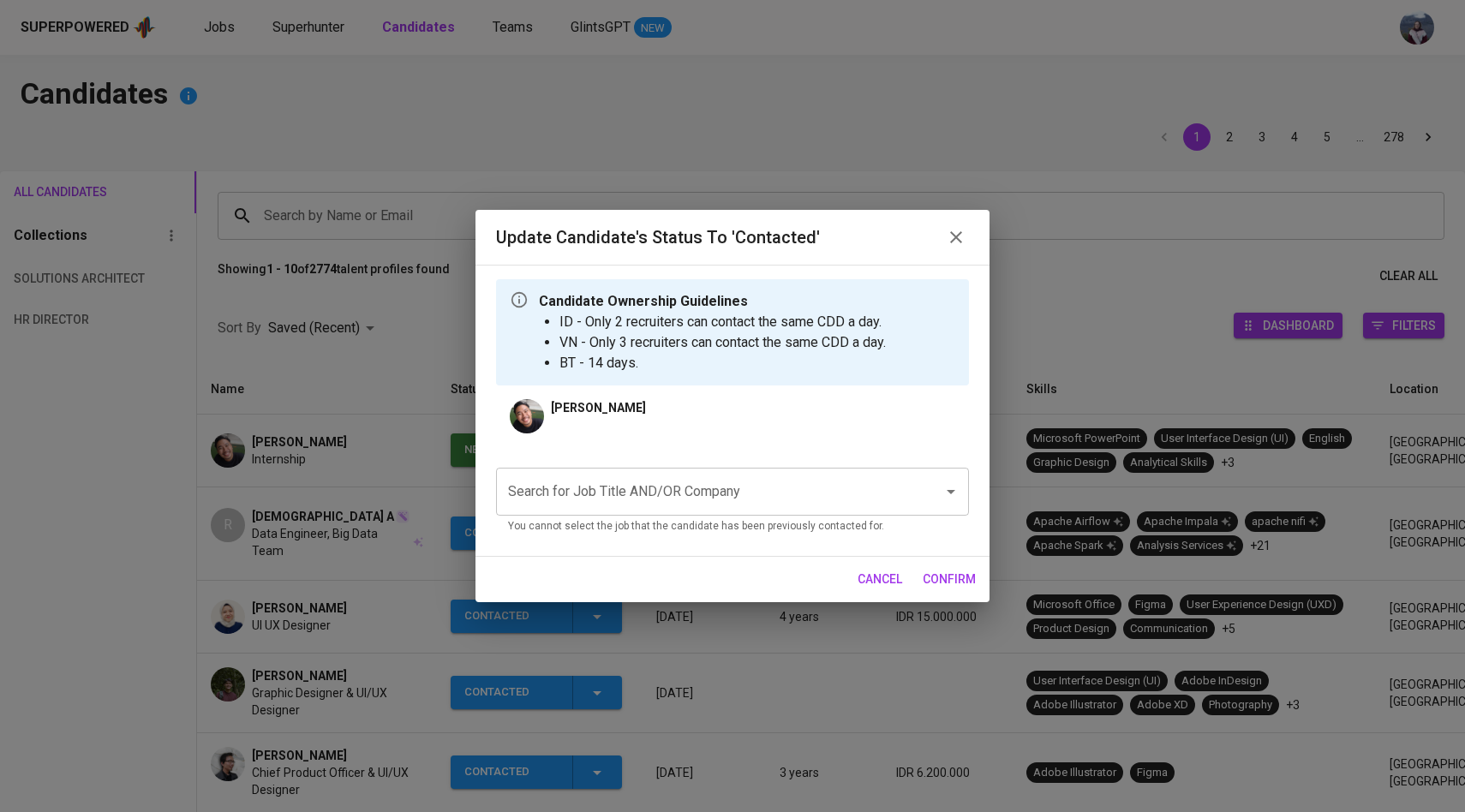
click at [615, 492] on input "Search for Job Title AND/OR Company" at bounding box center [709, 491] width 410 height 32
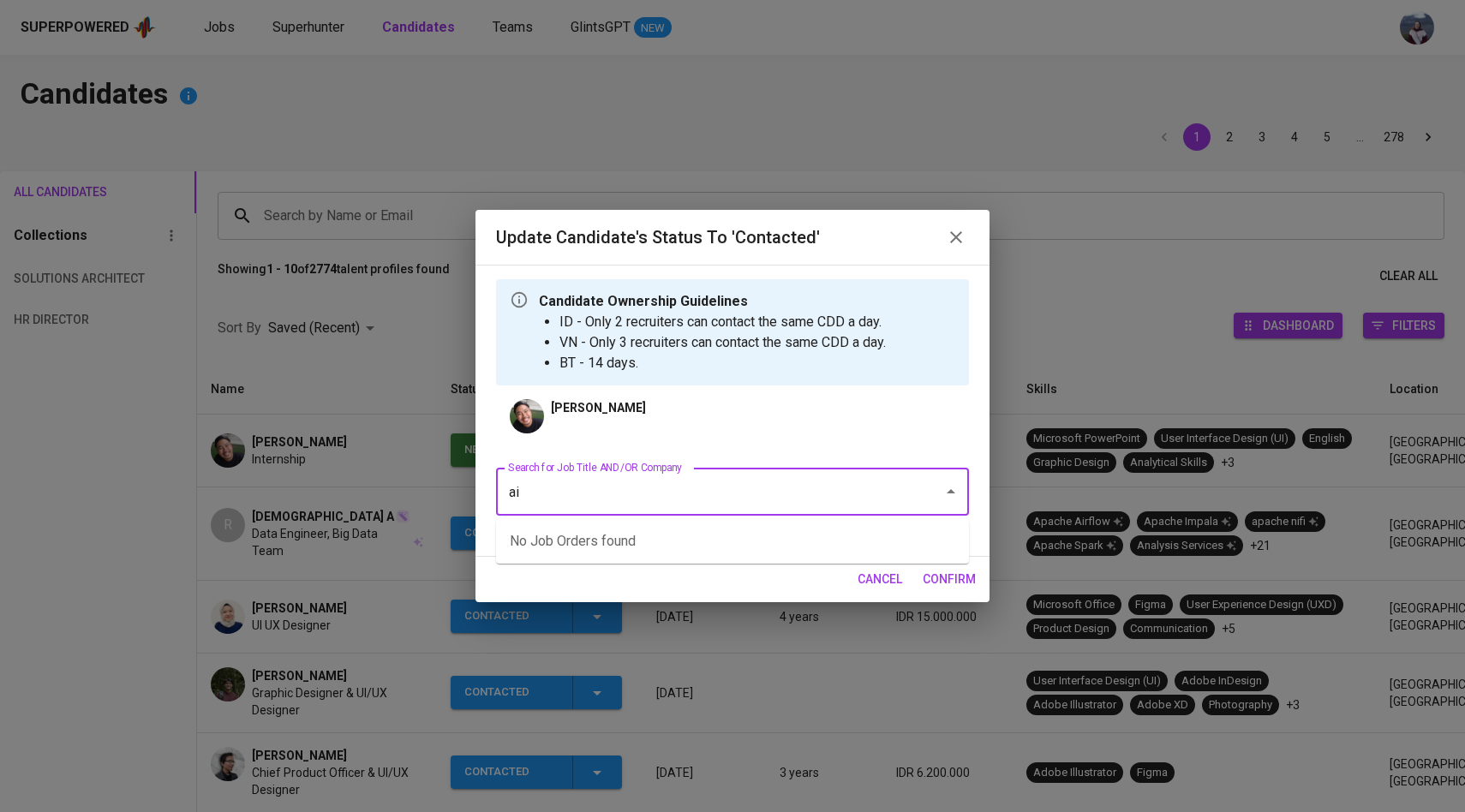
type input "a"
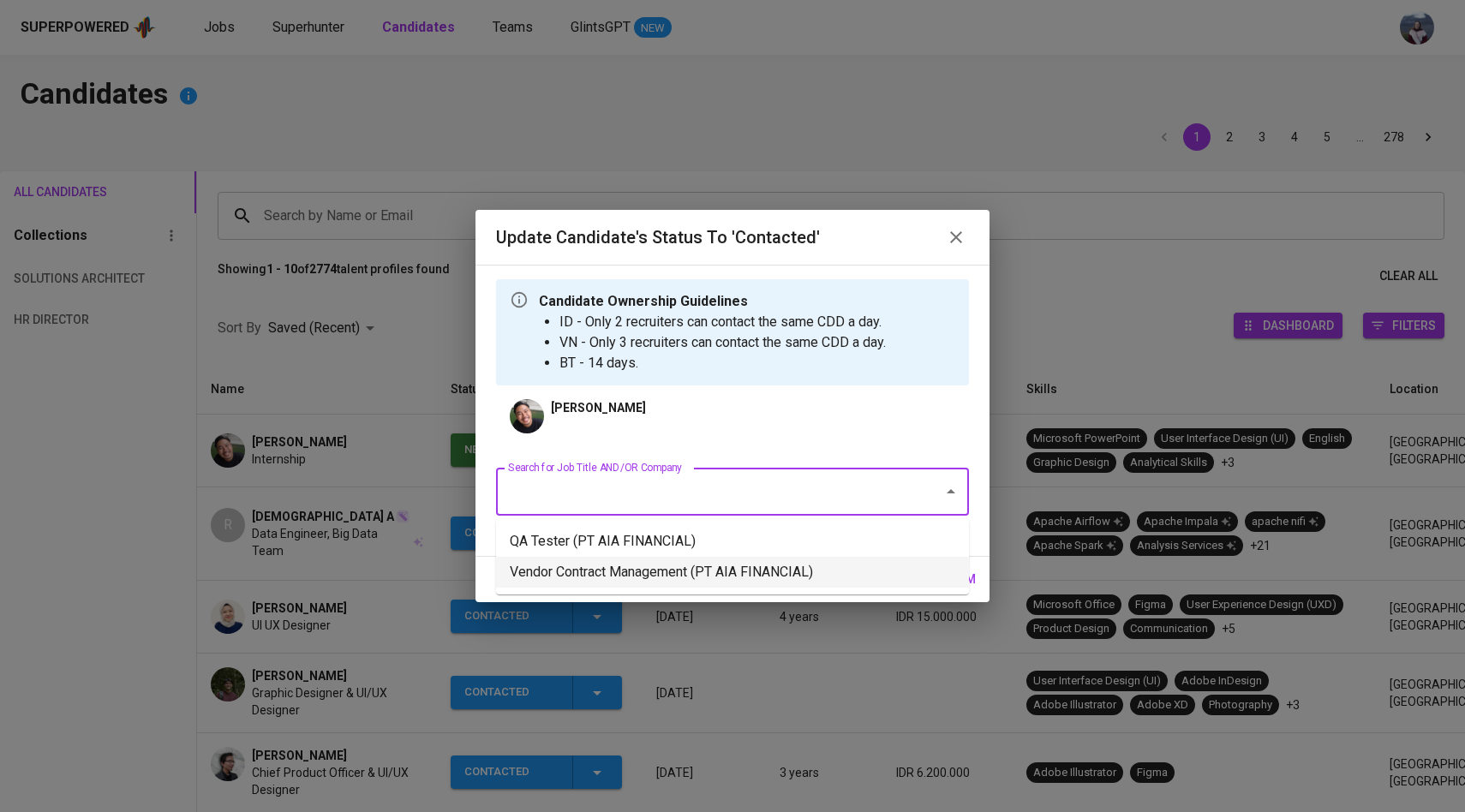
click at [648, 559] on li "Vendor Contract Management (PT AIA FINANCIAL)" at bounding box center [732, 572] width 473 height 31
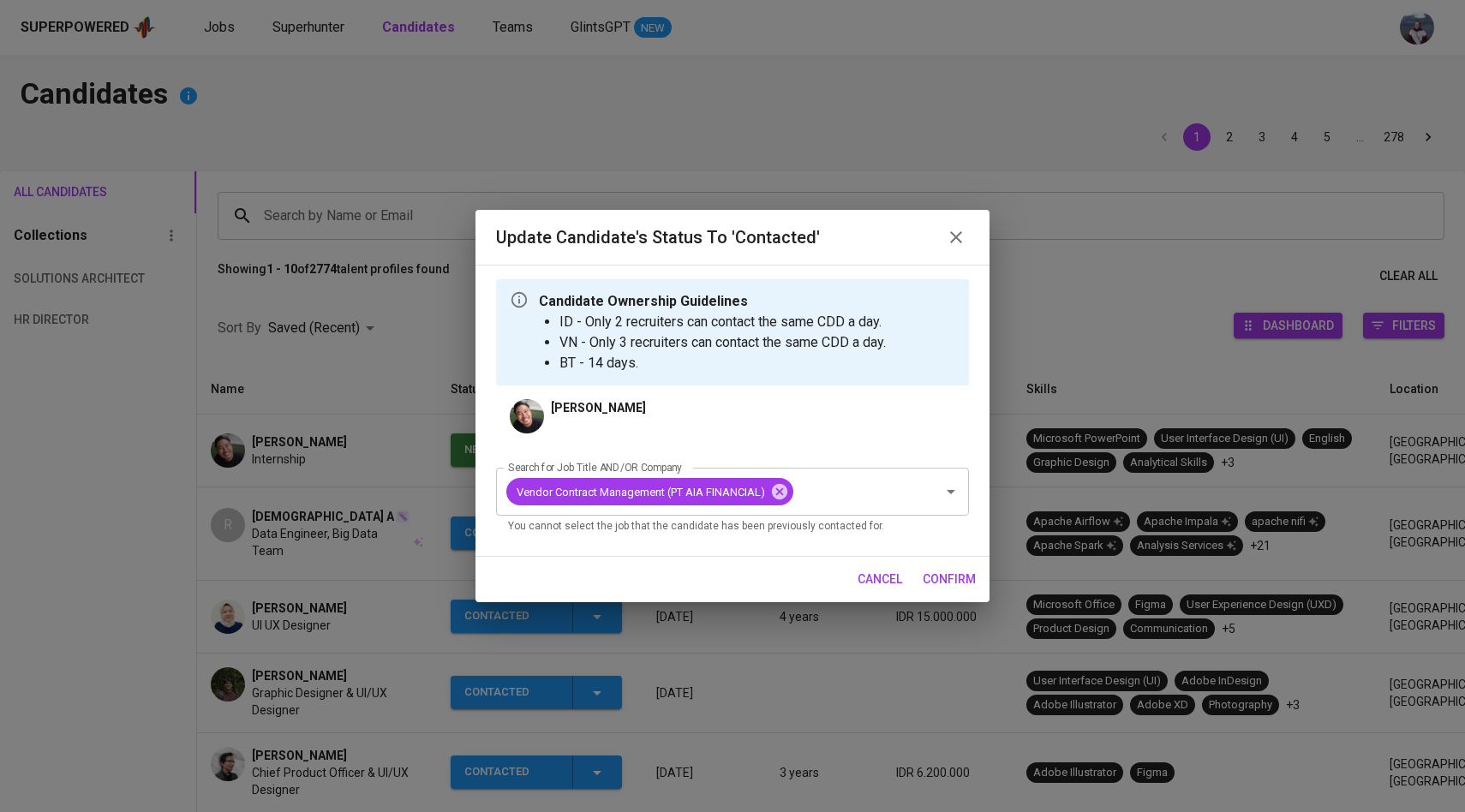
click at [968, 579] on span "confirm" at bounding box center [950, 580] width 53 height 22
